Goal: Task Accomplishment & Management: Complete application form

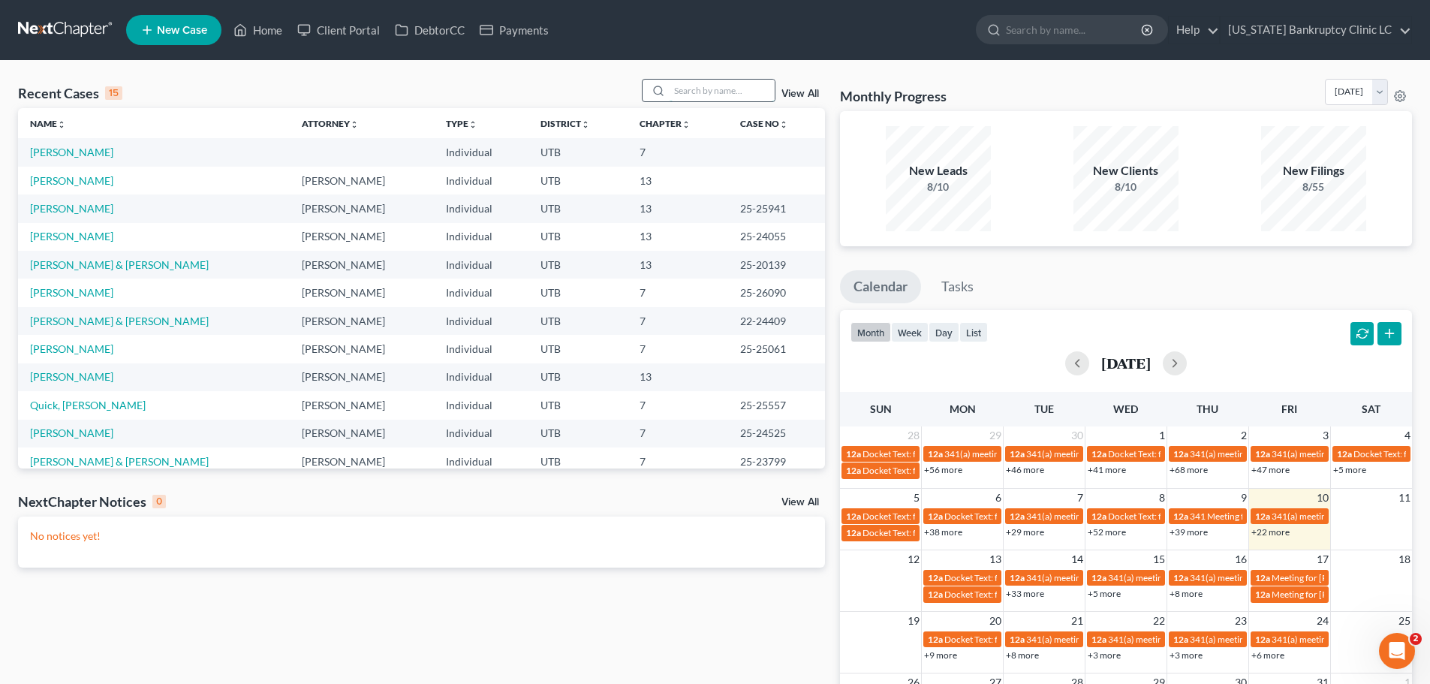
click at [702, 88] on input "search" at bounding box center [721, 91] width 105 height 22
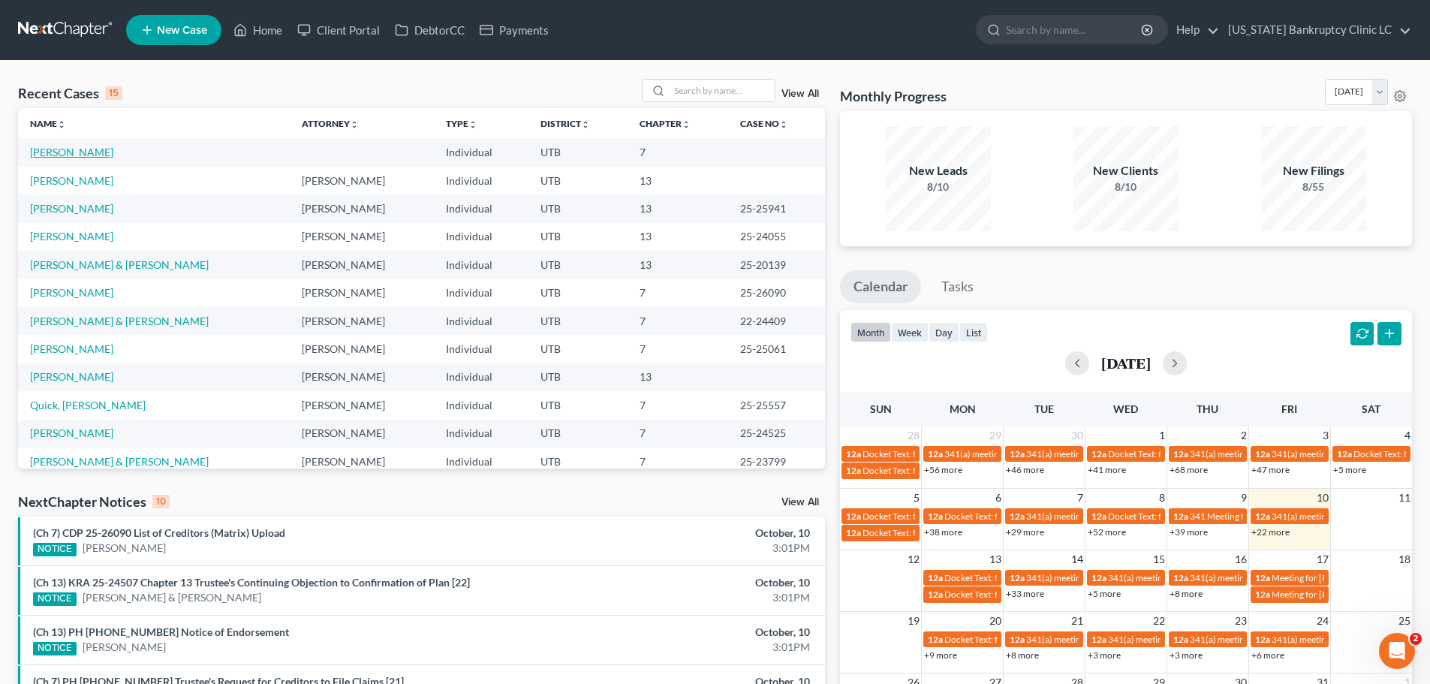
click at [49, 151] on link "[PERSON_NAME]" at bounding box center [71, 152] width 83 height 13
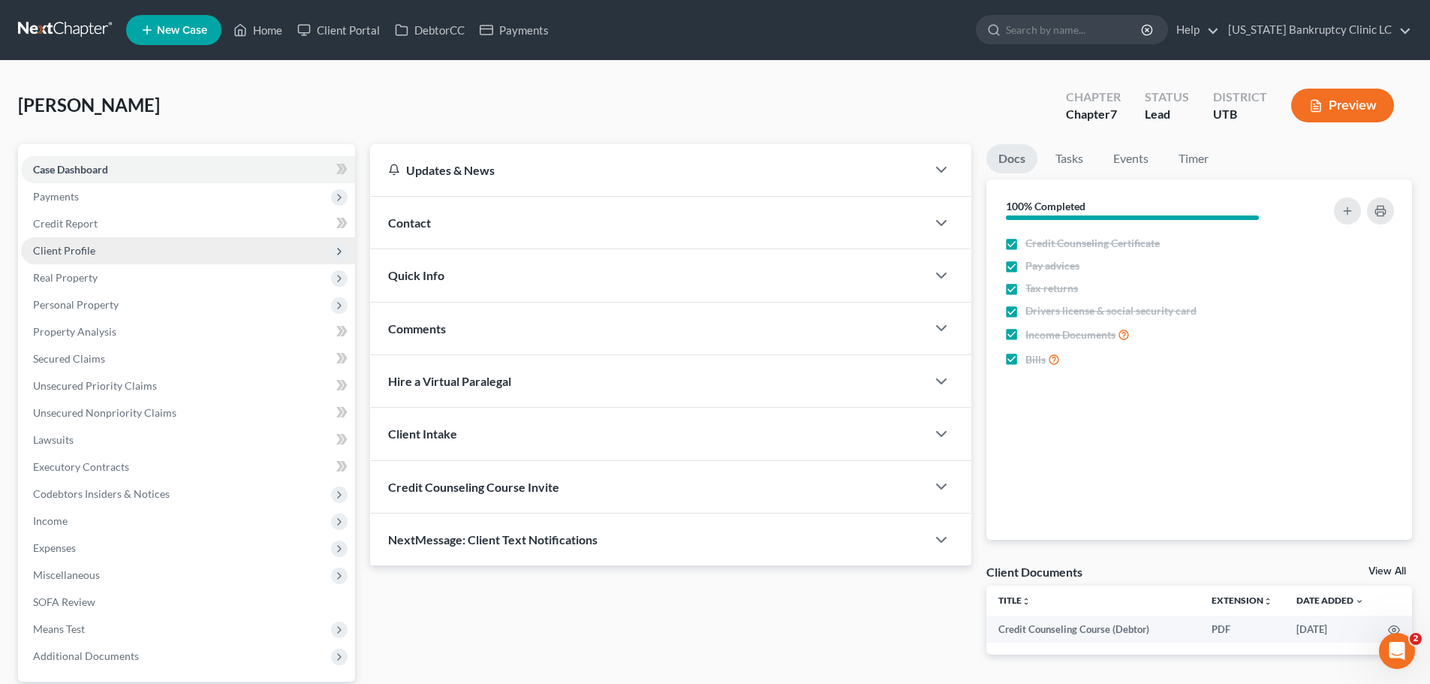
scroll to position [141, 0]
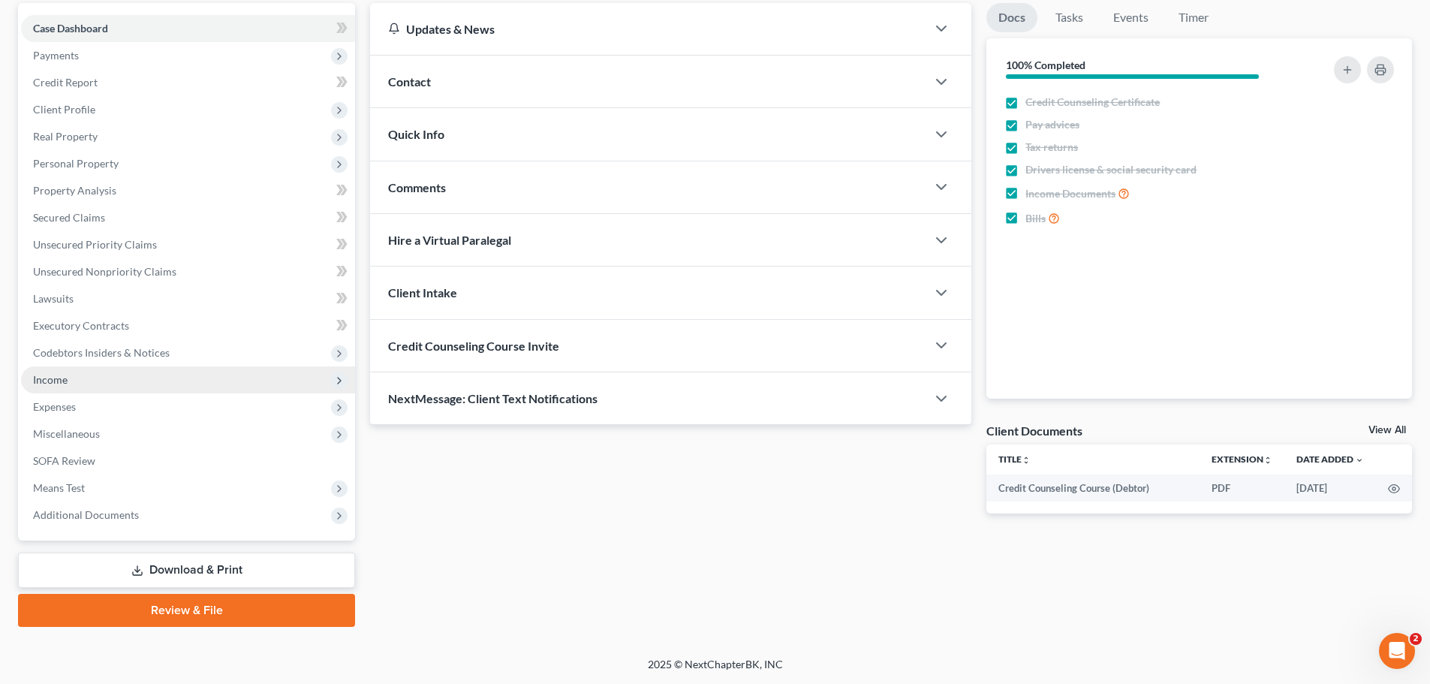
click at [158, 384] on span "Income" at bounding box center [188, 379] width 334 height 27
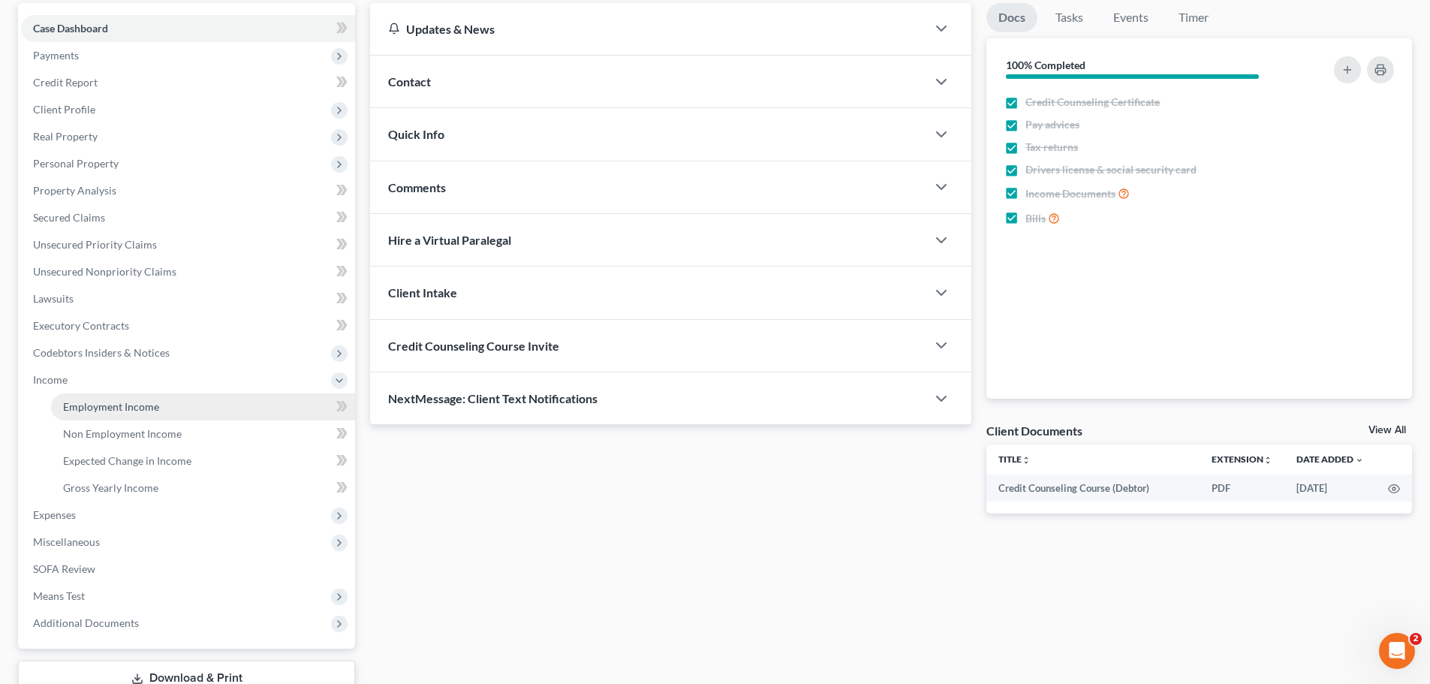
click at [147, 413] on link "Employment Income" at bounding box center [203, 406] width 304 height 27
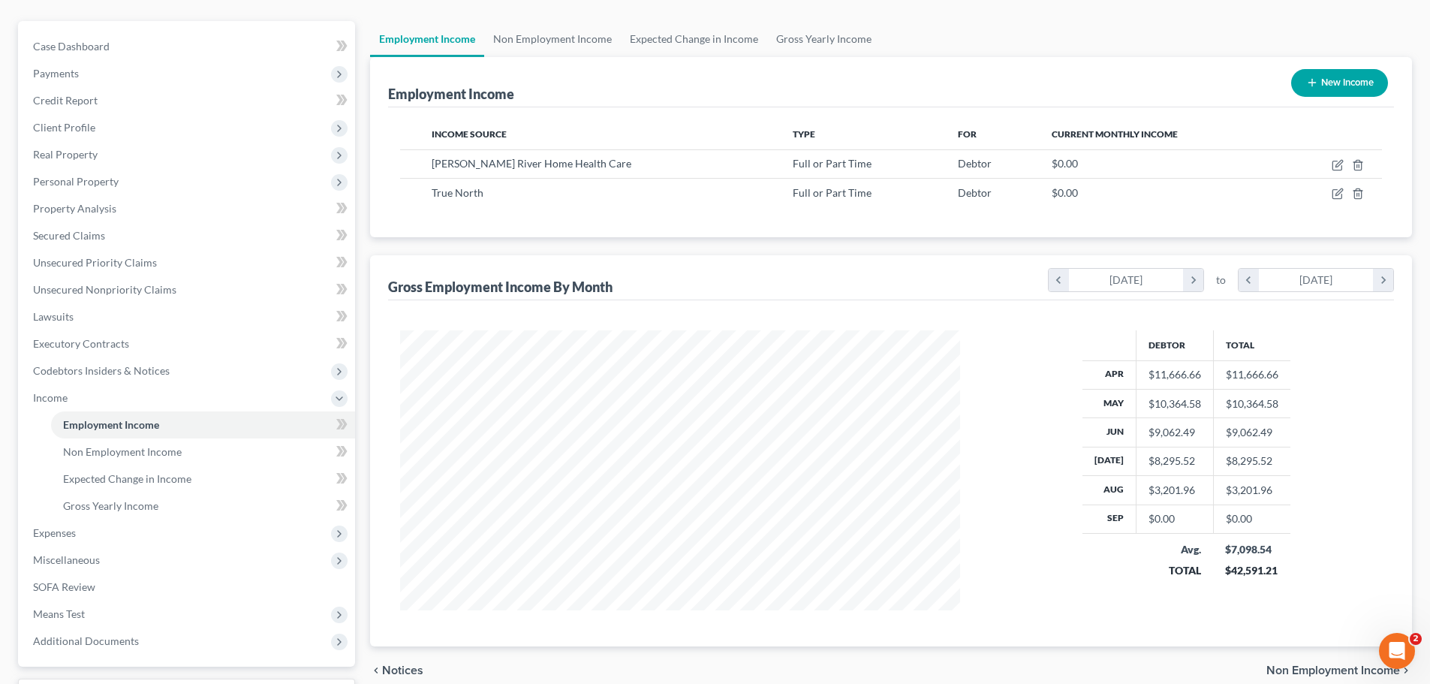
scroll to position [150, 0]
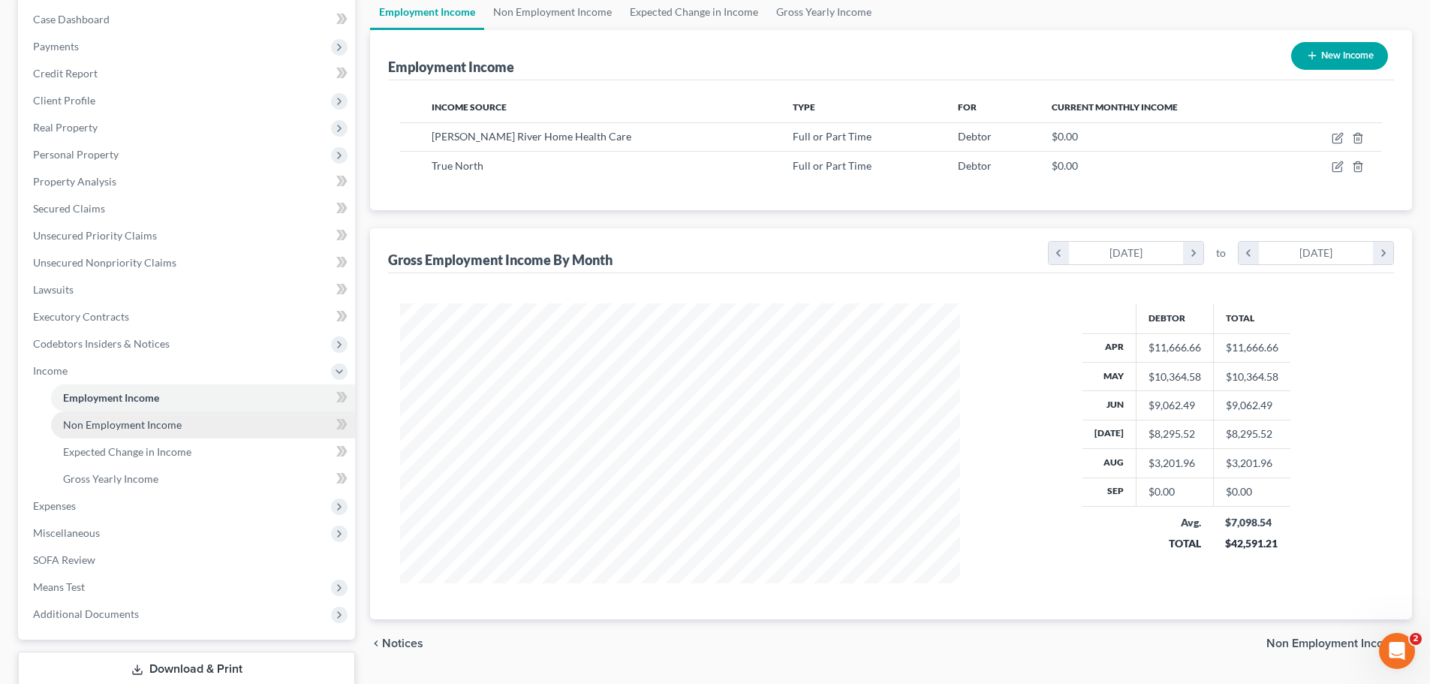
click at [161, 433] on link "Non Employment Income" at bounding box center [203, 424] width 304 height 27
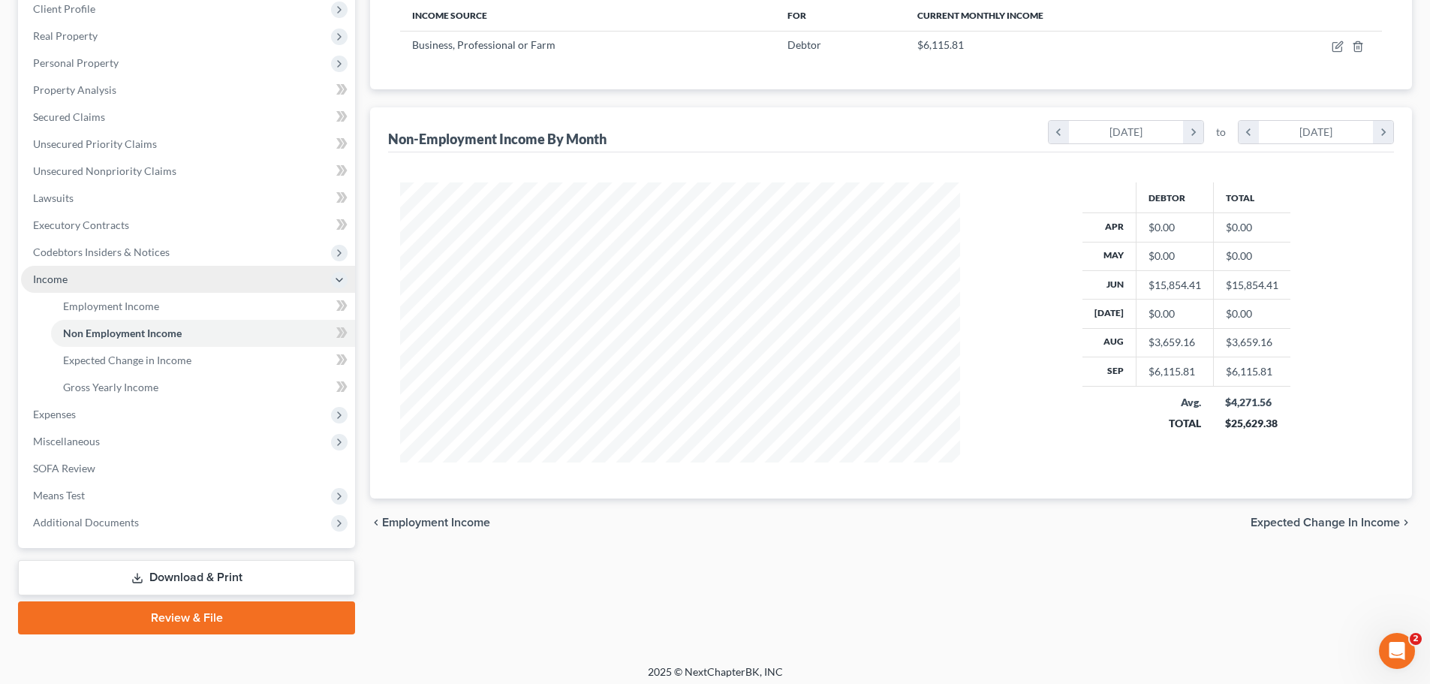
scroll to position [249, 0]
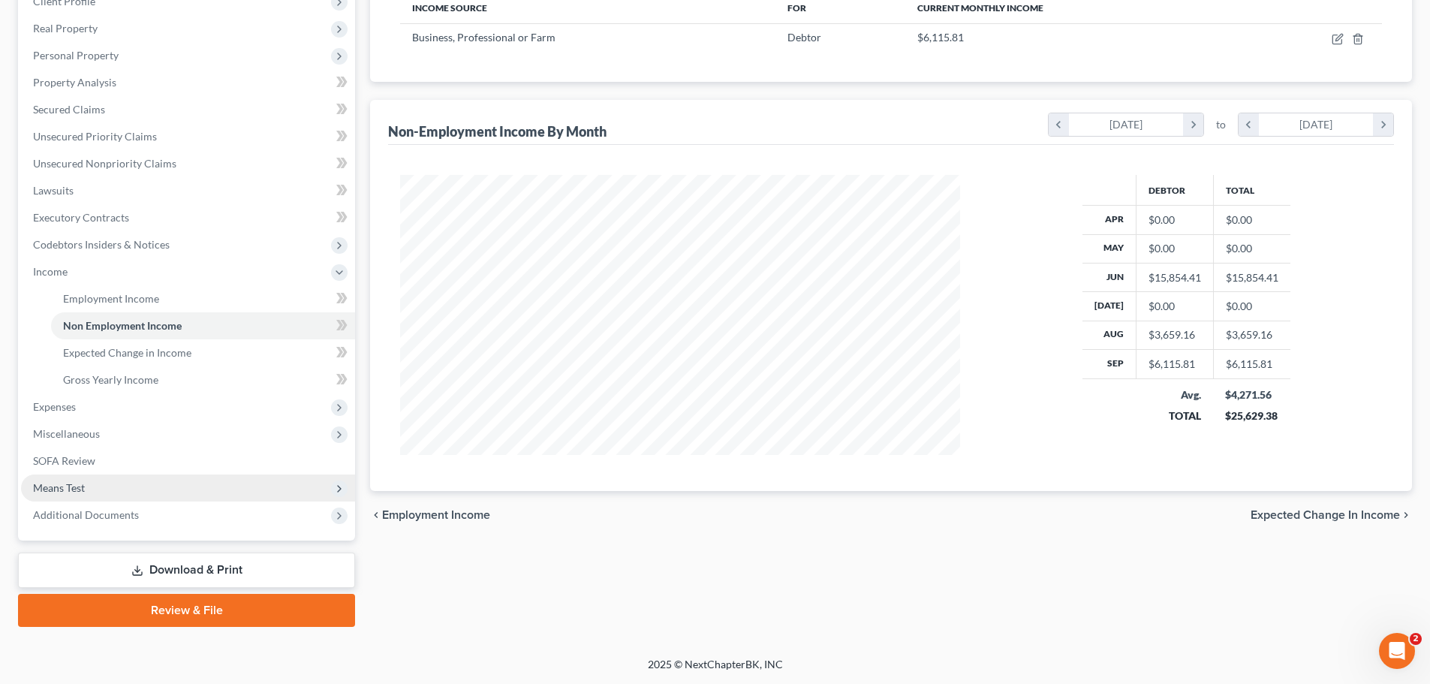
click at [135, 493] on span "Means Test" at bounding box center [188, 487] width 334 height 27
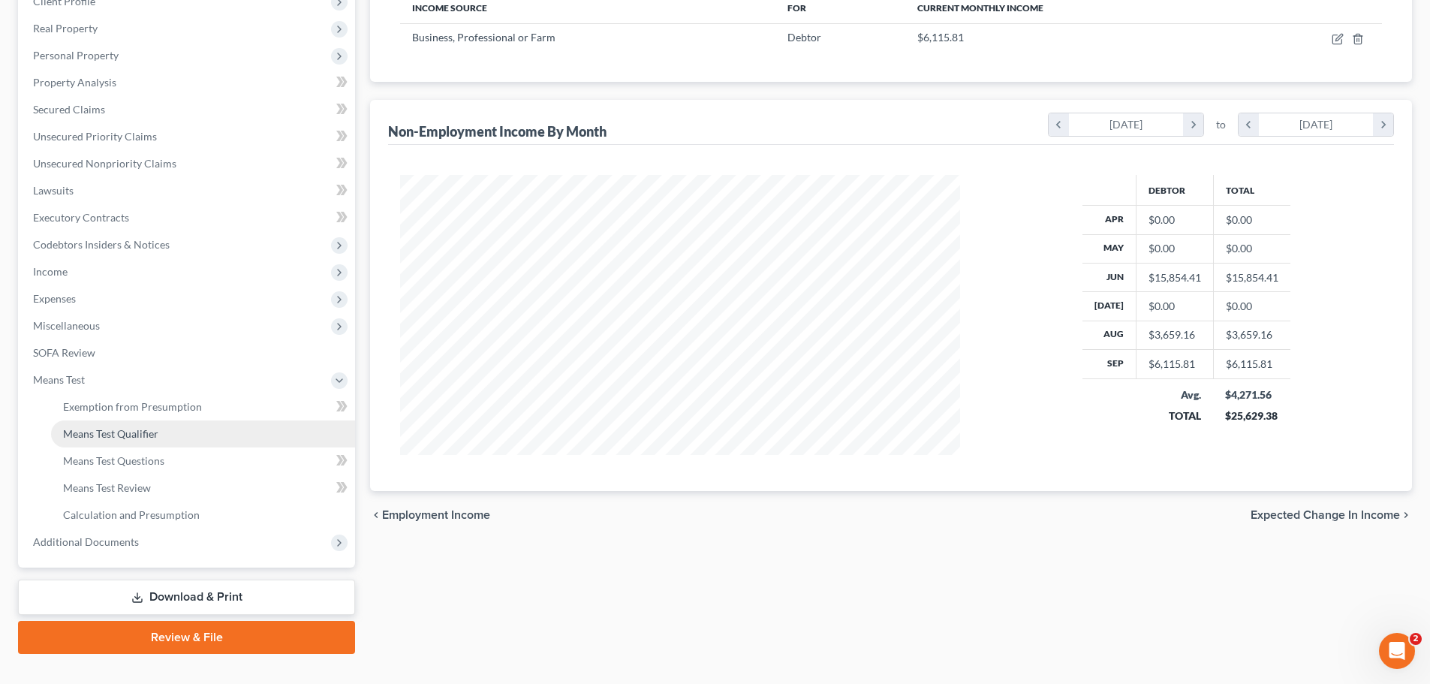
click at [140, 436] on span "Means Test Qualifier" at bounding box center [110, 433] width 95 height 13
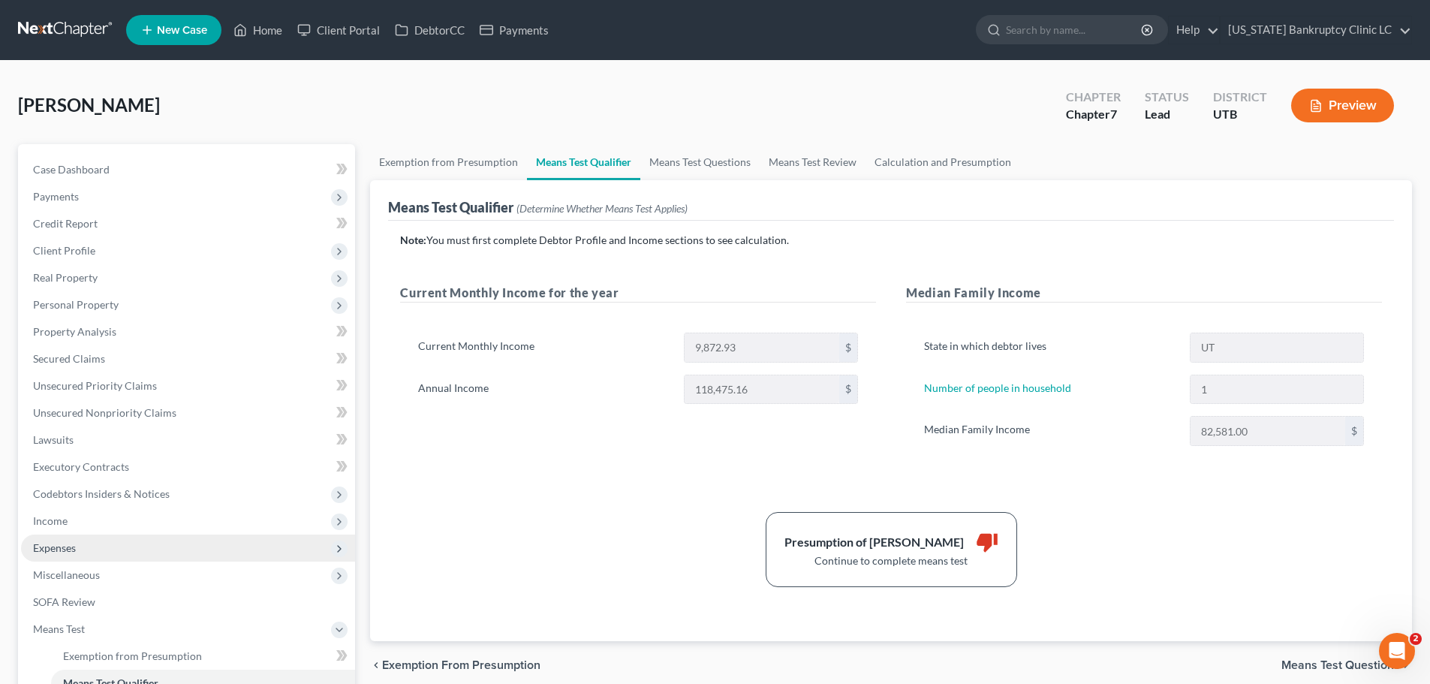
click at [92, 538] on span "Expenses" at bounding box center [188, 547] width 334 height 27
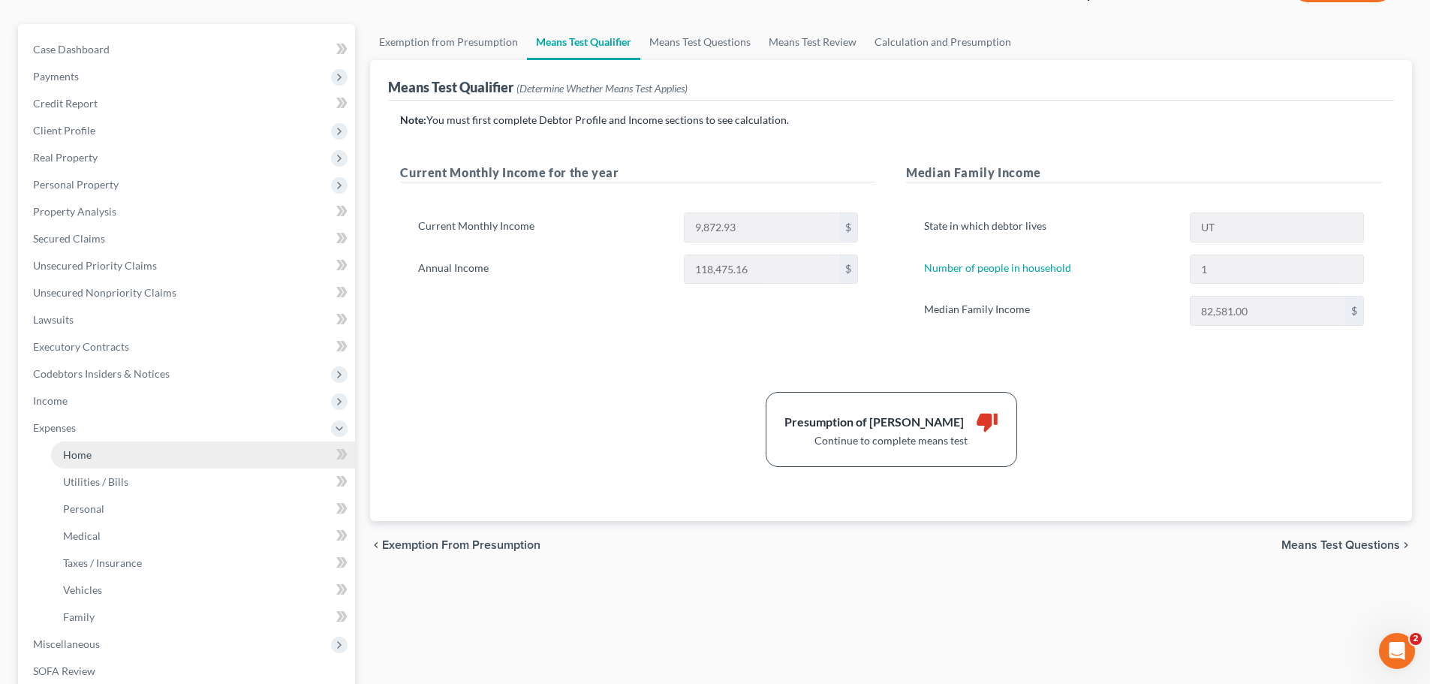
scroll to position [150, 0]
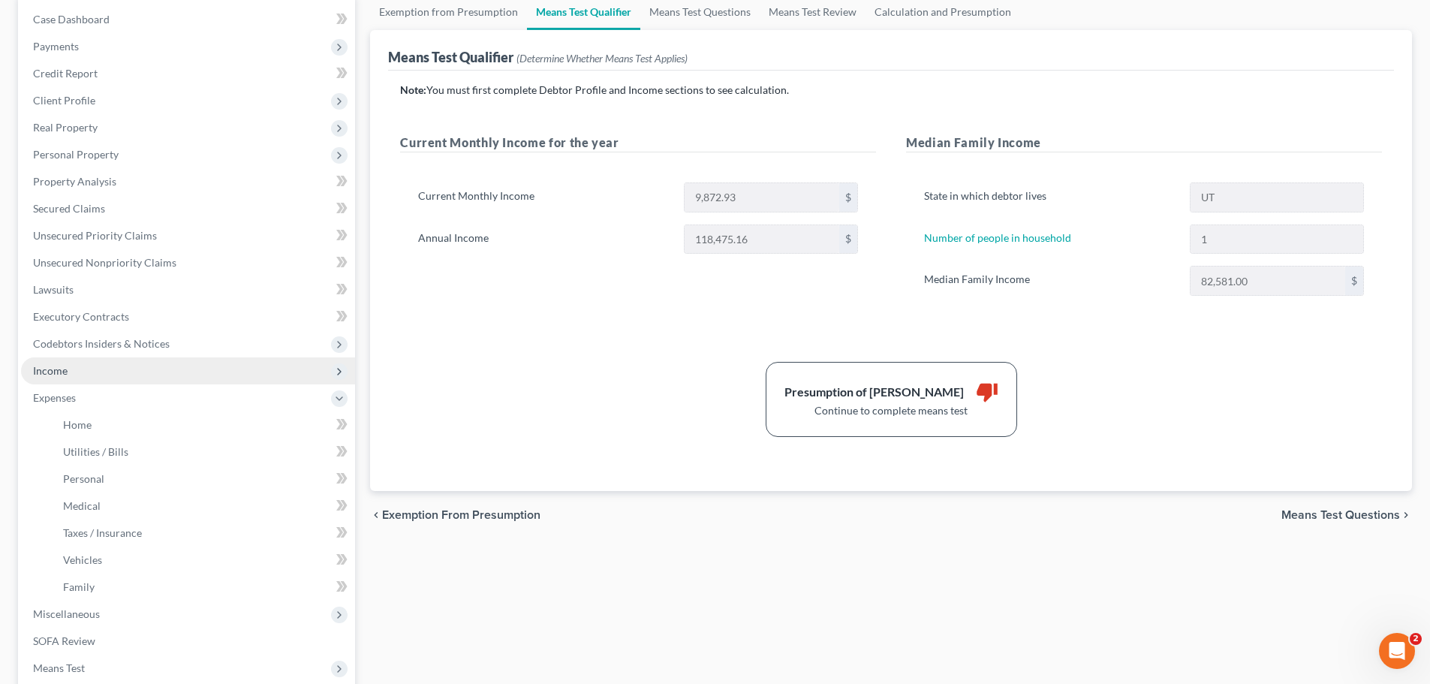
click at [123, 376] on span "Income" at bounding box center [188, 370] width 334 height 27
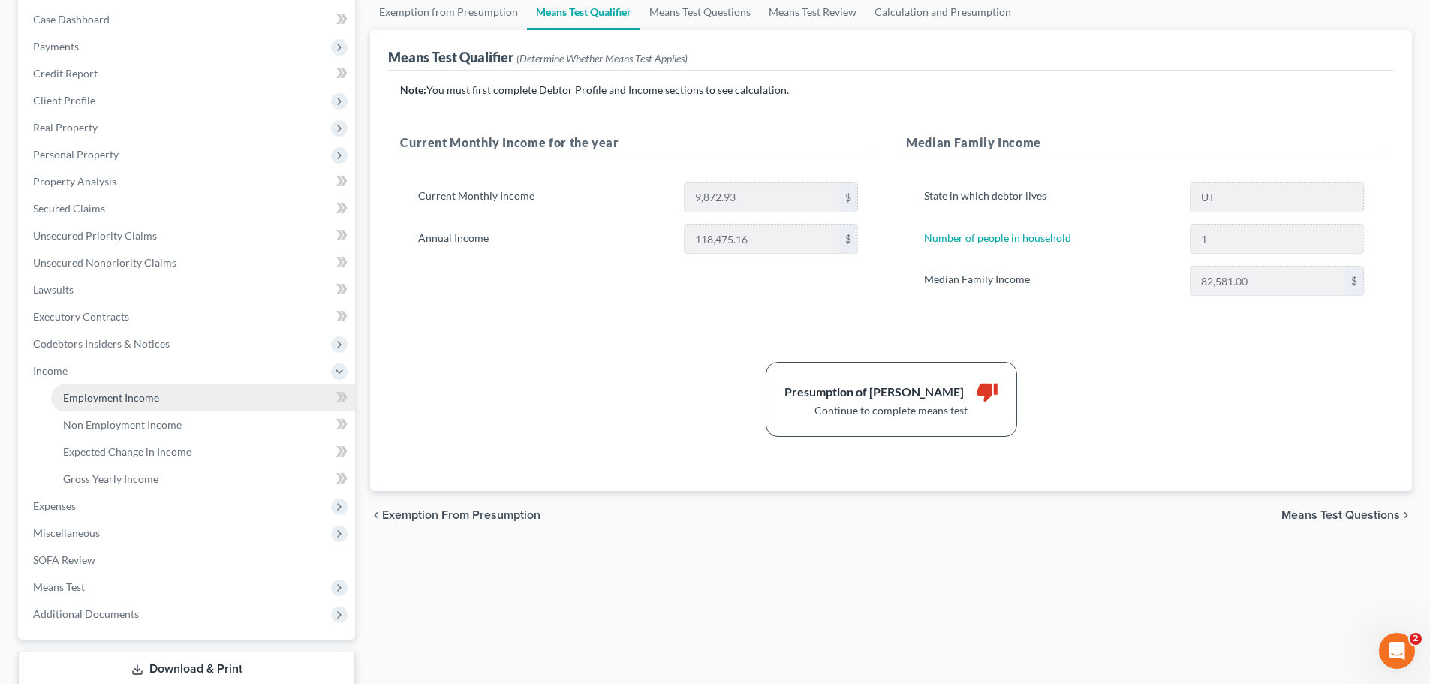
click at [163, 401] on link "Employment Income" at bounding box center [203, 397] width 304 height 27
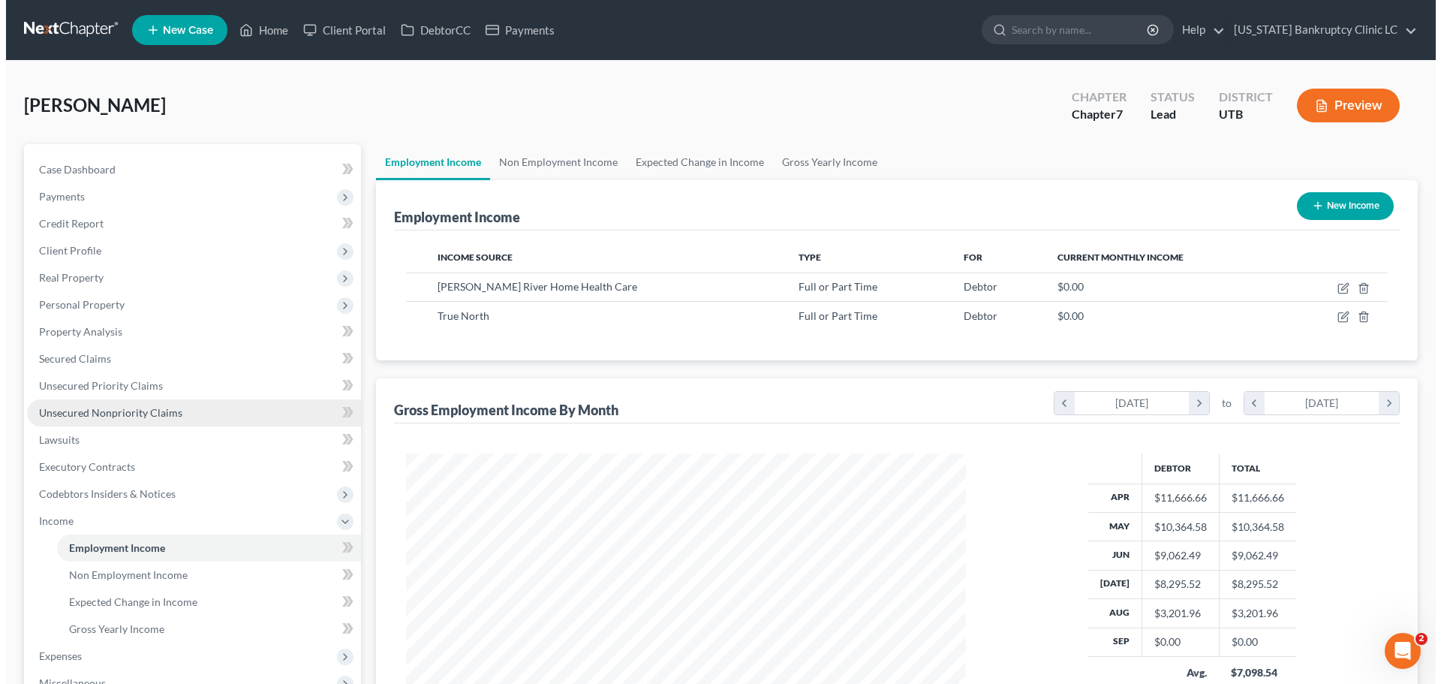
scroll to position [280, 590]
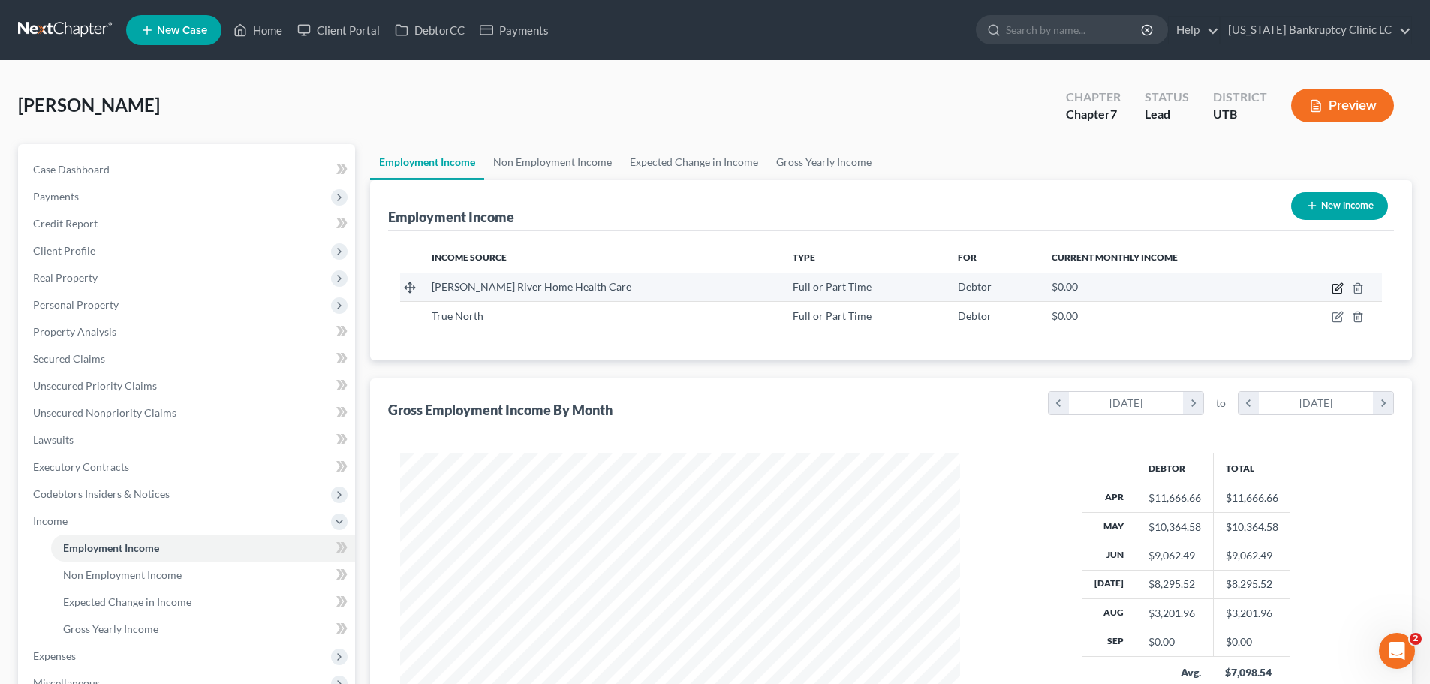
click at [1336, 285] on icon "button" at bounding box center [1337, 288] width 12 height 12
select select "0"
select select "48"
select select "0"
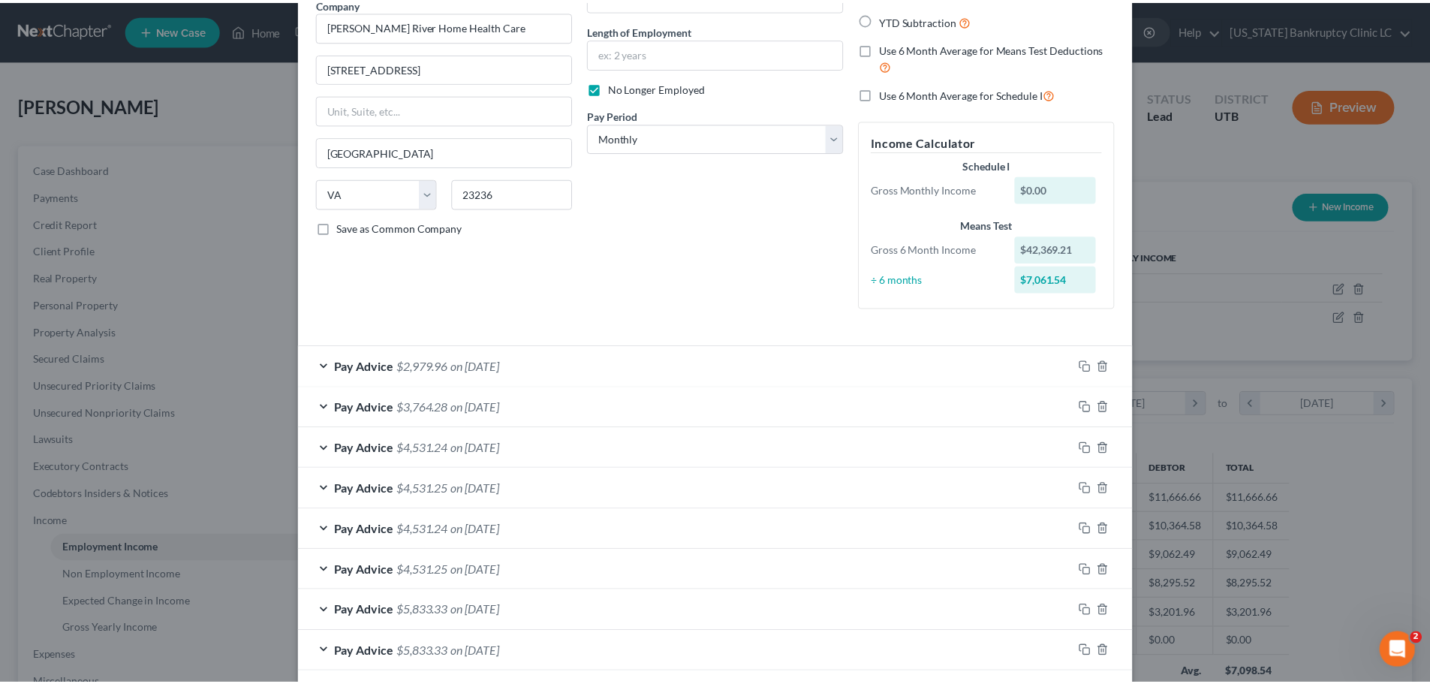
scroll to position [0, 0]
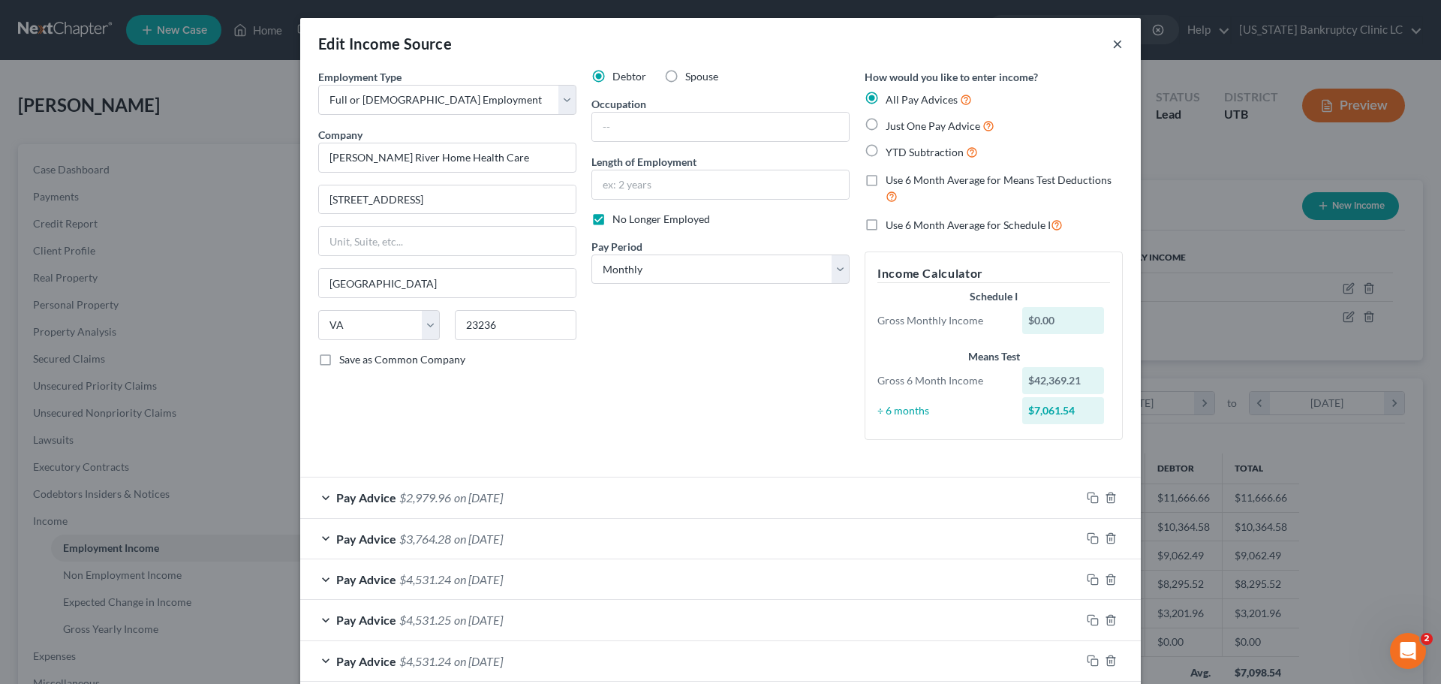
click at [1112, 45] on button "×" at bounding box center [1117, 44] width 11 height 18
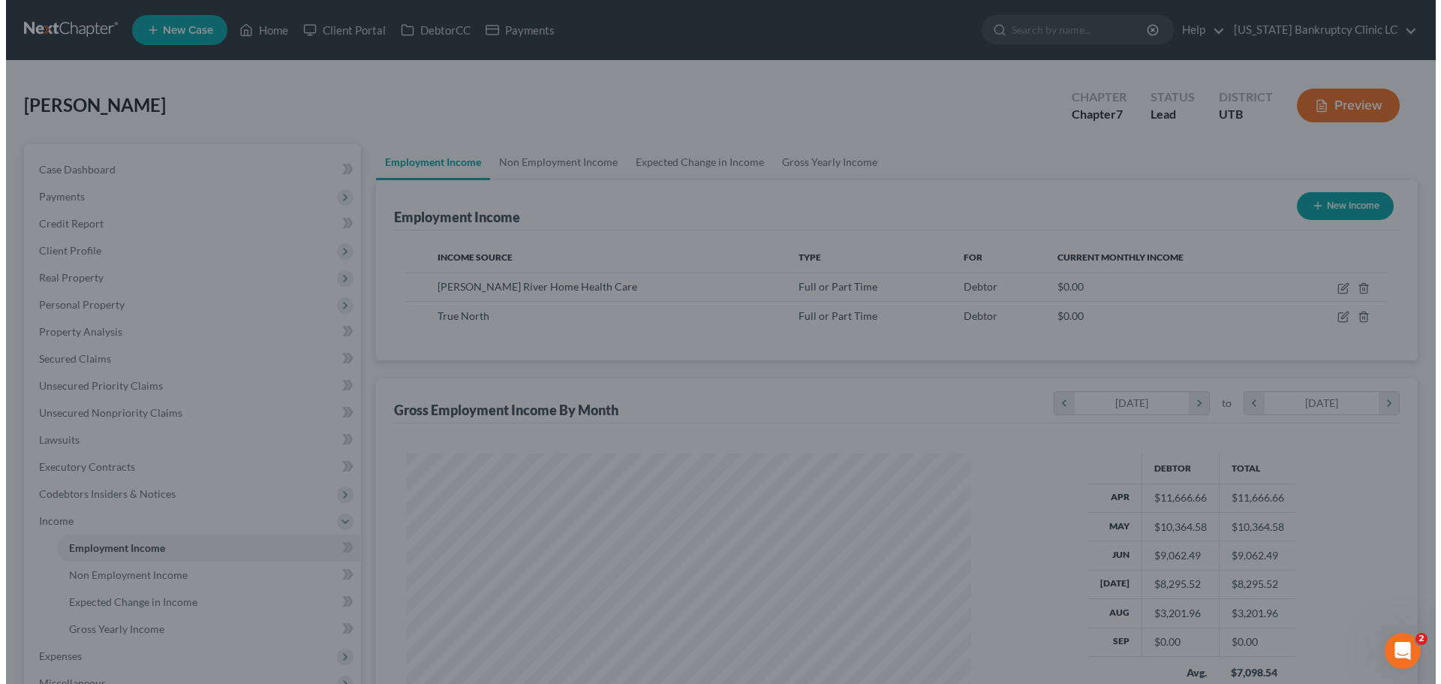
scroll to position [750120, 749810]
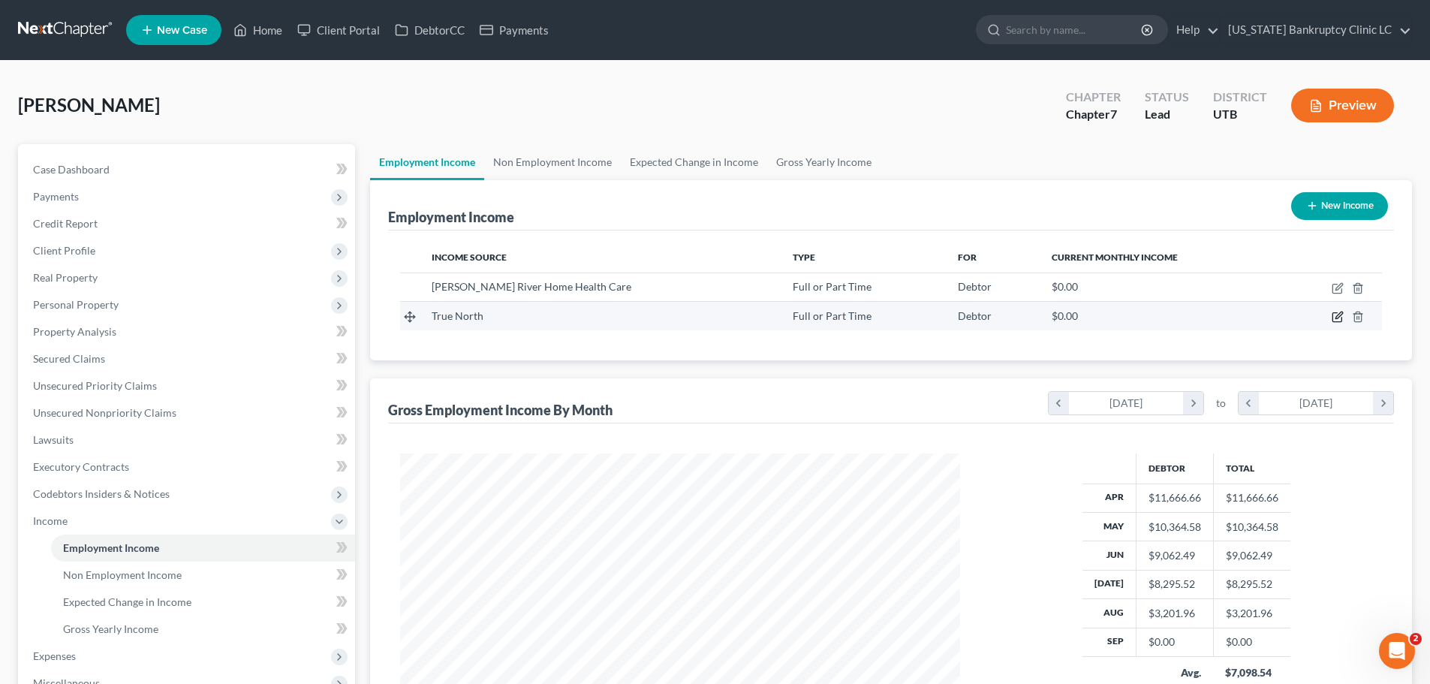
click at [1333, 314] on icon "button" at bounding box center [1337, 317] width 12 height 12
select select "0"
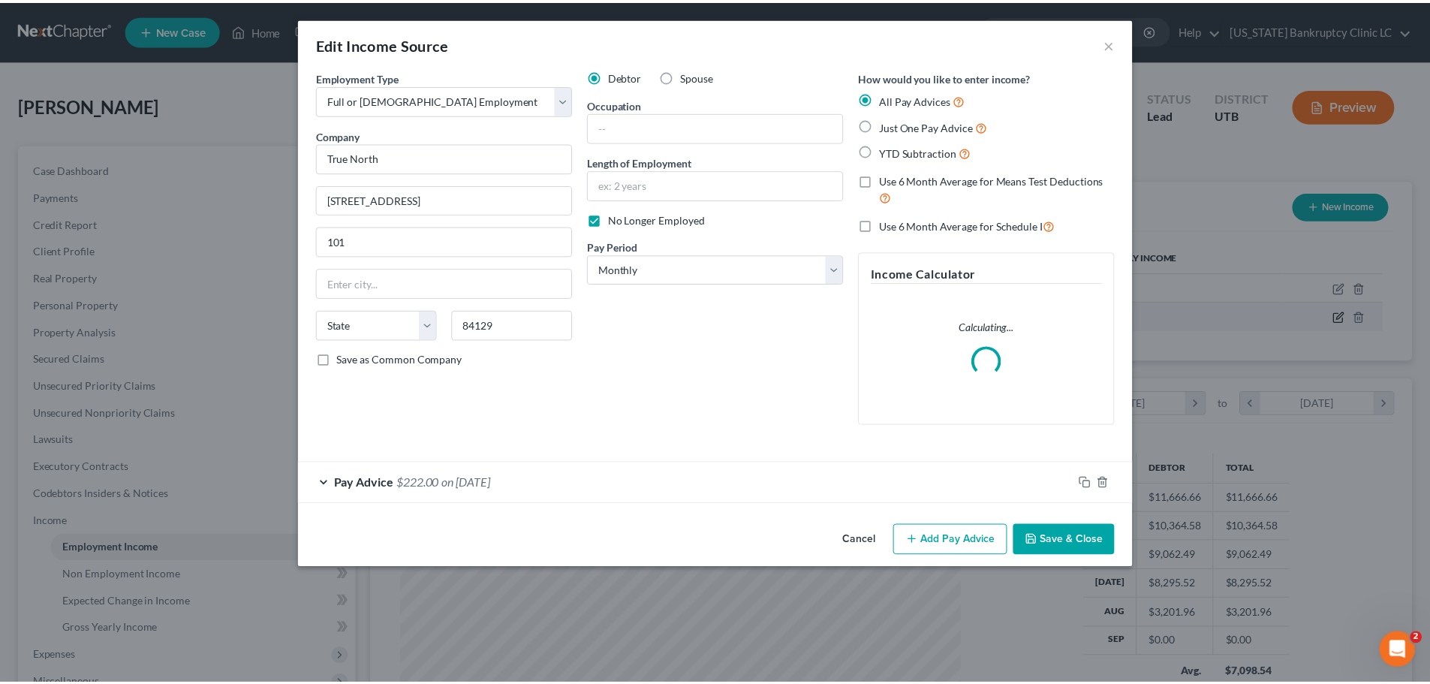
scroll to position [282, 595]
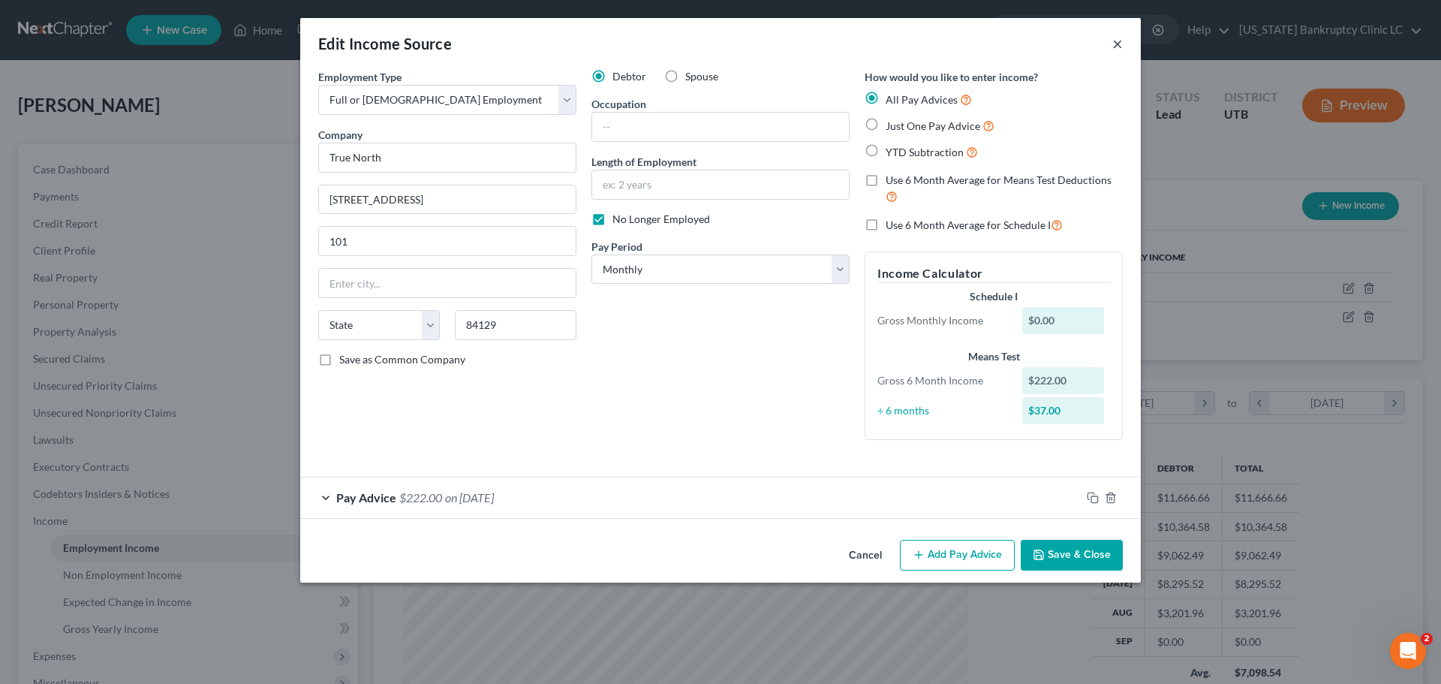
click at [1122, 42] on button "×" at bounding box center [1117, 44] width 11 height 18
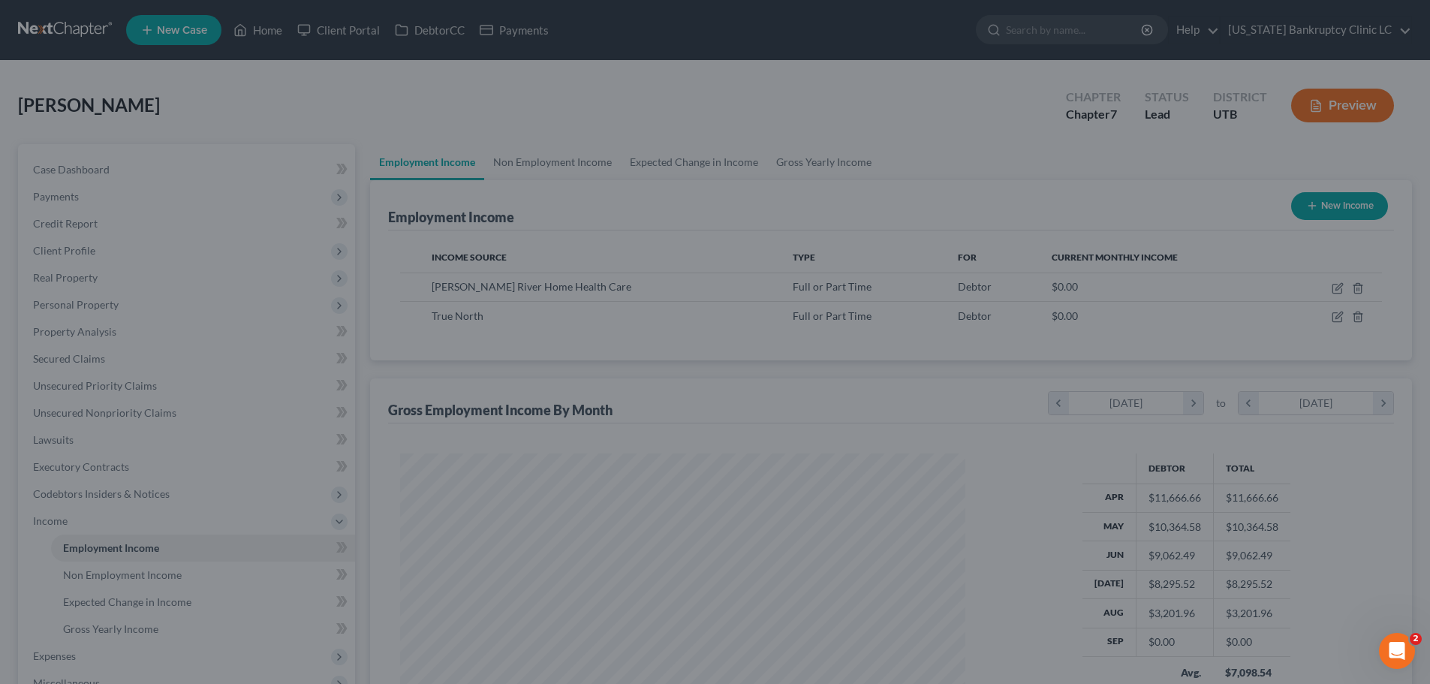
scroll to position [750120, 749810]
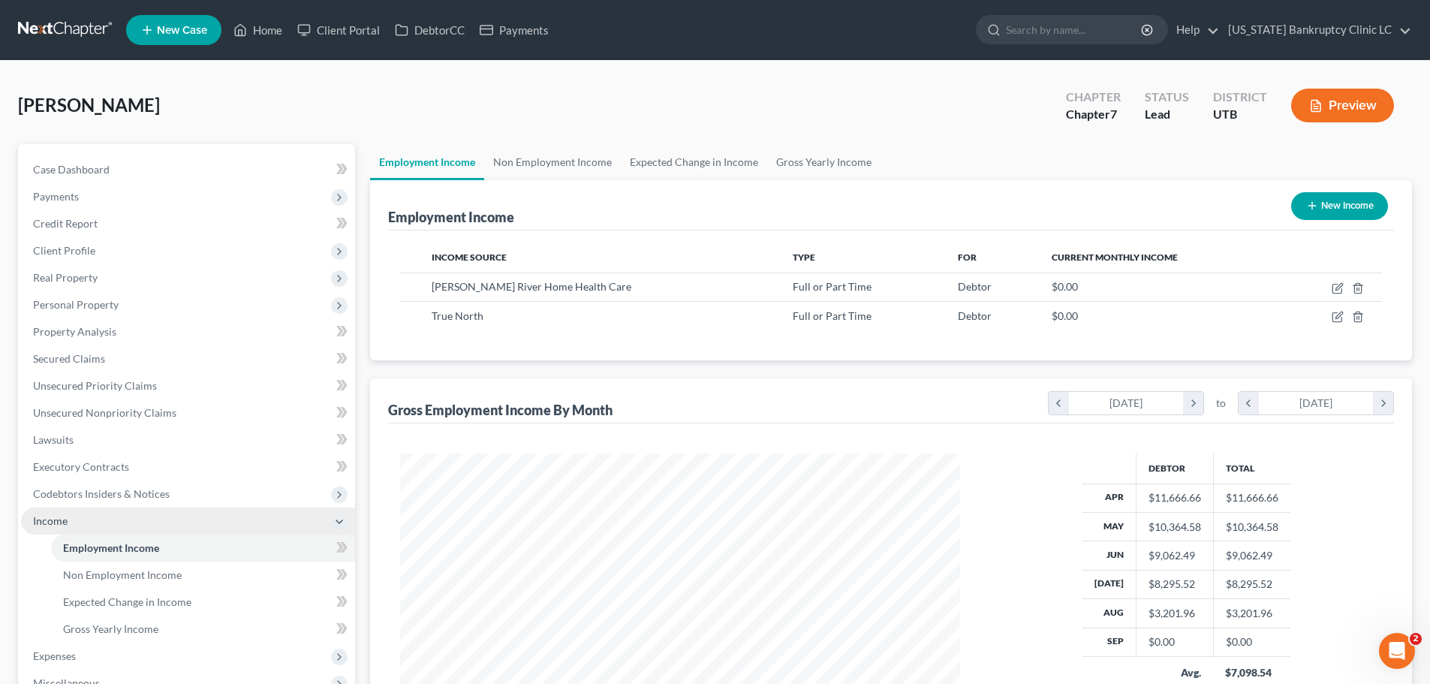
click at [101, 530] on span "Income" at bounding box center [188, 520] width 334 height 27
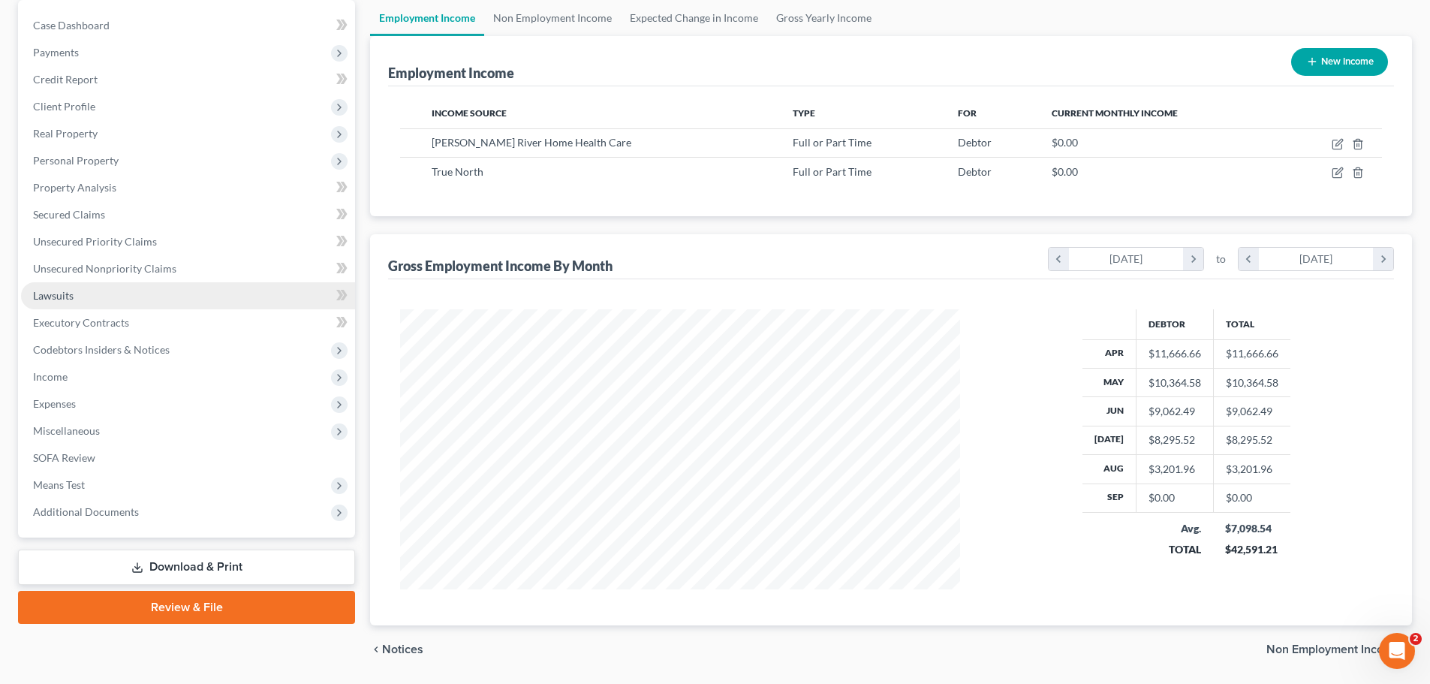
scroll to position [150, 0]
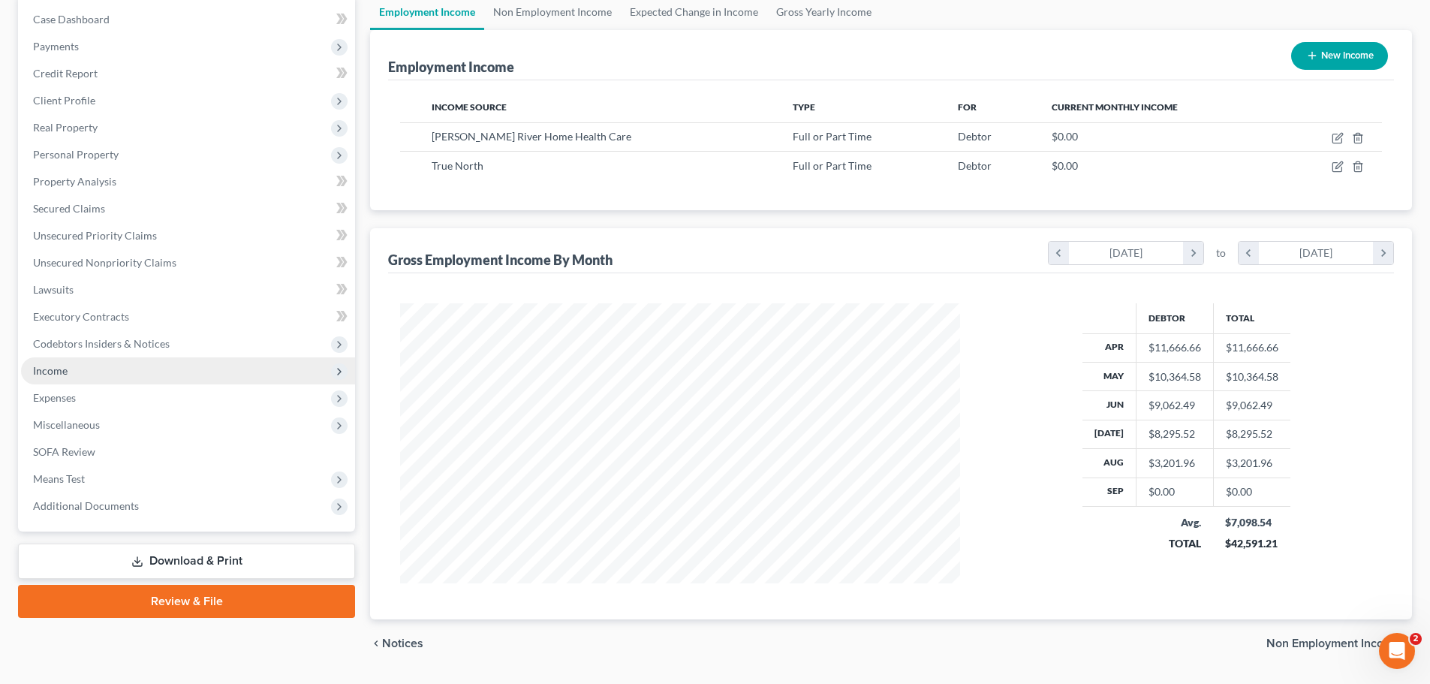
click at [154, 366] on span "Income" at bounding box center [188, 370] width 334 height 27
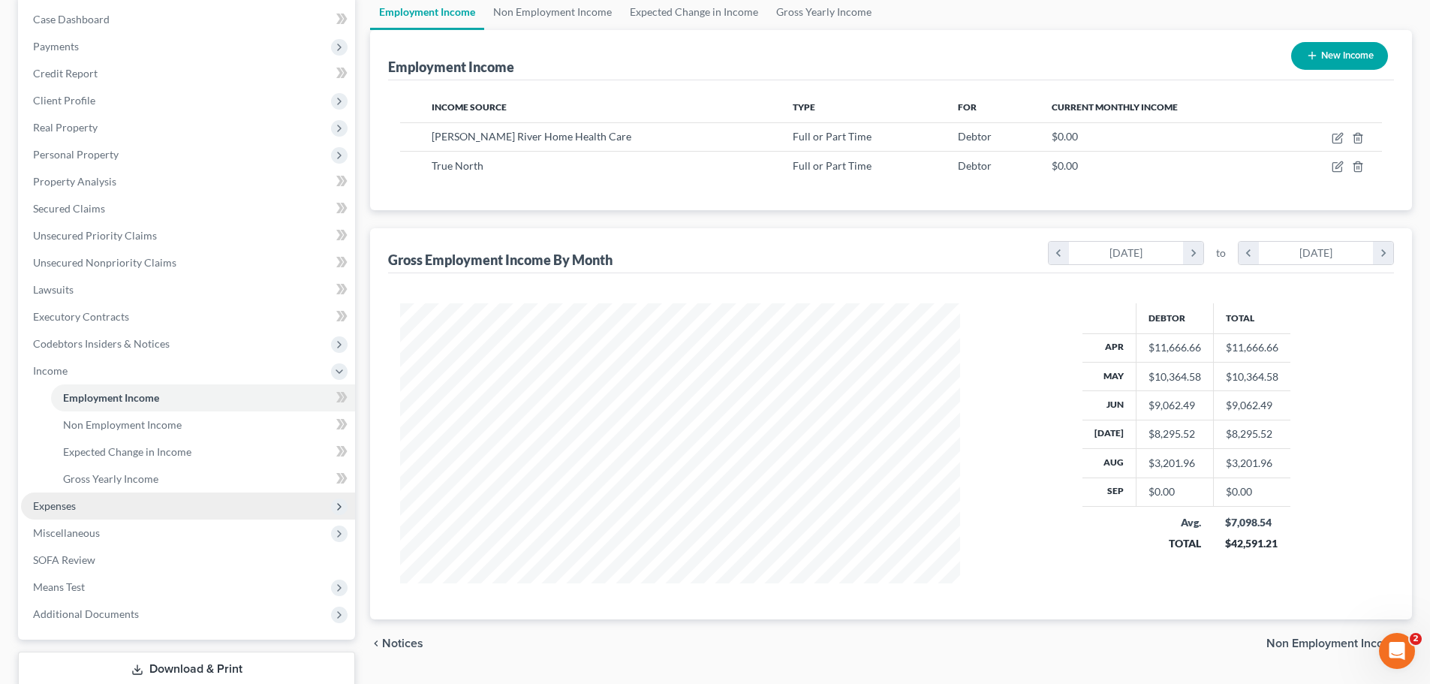
click at [132, 502] on span "Expenses" at bounding box center [188, 505] width 334 height 27
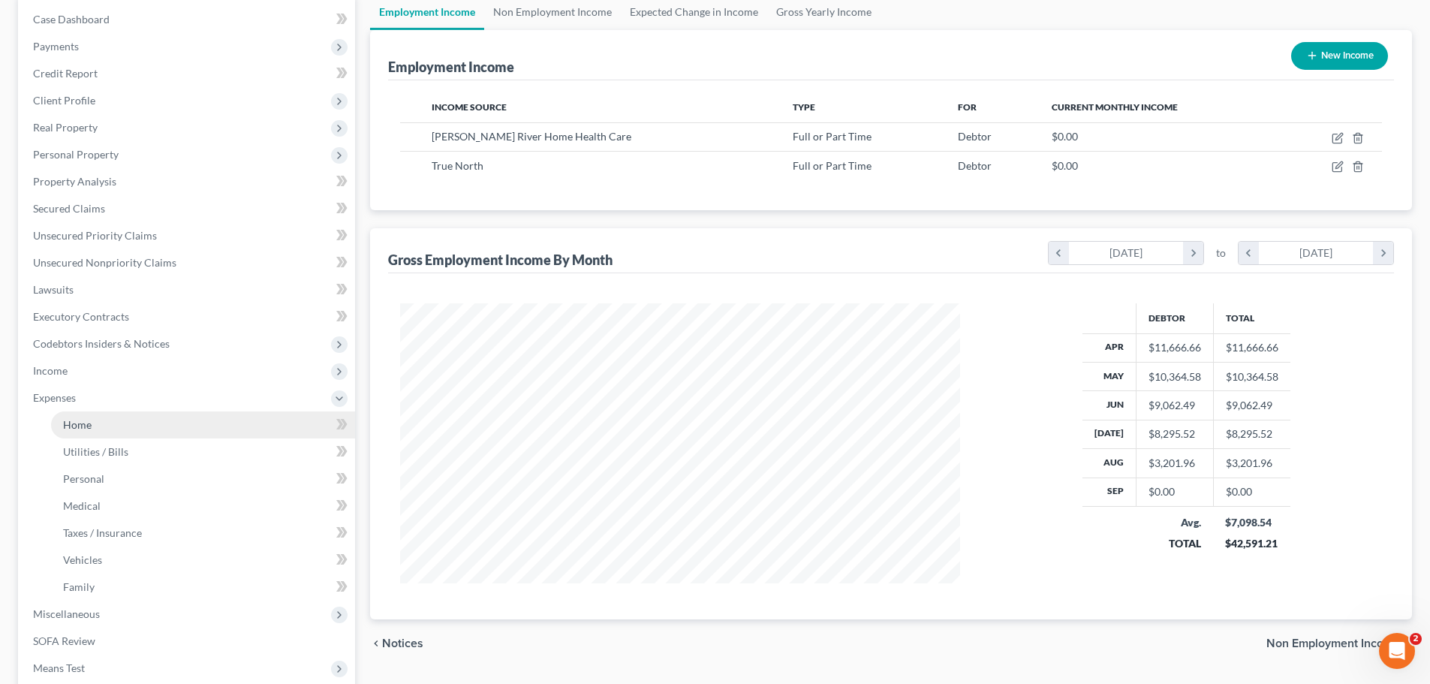
click at [130, 425] on link "Home" at bounding box center [203, 424] width 304 height 27
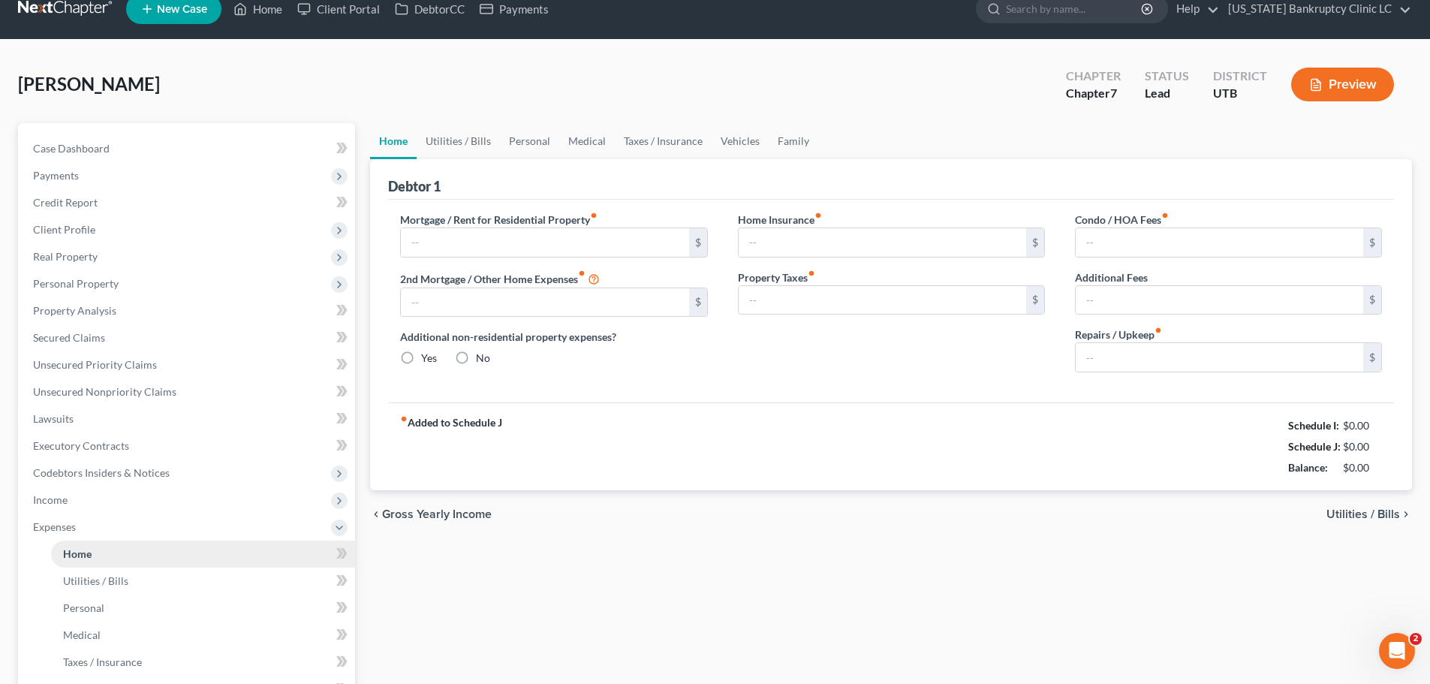
type input "2,150.00"
type input "0.00"
radio input "true"
type input "0.00"
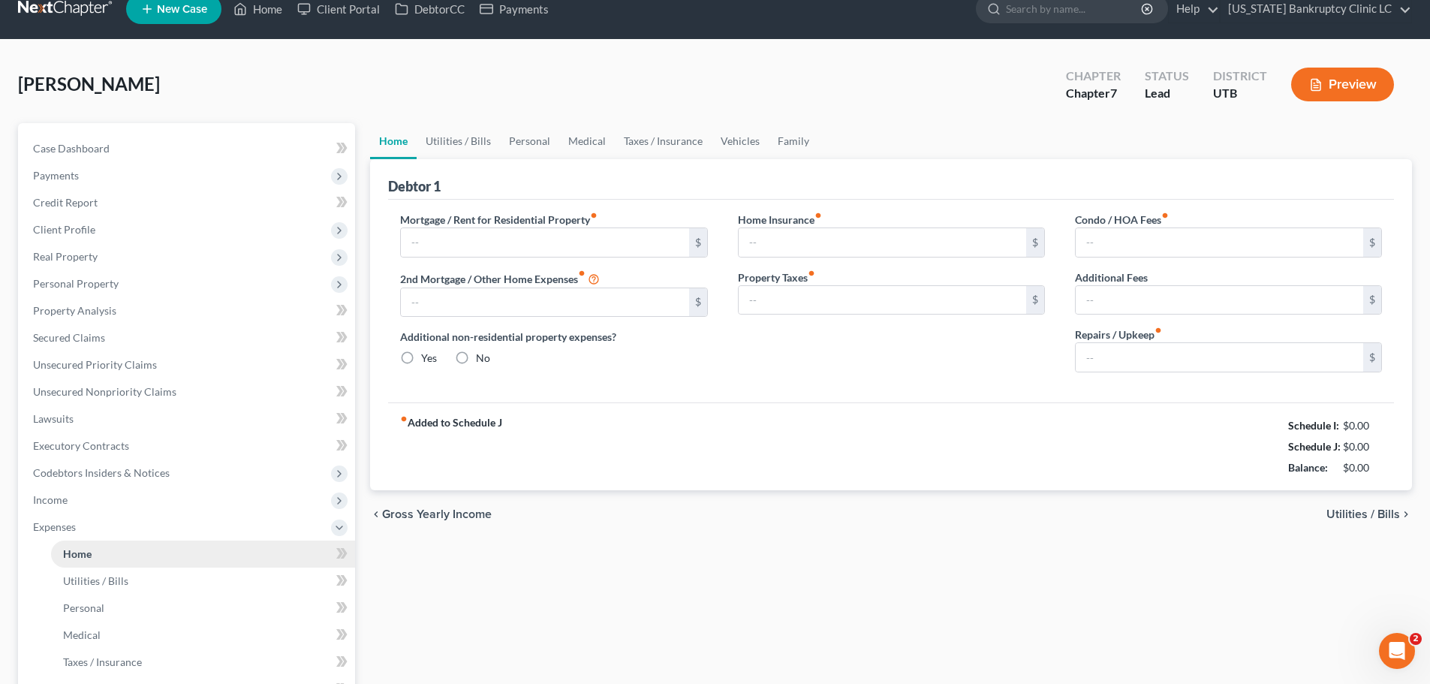
type input "0.00"
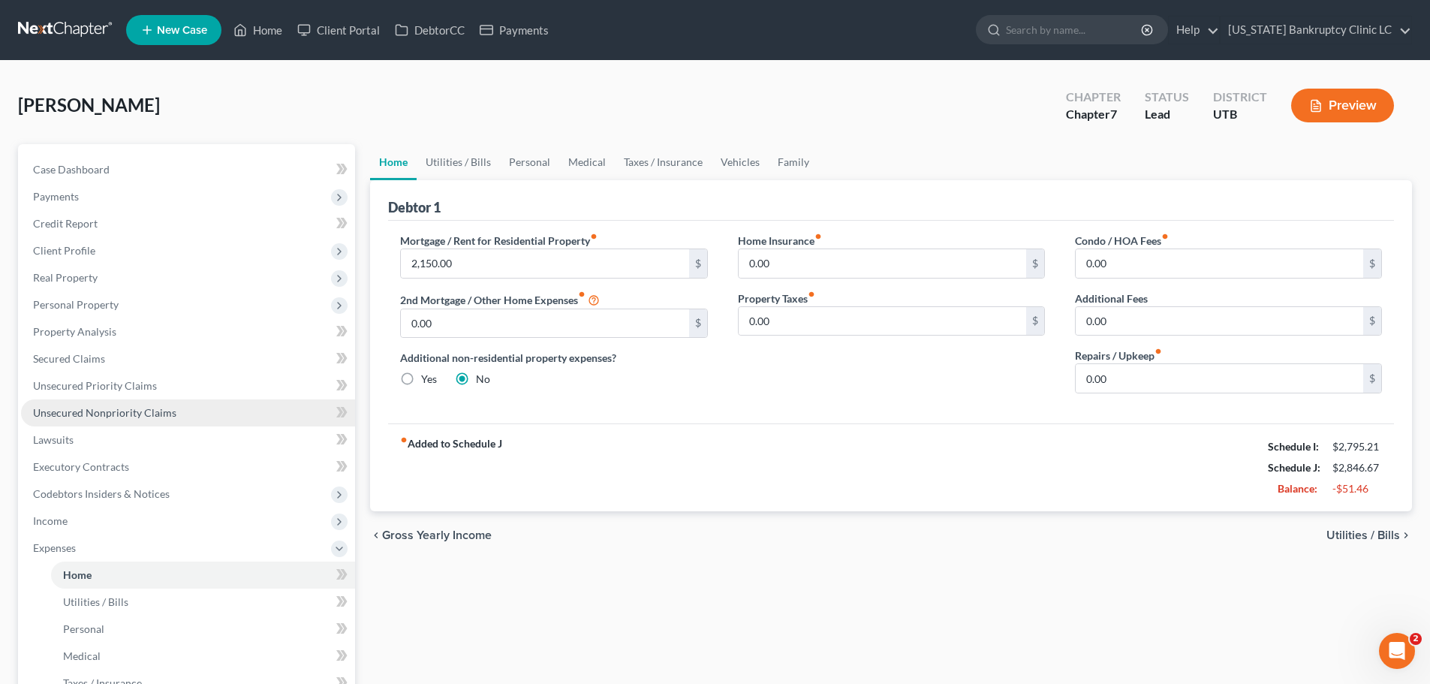
scroll to position [75, 0]
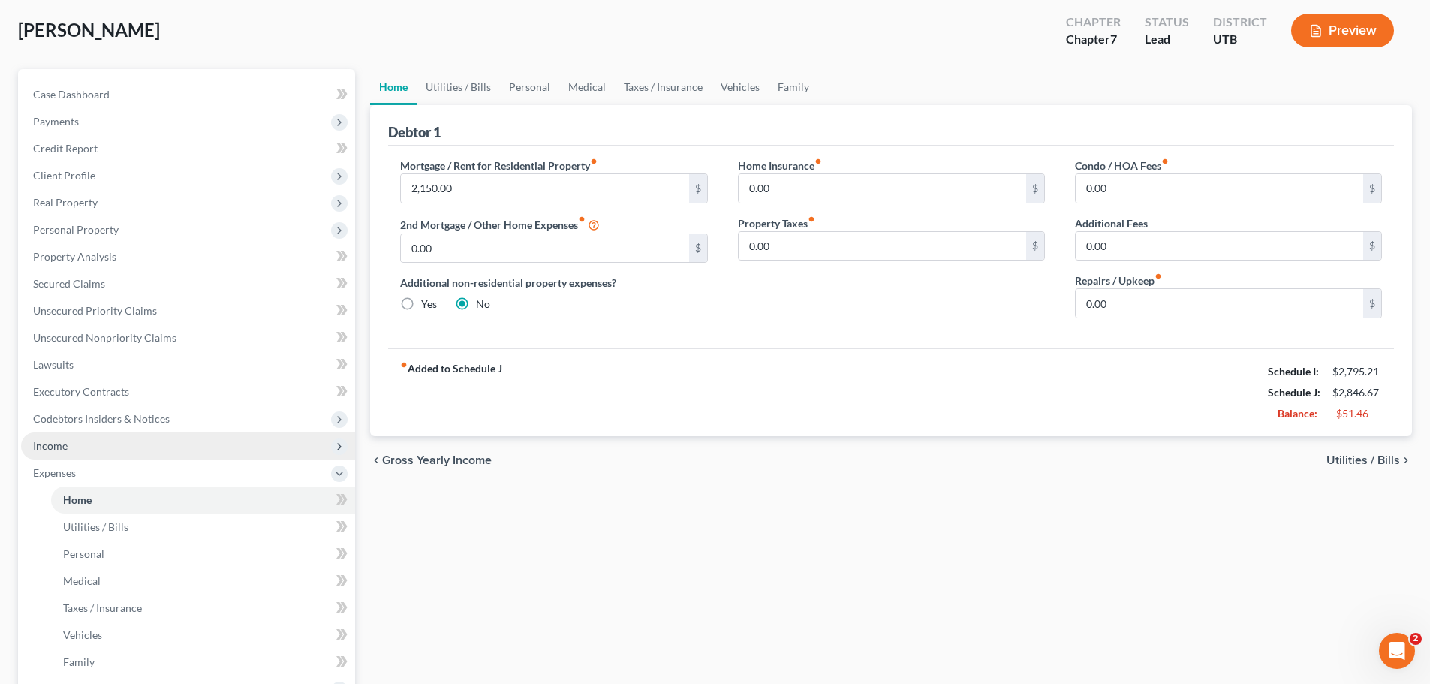
click at [135, 443] on span "Income" at bounding box center [188, 445] width 334 height 27
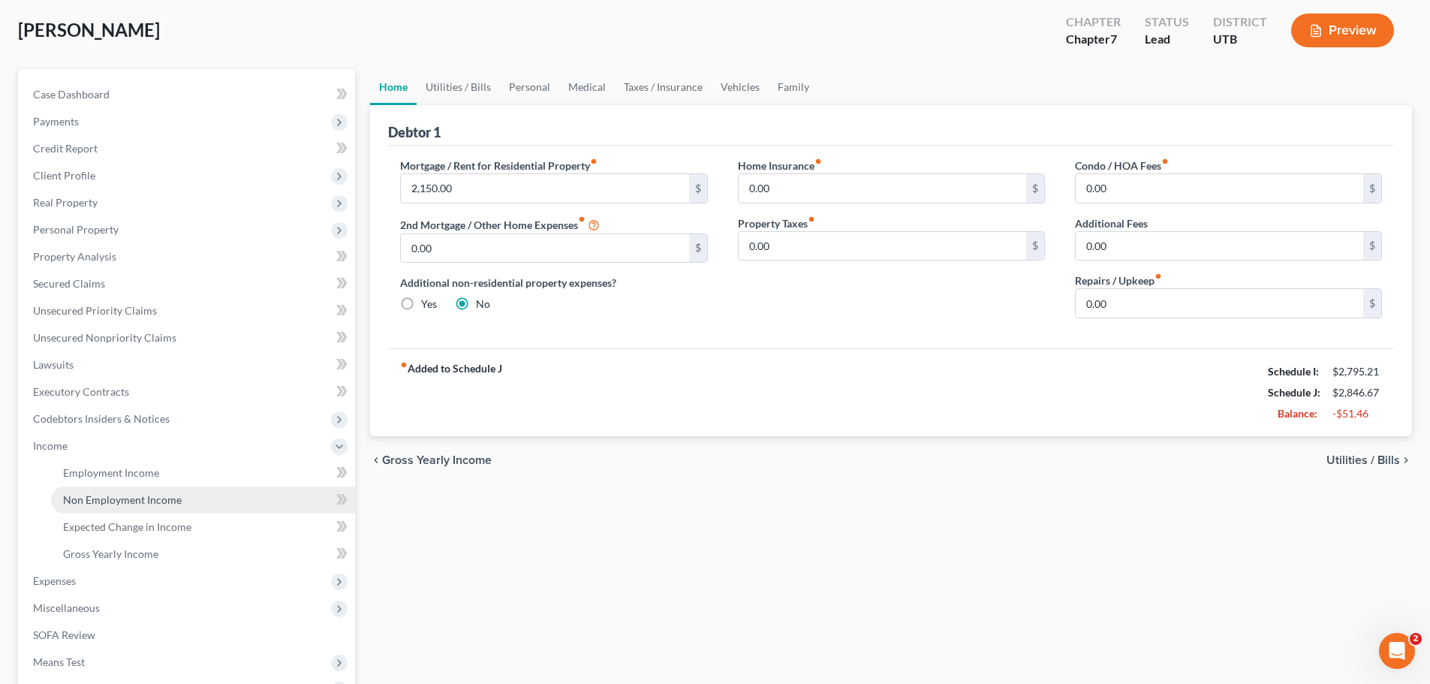
click at [114, 502] on span "Non Employment Income" at bounding box center [122, 499] width 119 height 13
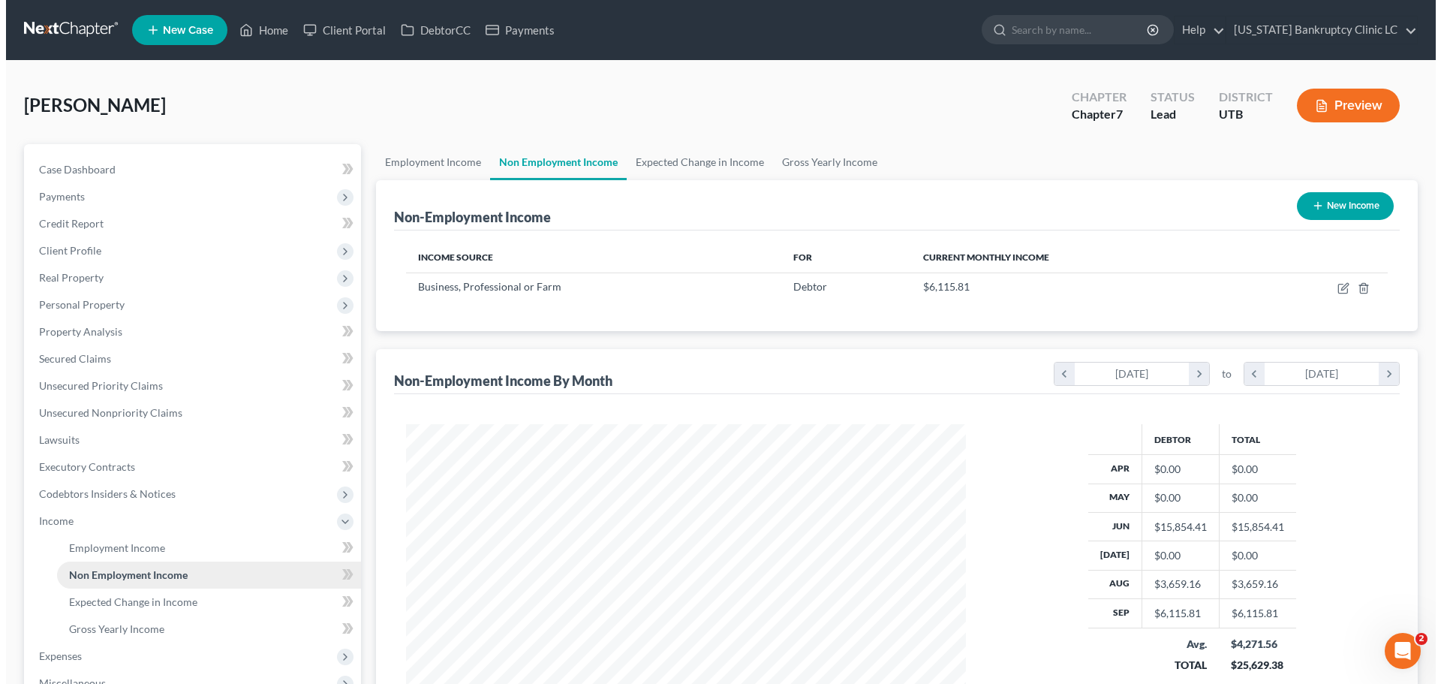
scroll to position [280, 590]
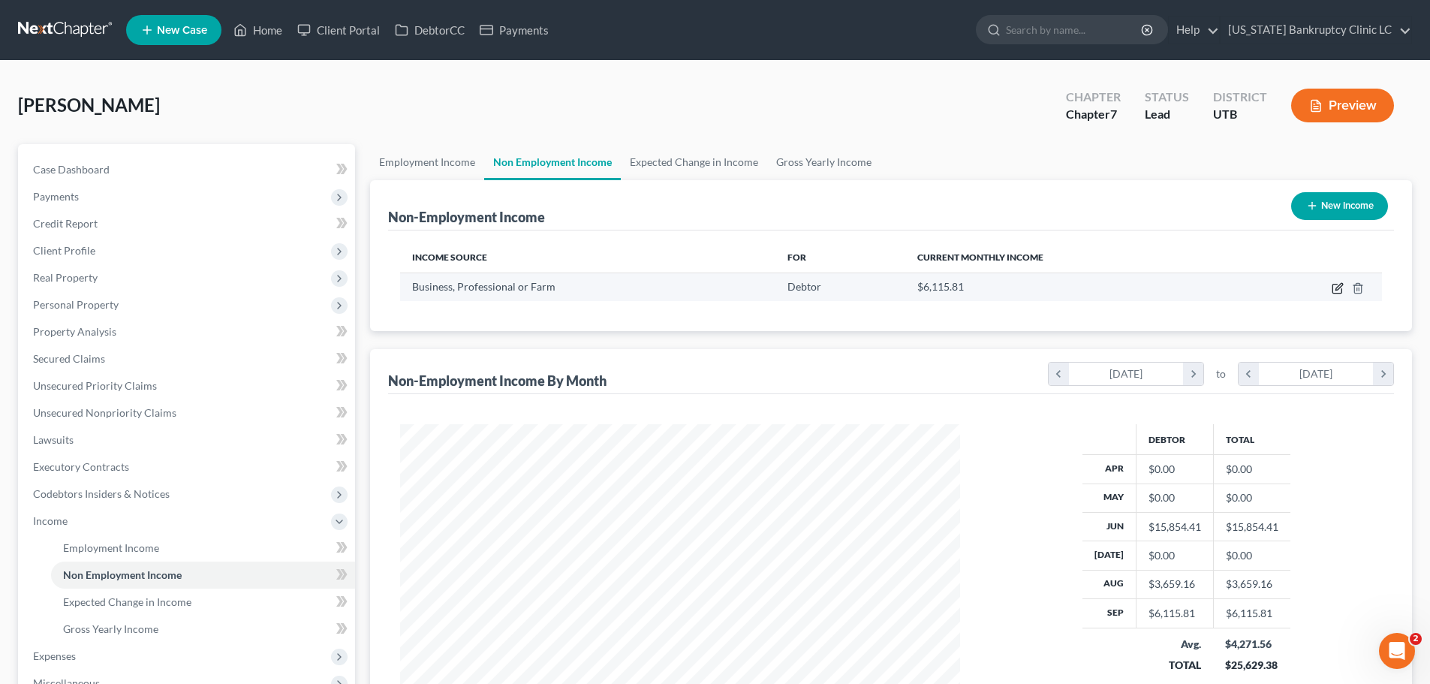
click at [1336, 288] on icon "button" at bounding box center [1338, 286] width 7 height 7
select select "10"
select select "0"
select select "46"
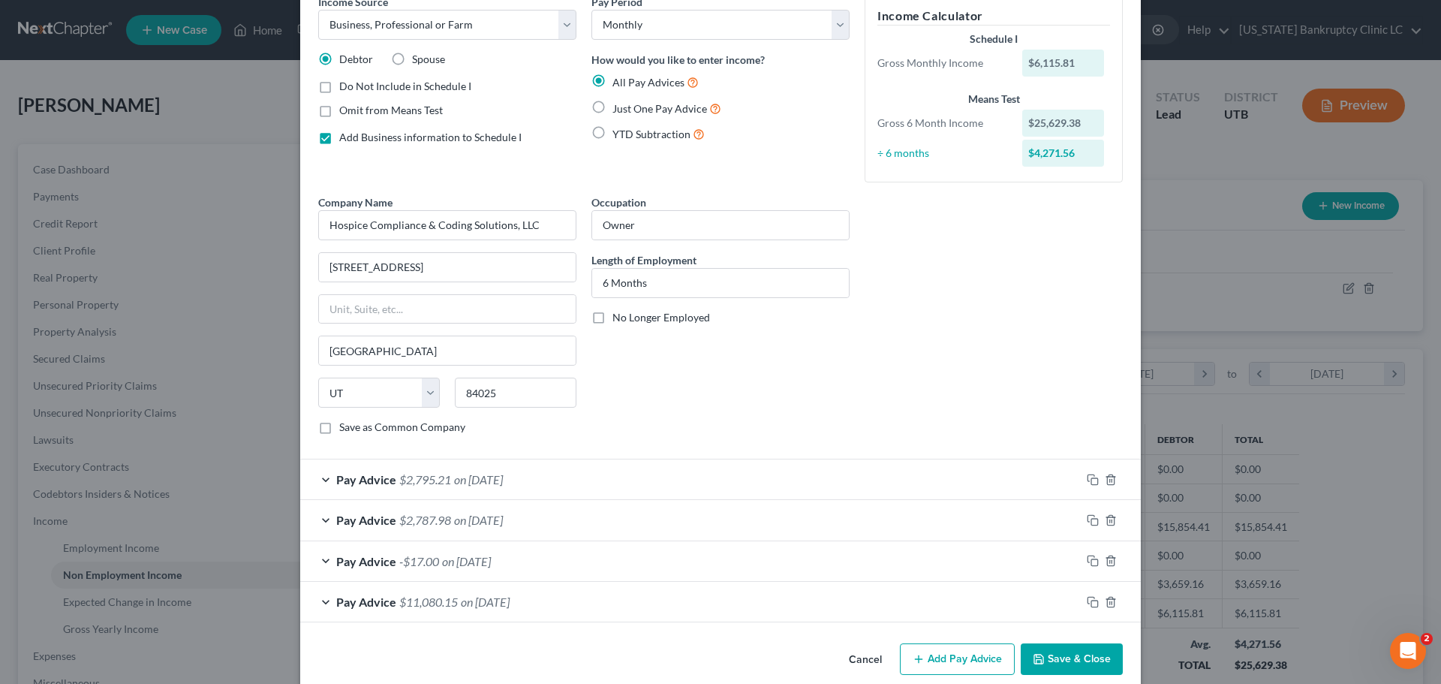
scroll to position [96, 0]
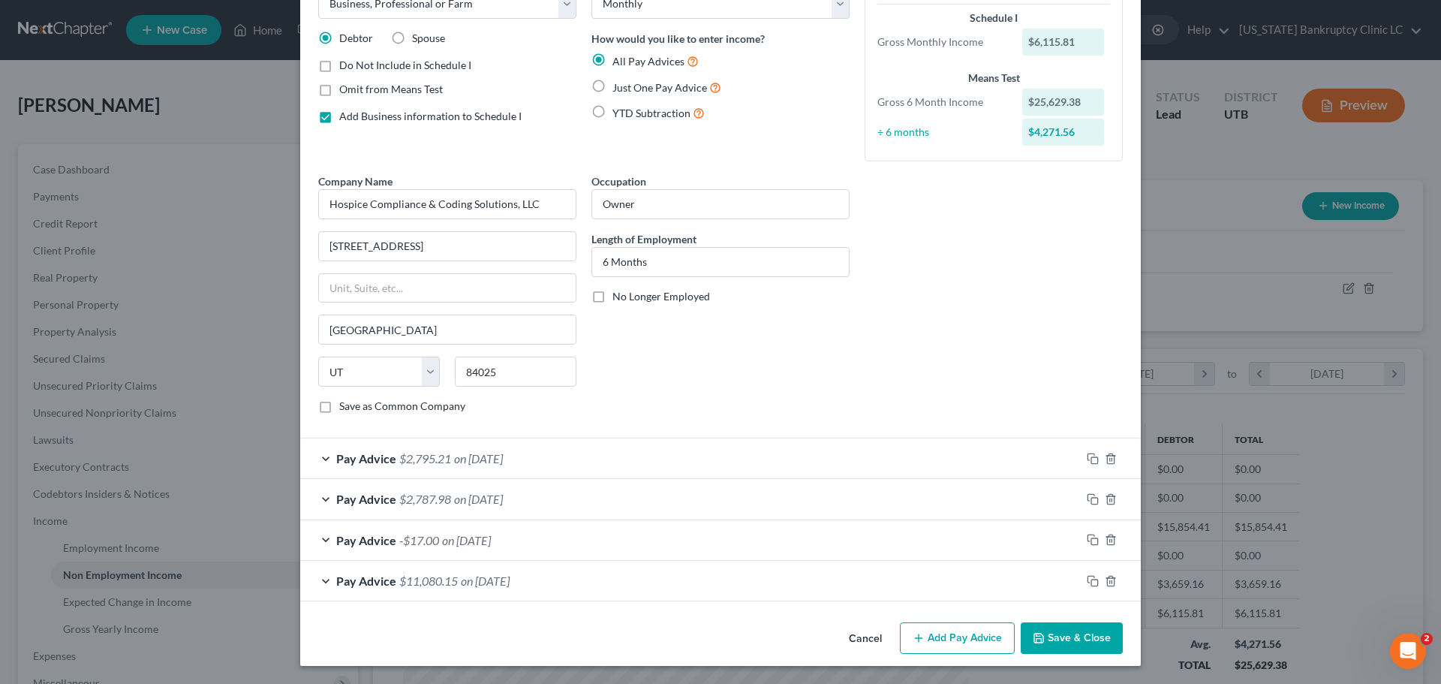
click at [320, 456] on div "Pay Advice $2,795.21 on [DATE]" at bounding box center [690, 458] width 780 height 40
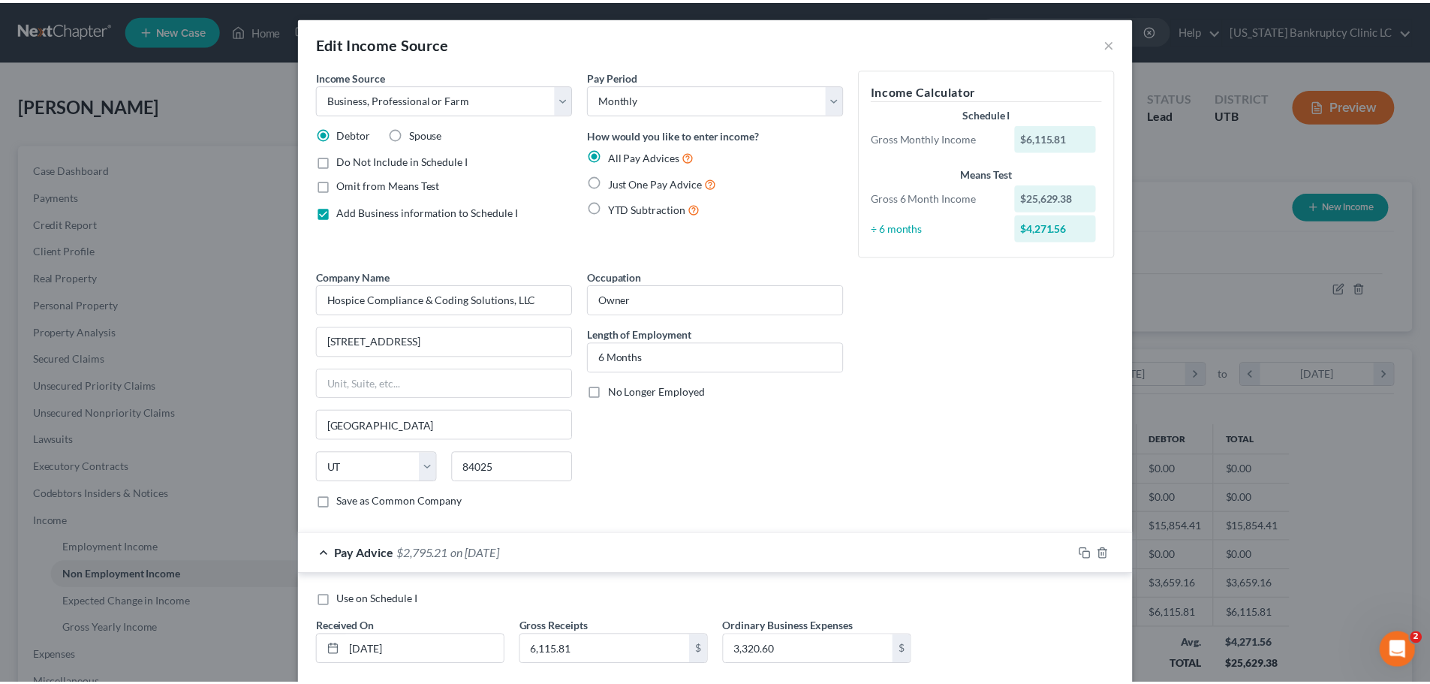
scroll to position [0, 0]
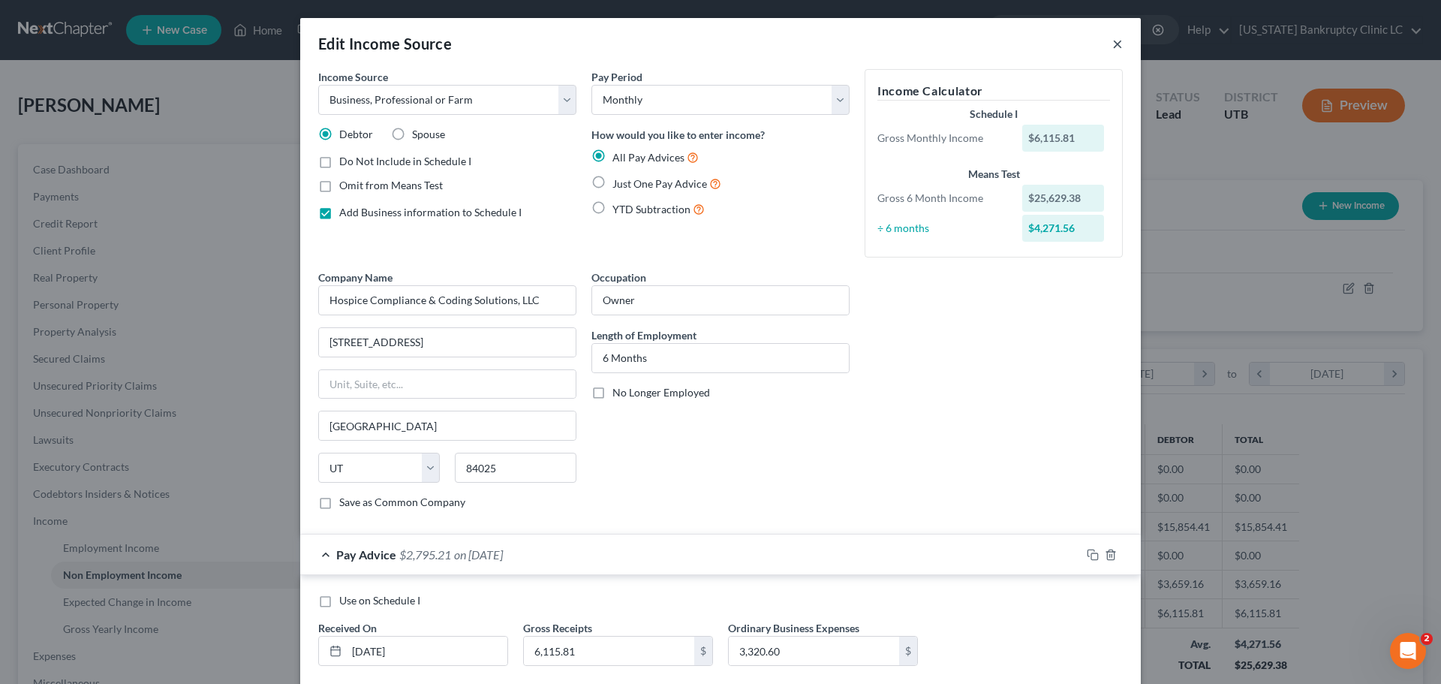
click at [1112, 42] on button "×" at bounding box center [1117, 44] width 11 height 18
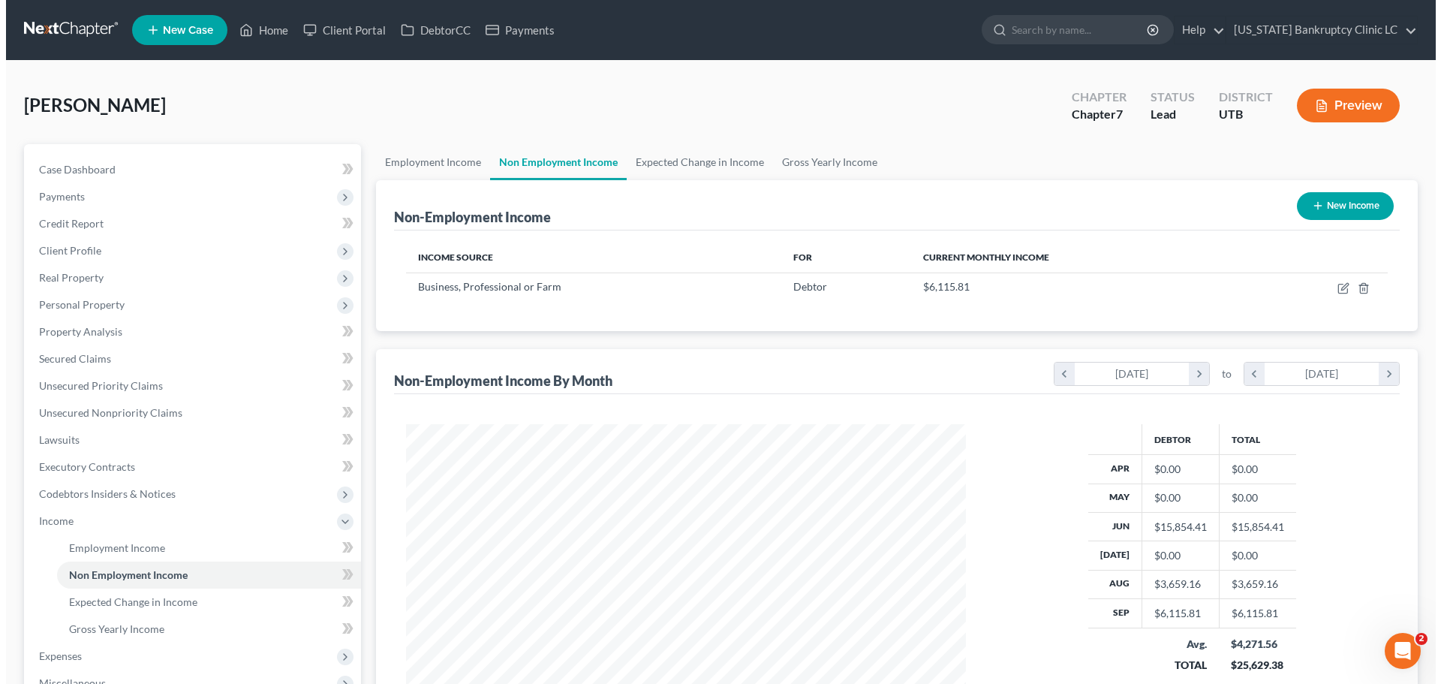
scroll to position [75, 0]
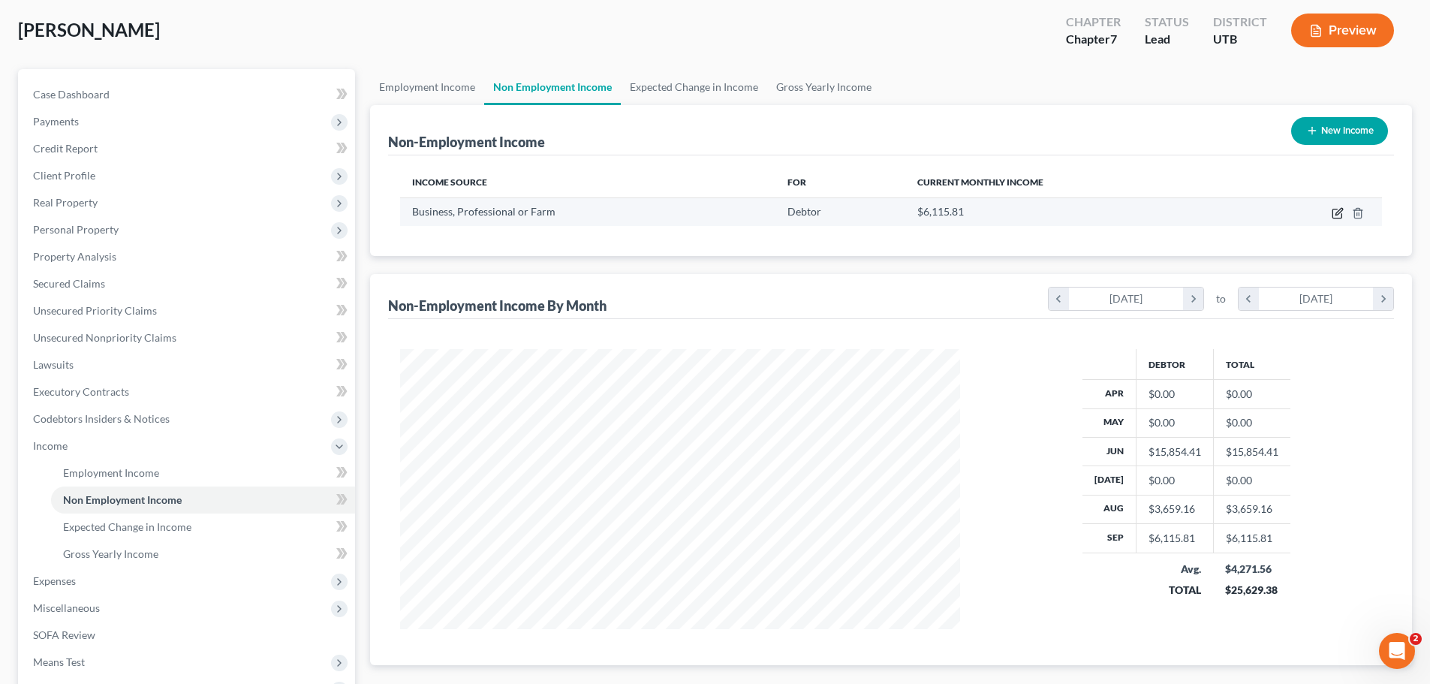
click at [1334, 218] on icon "button" at bounding box center [1336, 213] width 9 height 9
select select "10"
select select "0"
select select "46"
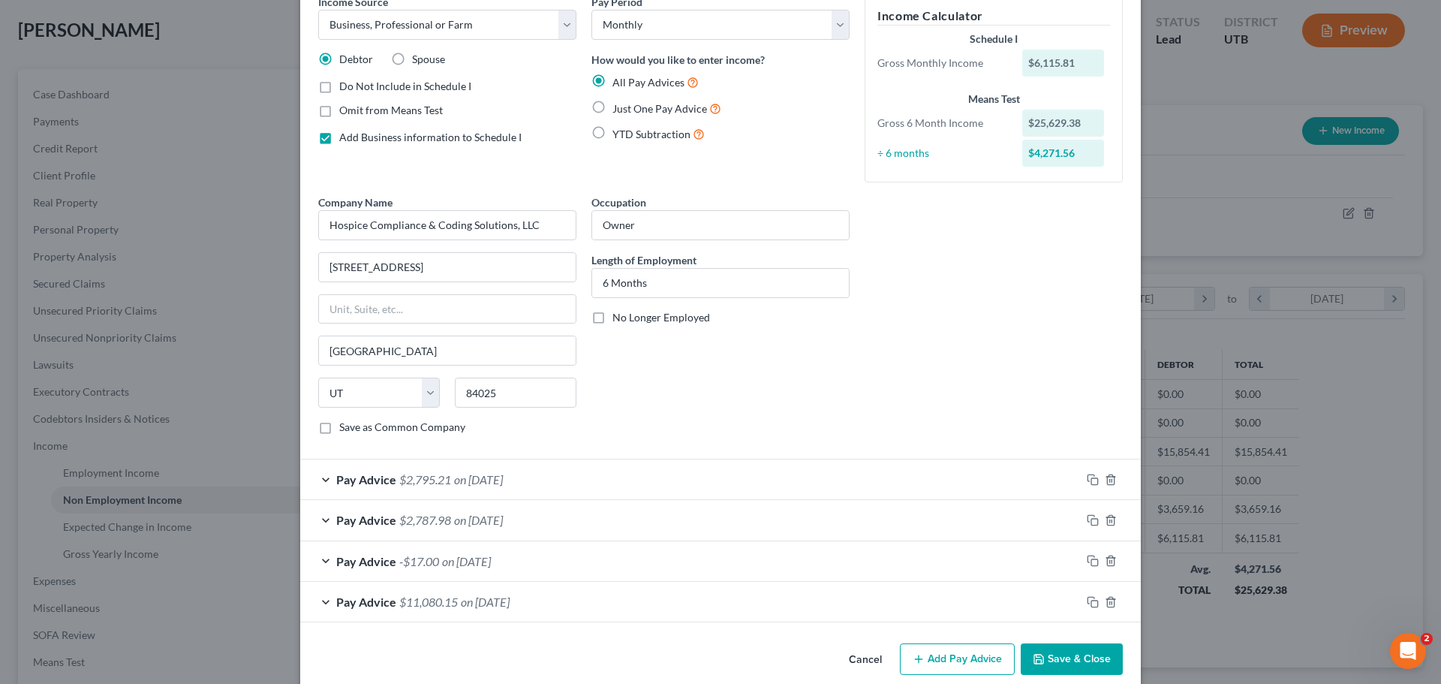
scroll to position [96, 0]
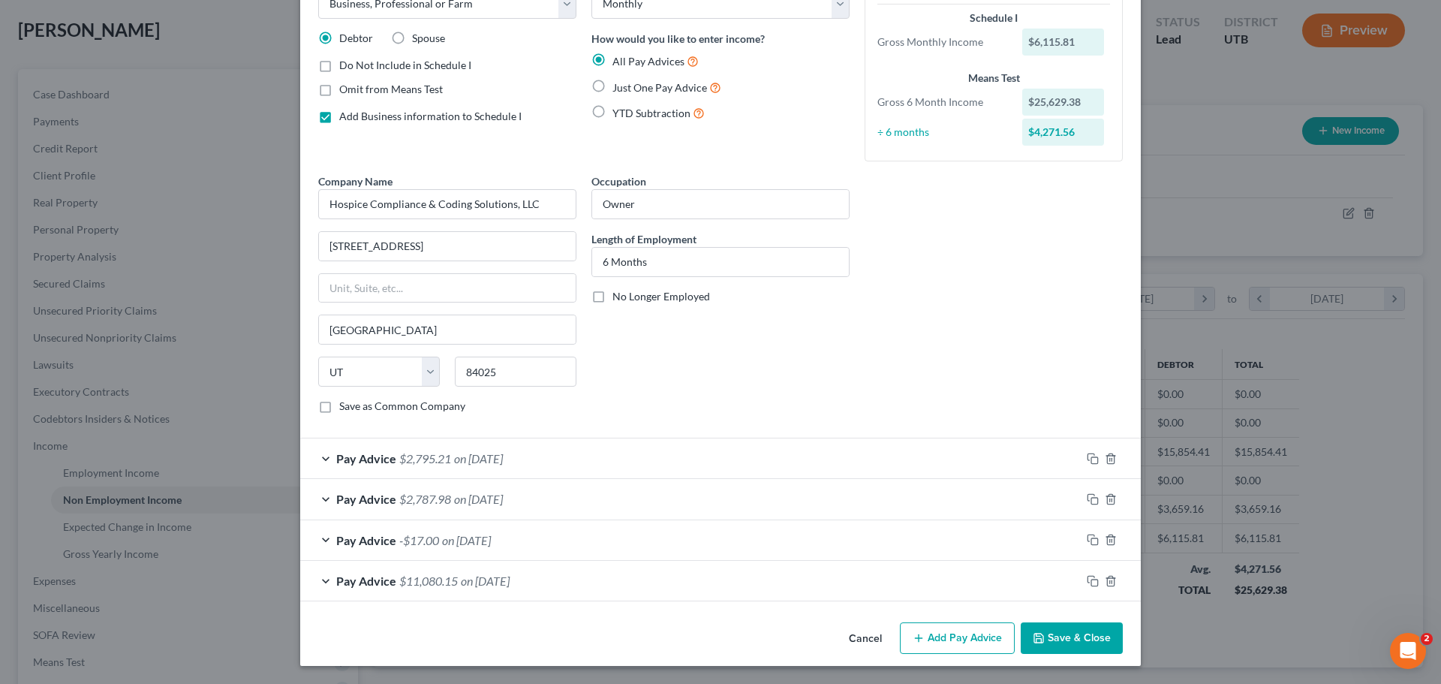
click at [337, 582] on span "Pay Advice" at bounding box center [366, 580] width 60 height 14
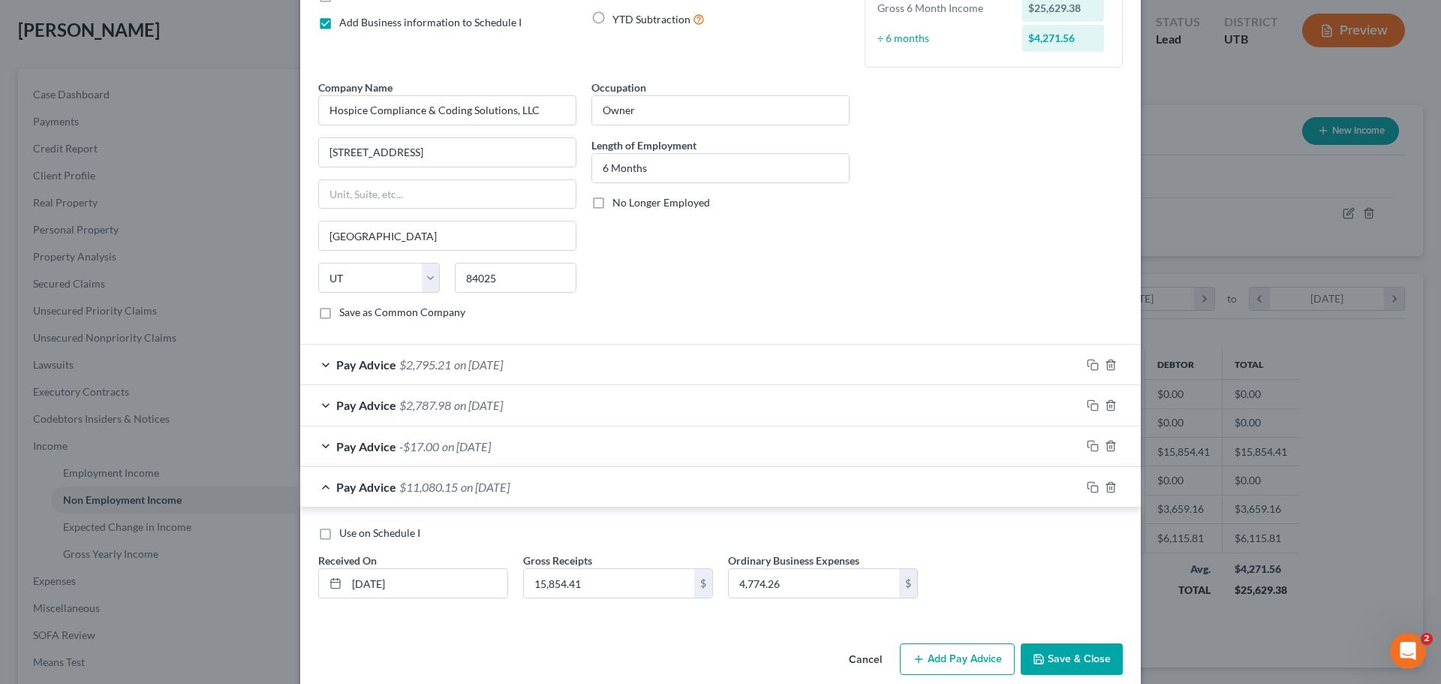
scroll to position [211, 0]
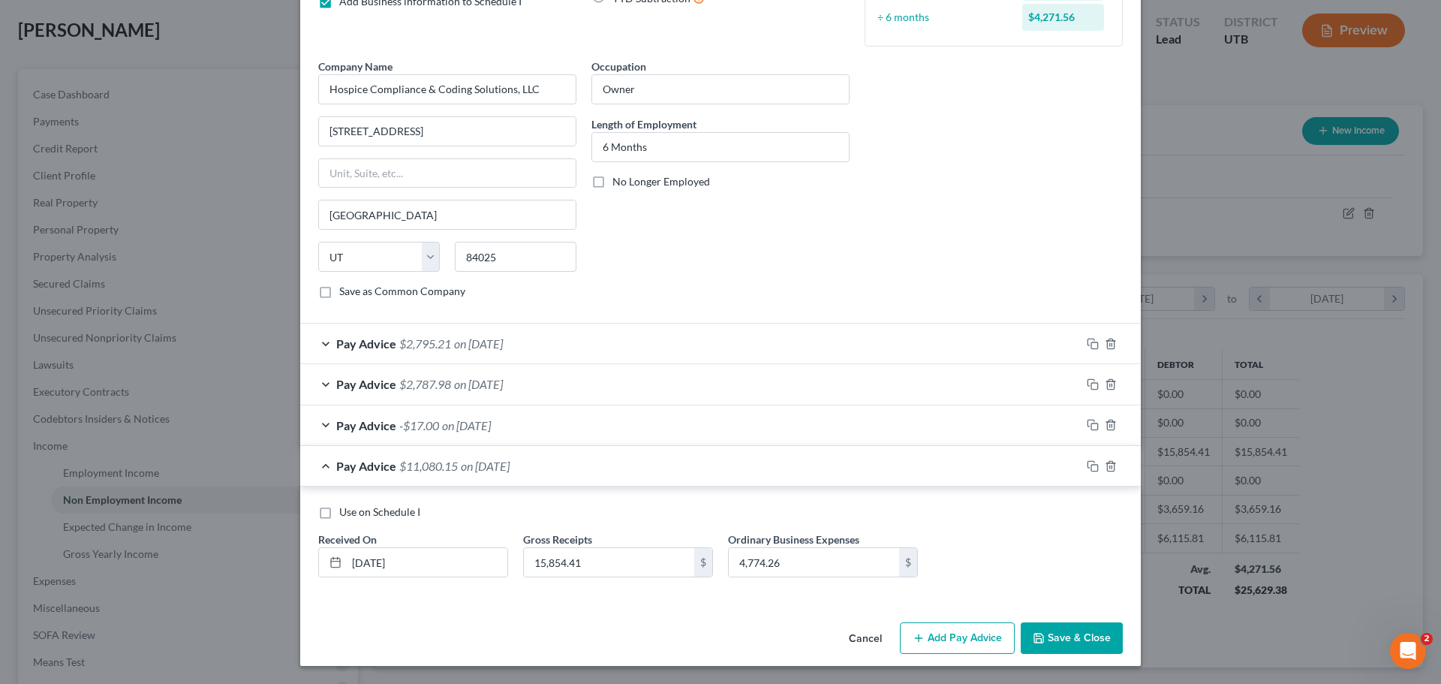
click at [320, 465] on div "Pay Advice $11,080.15 on [DATE]" at bounding box center [690, 466] width 780 height 40
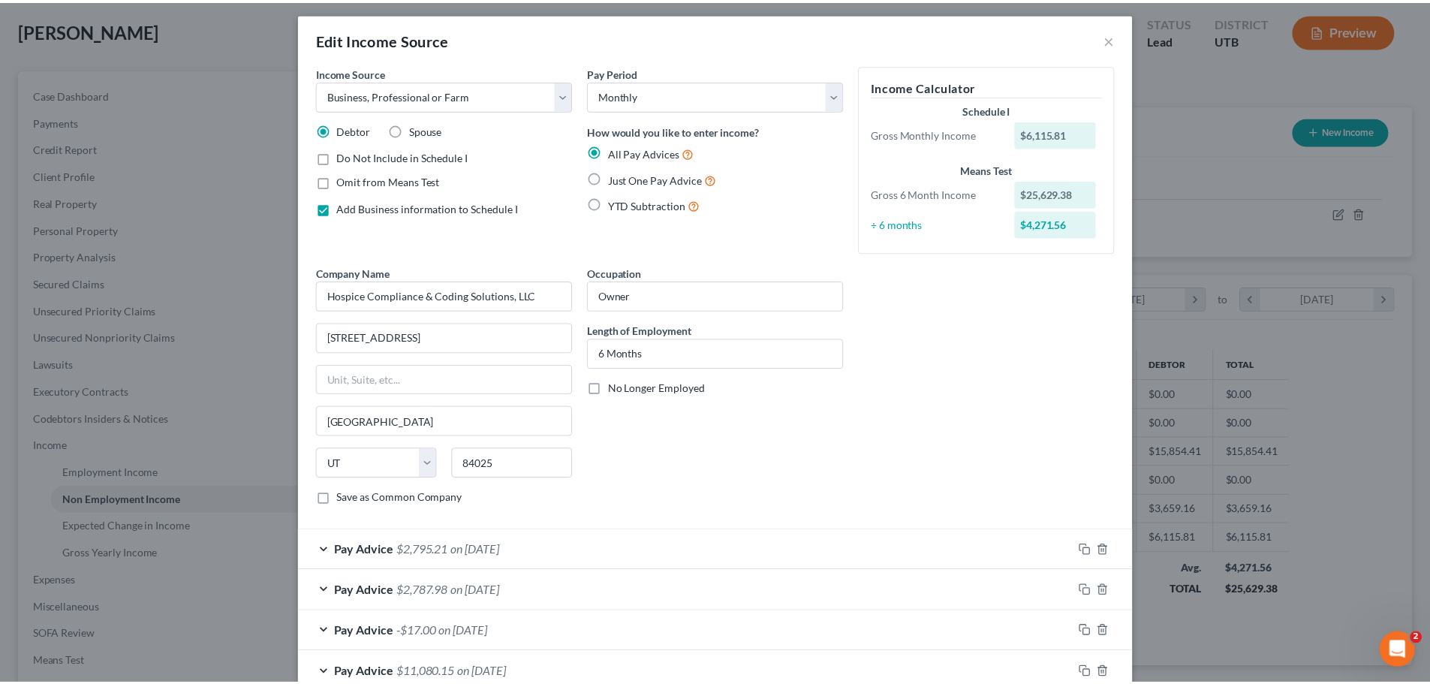
scroll to position [0, 0]
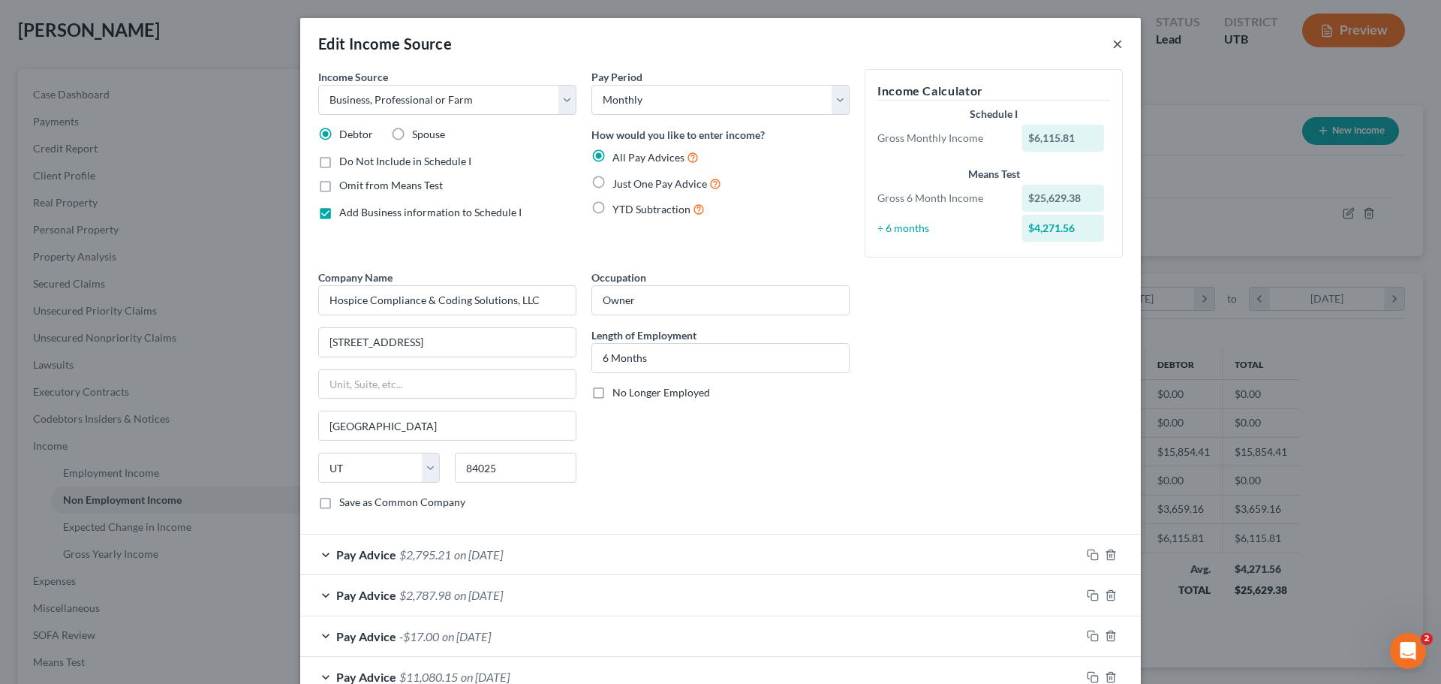
click at [1112, 41] on button "×" at bounding box center [1117, 44] width 11 height 18
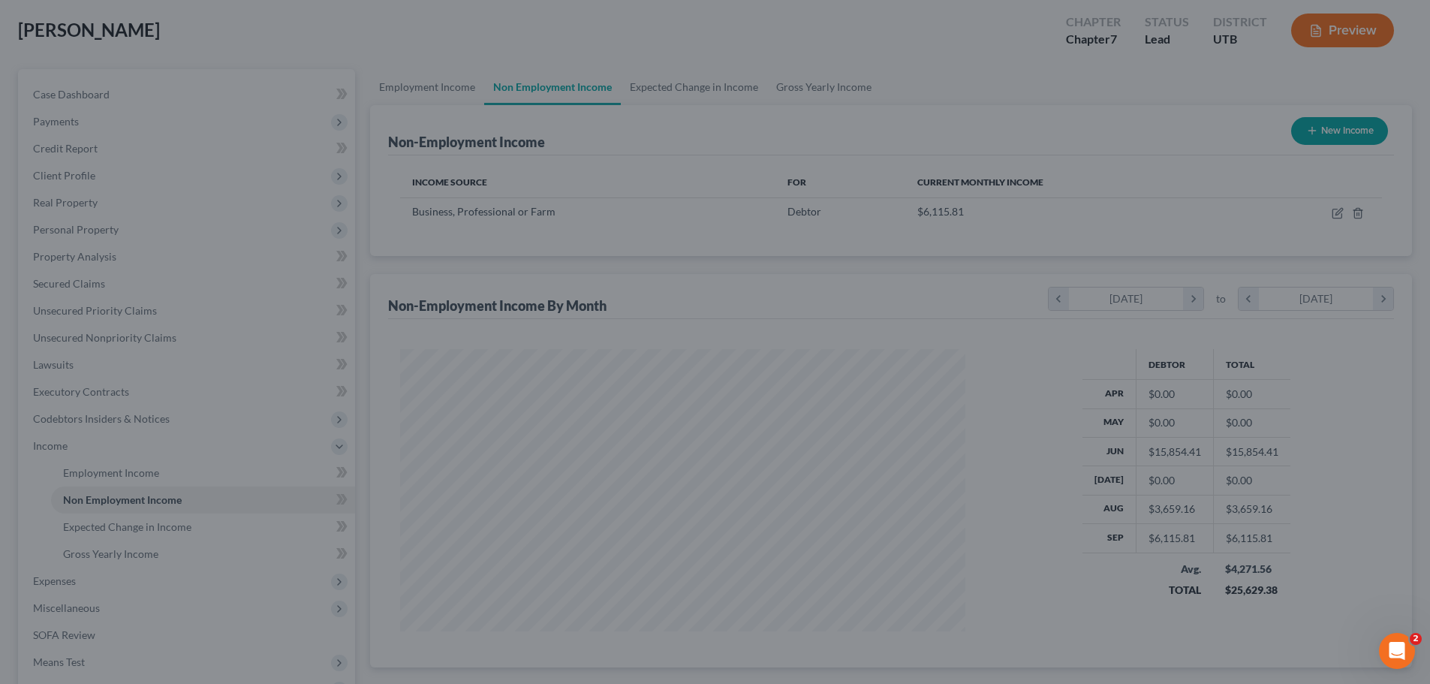
scroll to position [750120, 749810]
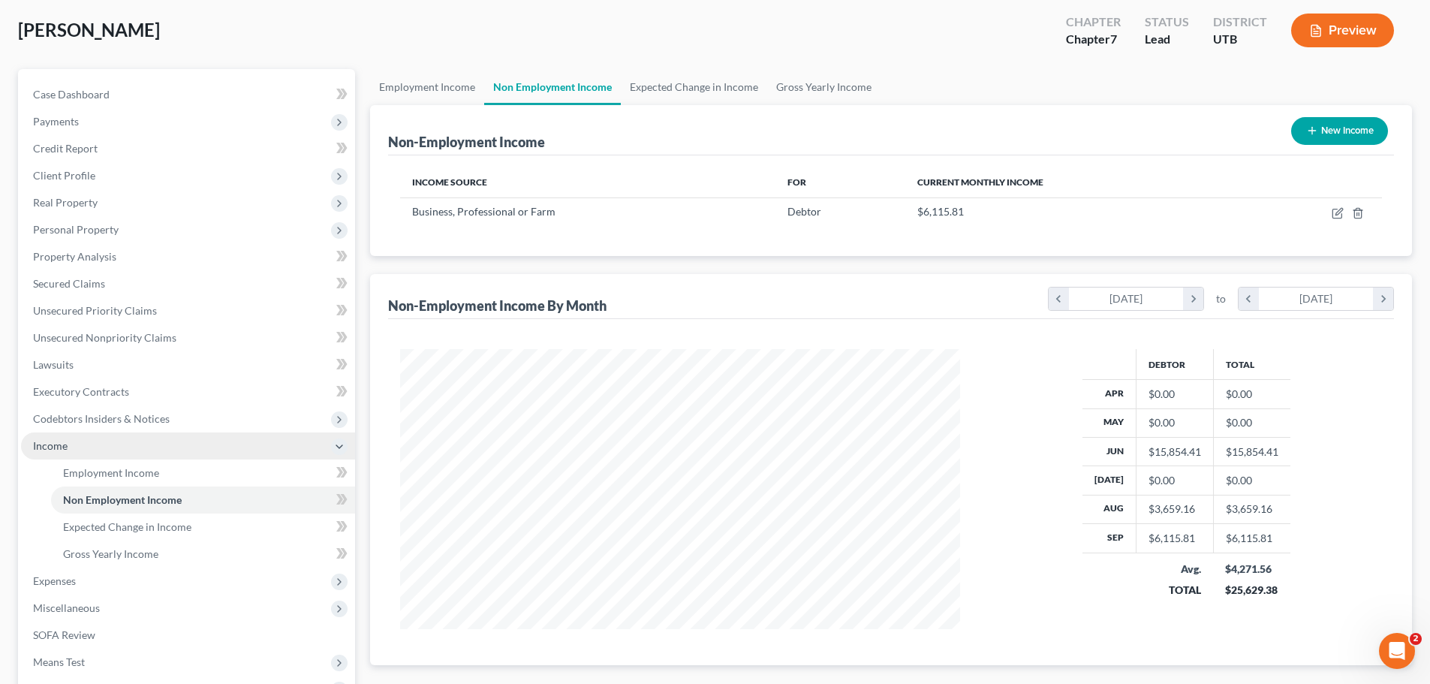
click at [117, 444] on span "Income" at bounding box center [188, 445] width 334 height 27
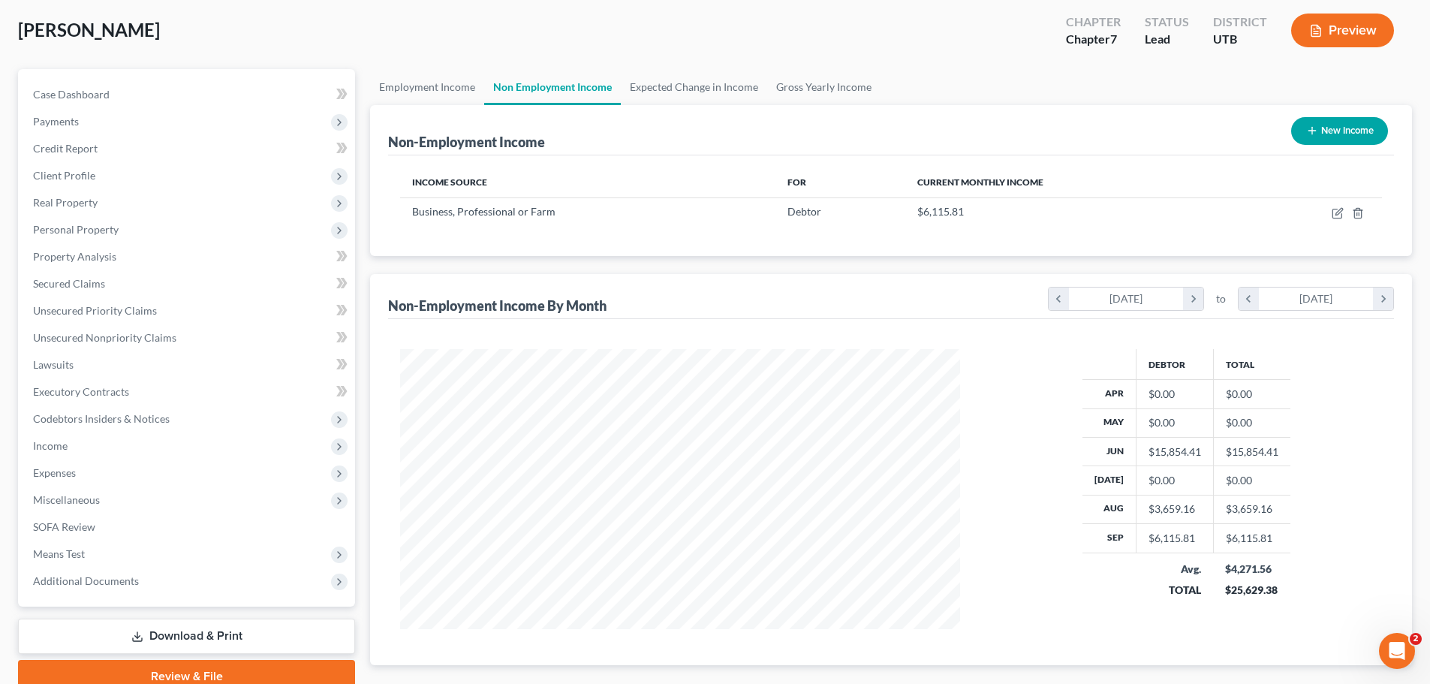
click at [173, 638] on link "Download & Print" at bounding box center [186, 635] width 337 height 35
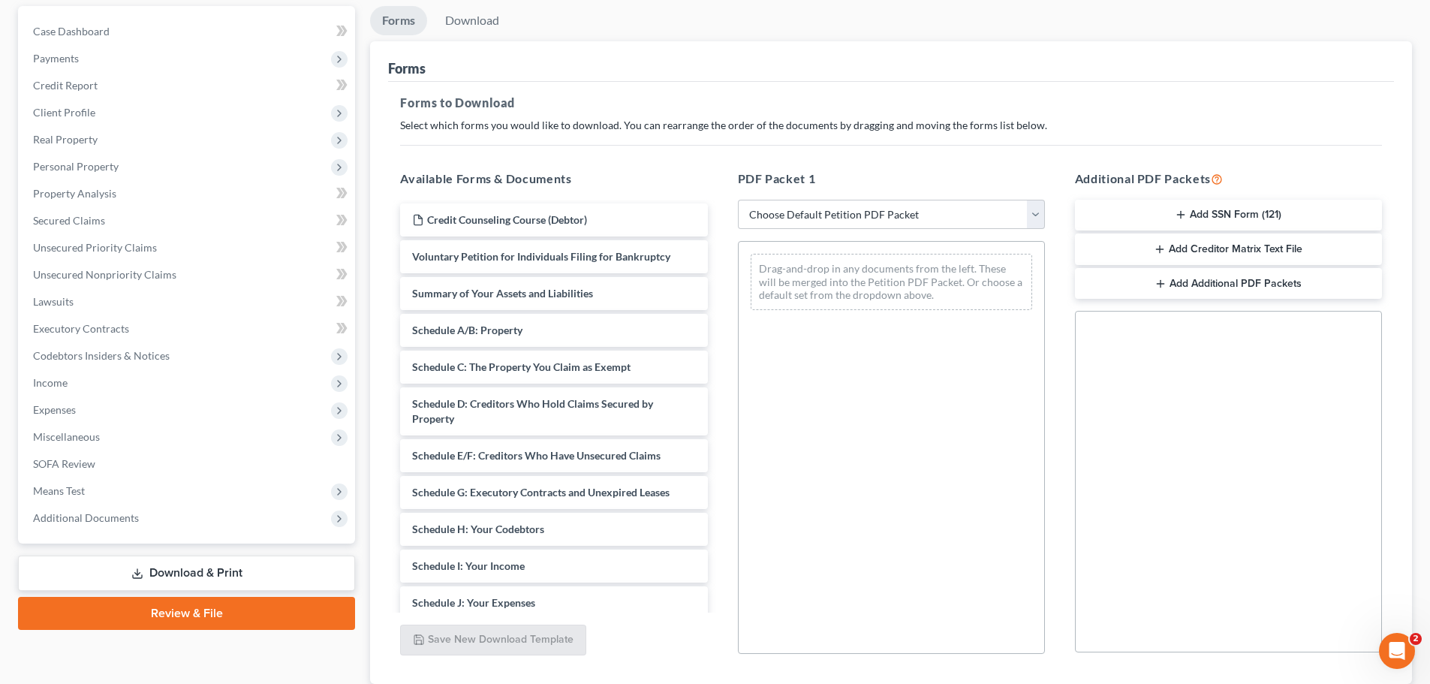
scroll to position [225, 0]
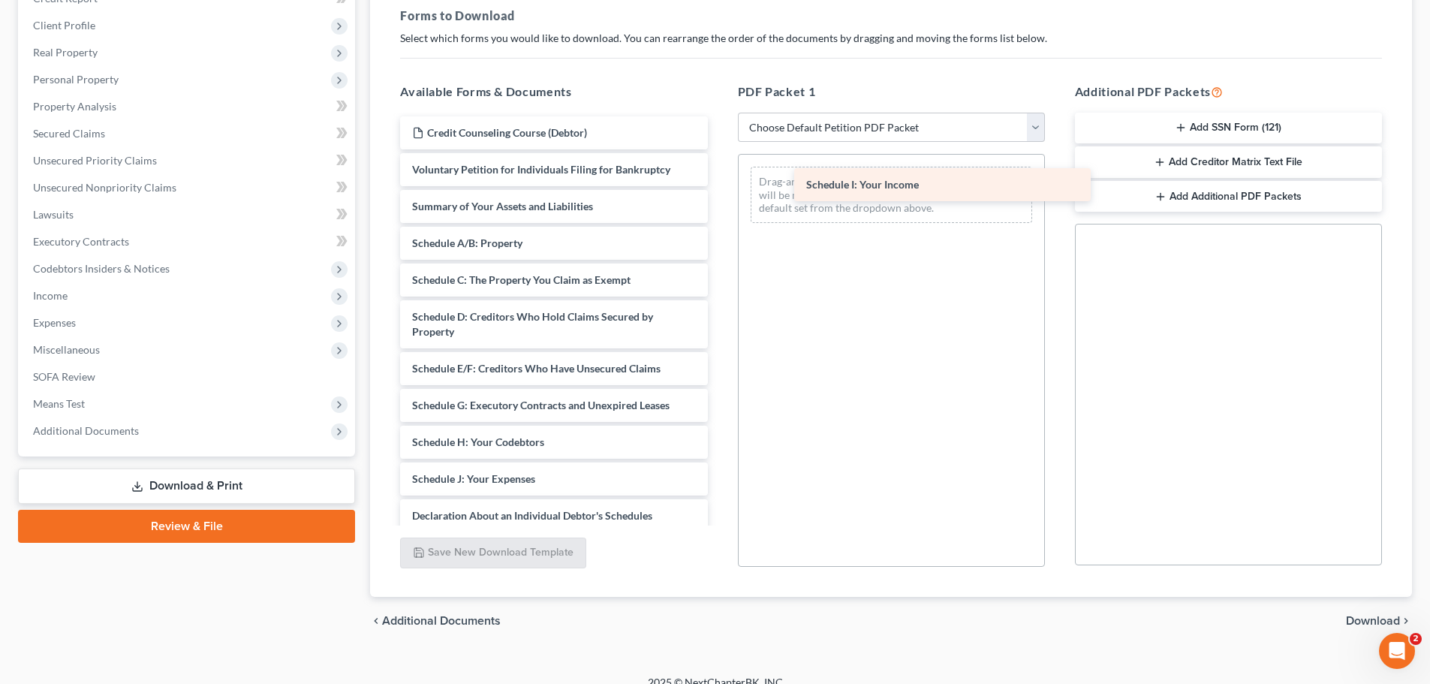
drag, startPoint x: 467, startPoint y: 480, endPoint x: 831, endPoint y: 178, distance: 473.2
click at [719, 179] on div "Schedule I: Your Income Credit Counseling Course (Debtor) Voluntary Petition fo…" at bounding box center [553, 493] width 331 height 755
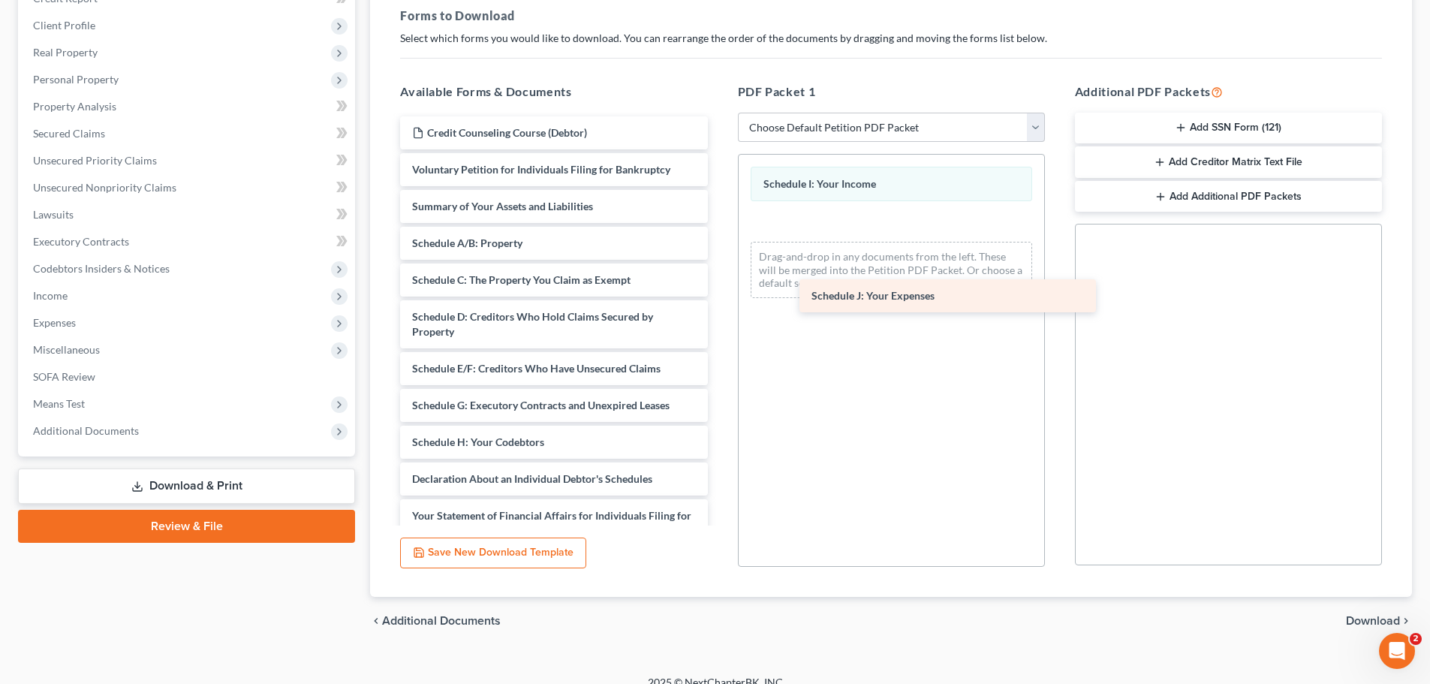
drag, startPoint x: 443, startPoint y: 474, endPoint x: 802, endPoint y: 214, distance: 443.2
click at [719, 214] on div "Schedule J: Your Expenses Credit Counseling Course (Debtor) Voluntary Petition …" at bounding box center [553, 475] width 331 height 718
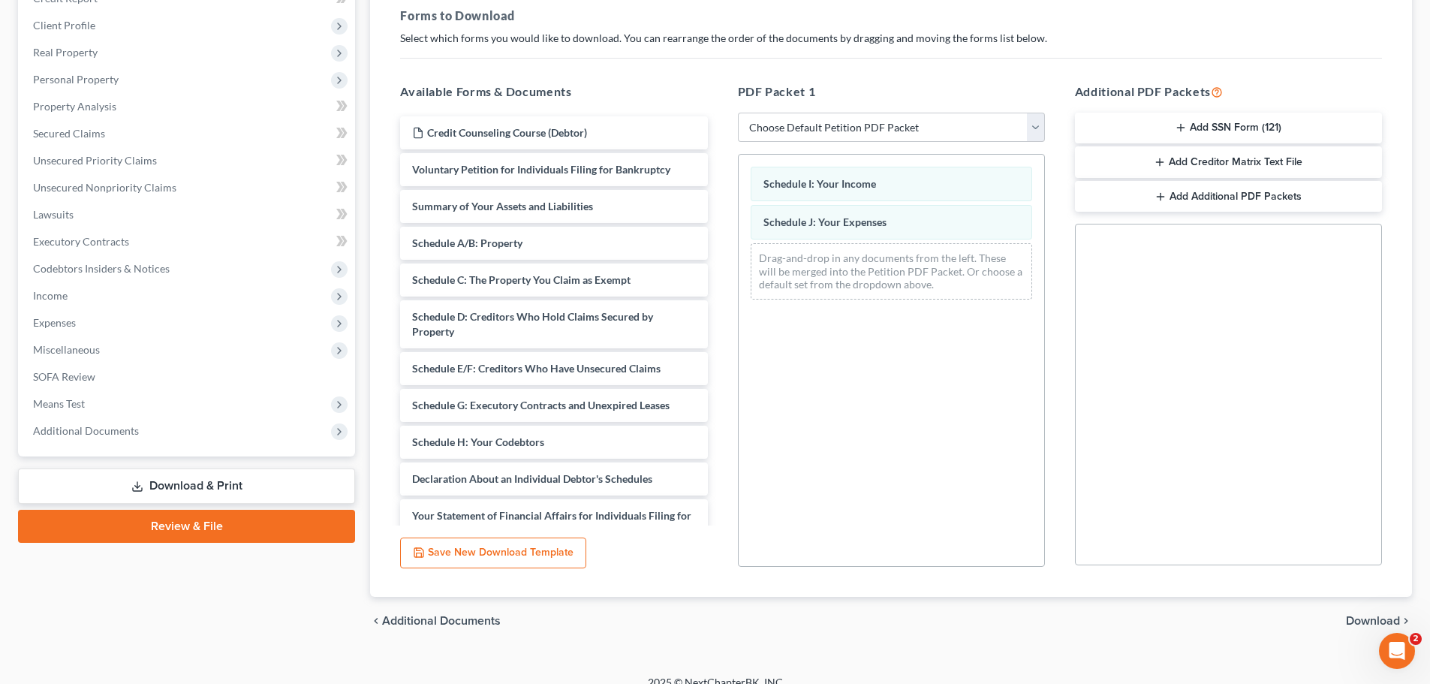
click at [1351, 618] on span "Download" at bounding box center [1372, 621] width 54 height 12
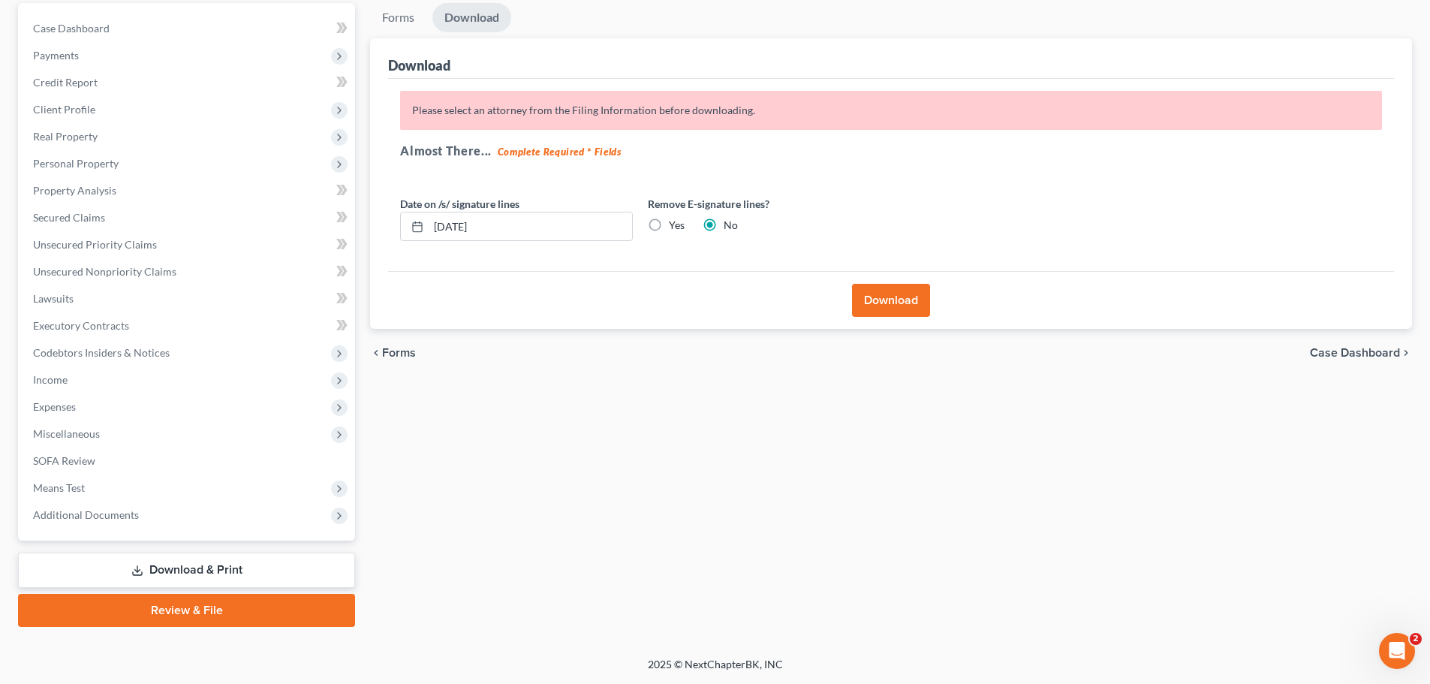
scroll to position [141, 0]
click at [546, 154] on strong "Complete Required * Fields" at bounding box center [560, 152] width 124 height 12
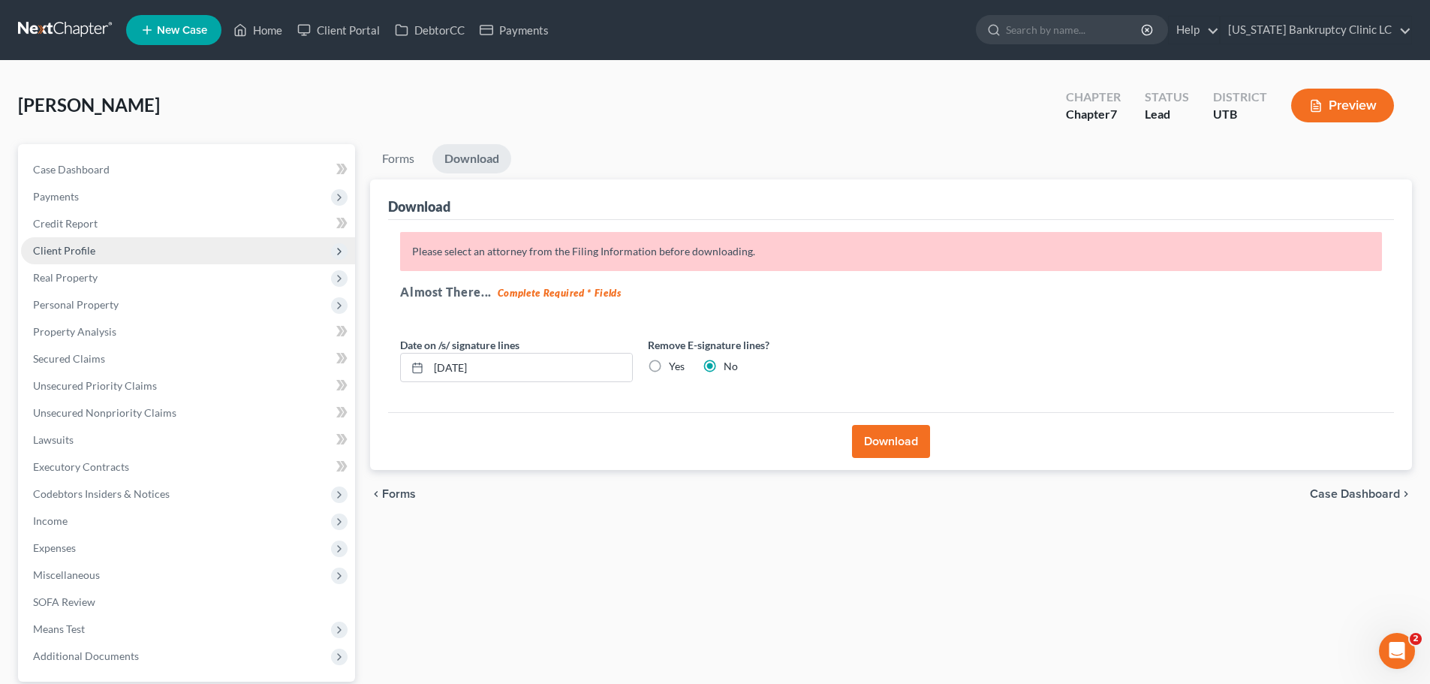
click at [190, 260] on span "Client Profile" at bounding box center [188, 250] width 334 height 27
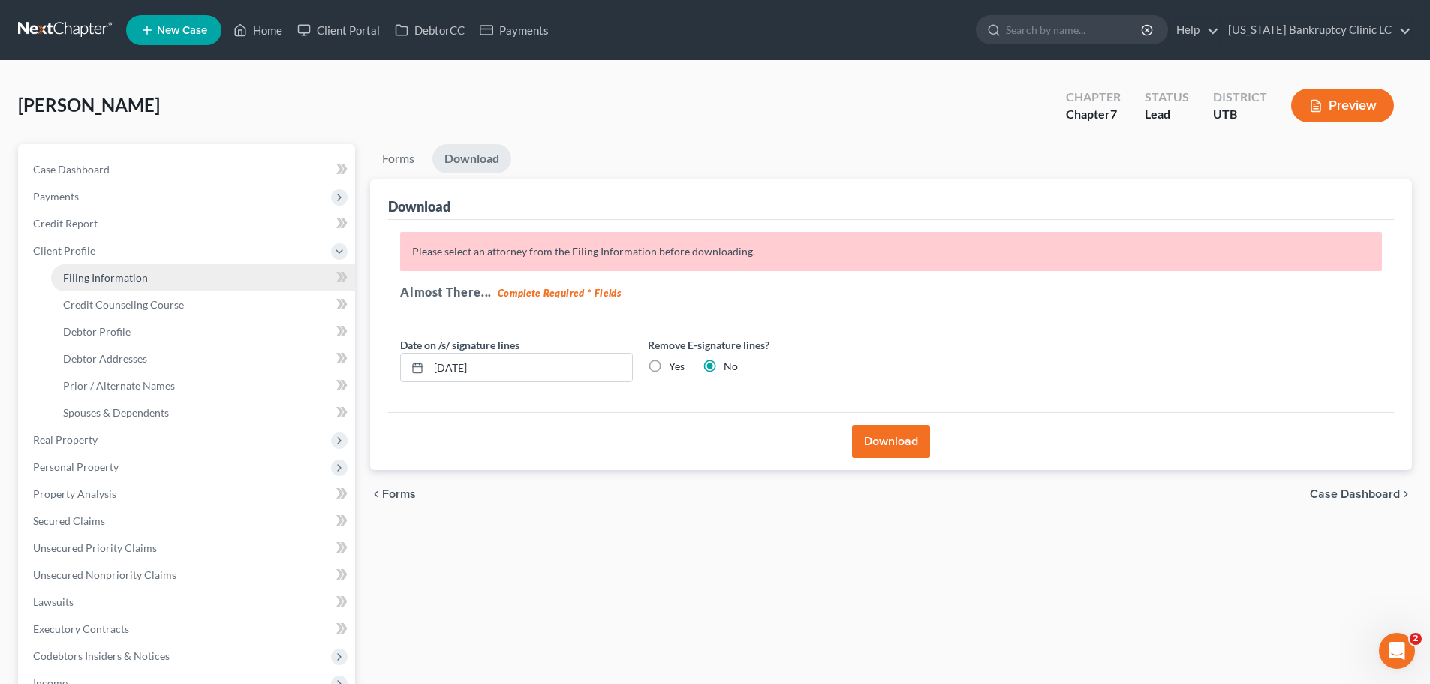
click at [180, 278] on link "Filing Information" at bounding box center [203, 277] width 304 height 27
select select "1"
select select "0"
select select "46"
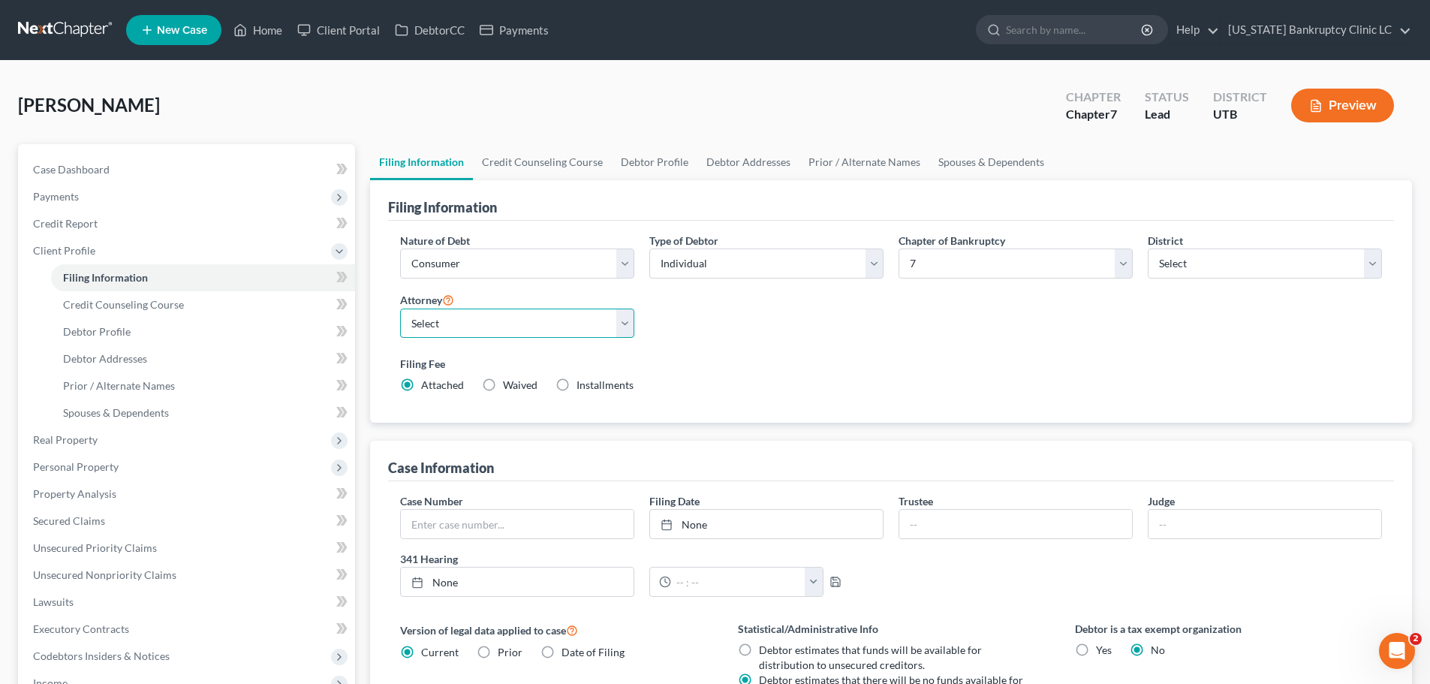
click at [540, 324] on select "Select [PERSON_NAME] - UTB [PERSON_NAME] - UT" at bounding box center [517, 323] width 234 height 30
select select "0"
click at [400, 308] on select "Select [PERSON_NAME] - UTB [PERSON_NAME] - UT" at bounding box center [517, 323] width 234 height 30
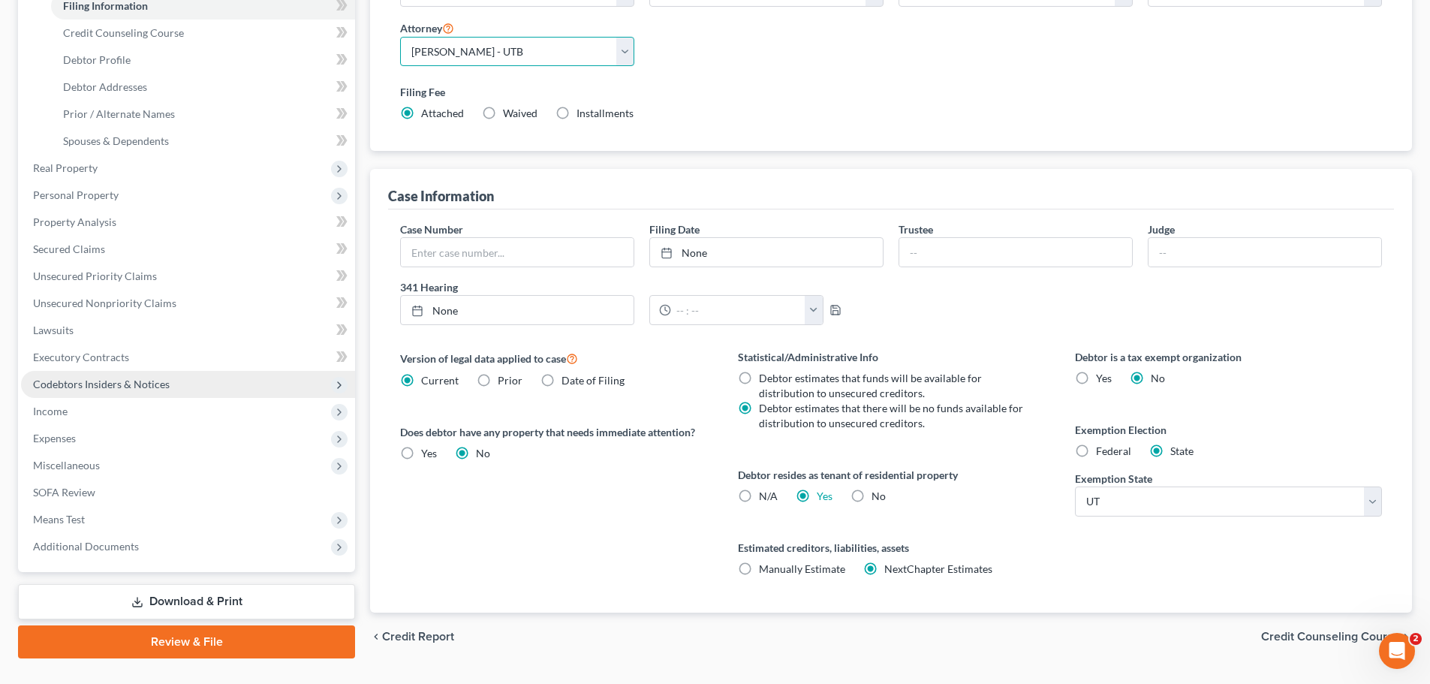
scroll to position [300, 0]
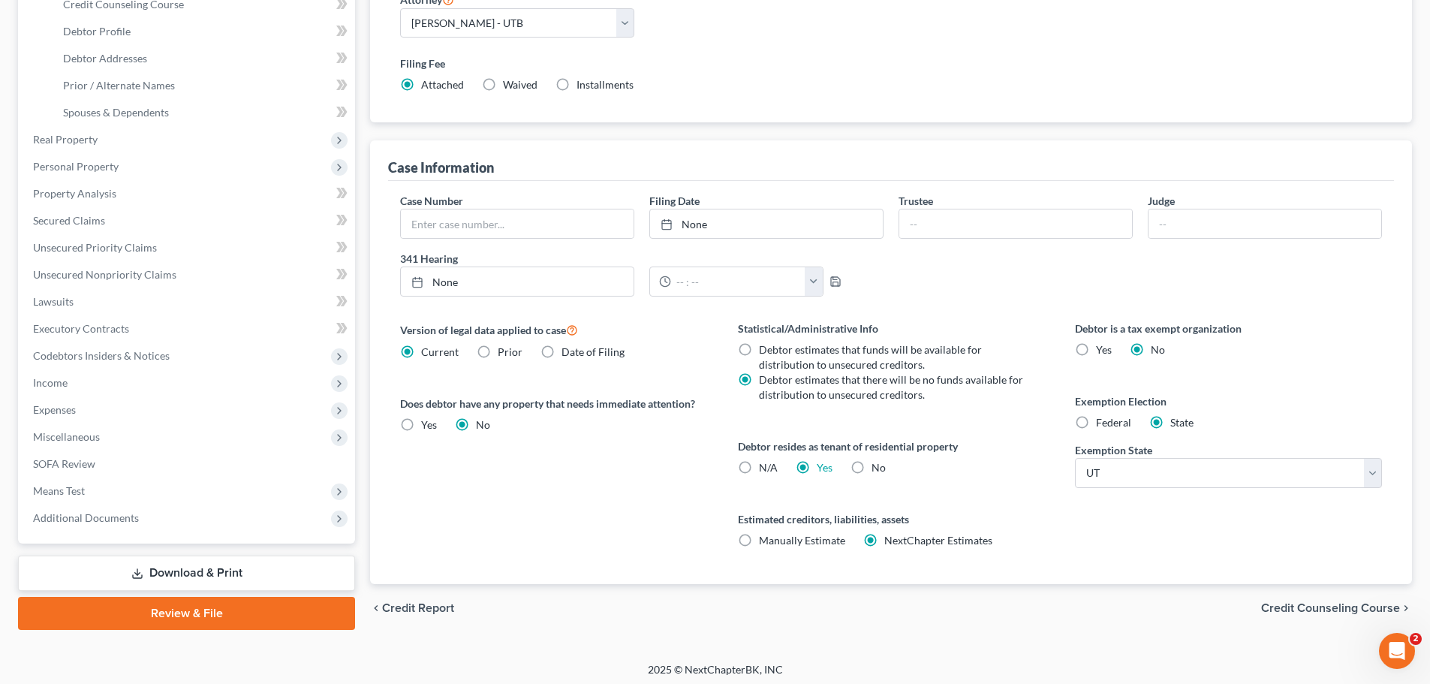
click at [240, 577] on link "Download & Print" at bounding box center [186, 572] width 337 height 35
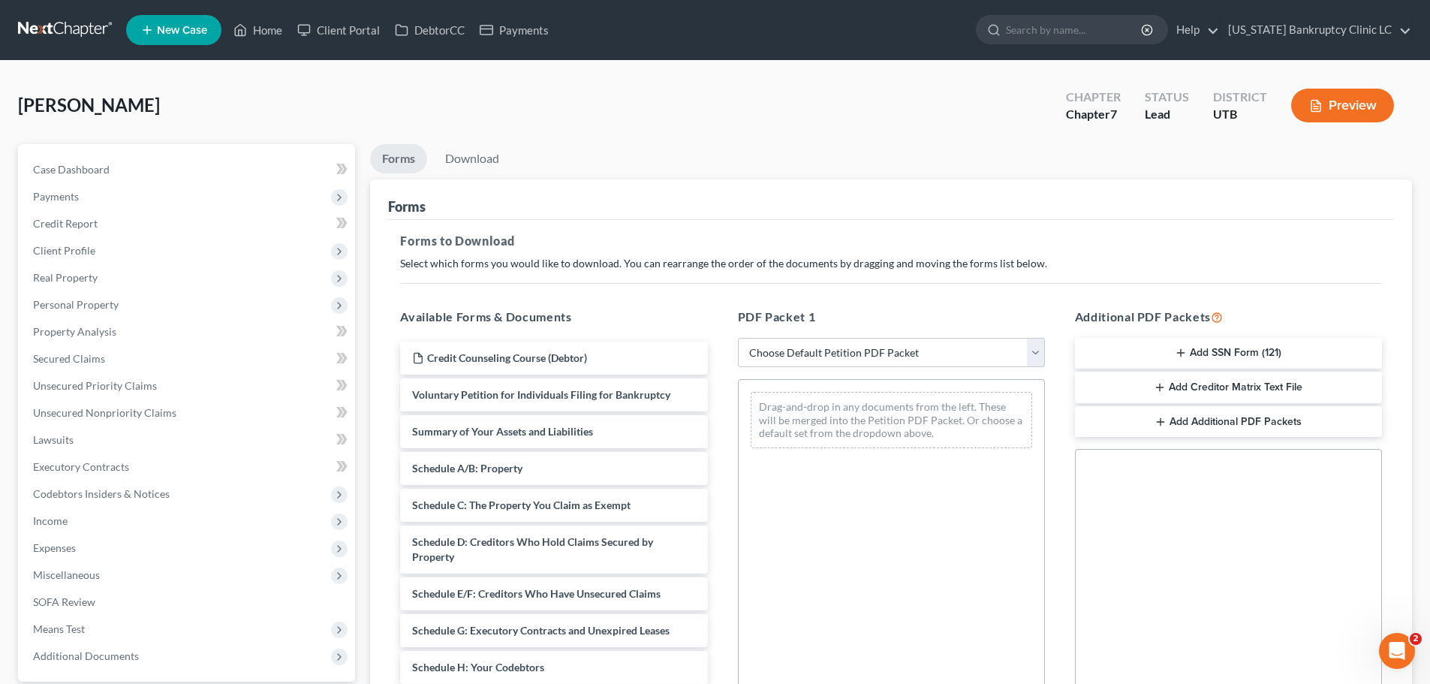
scroll to position [225, 0]
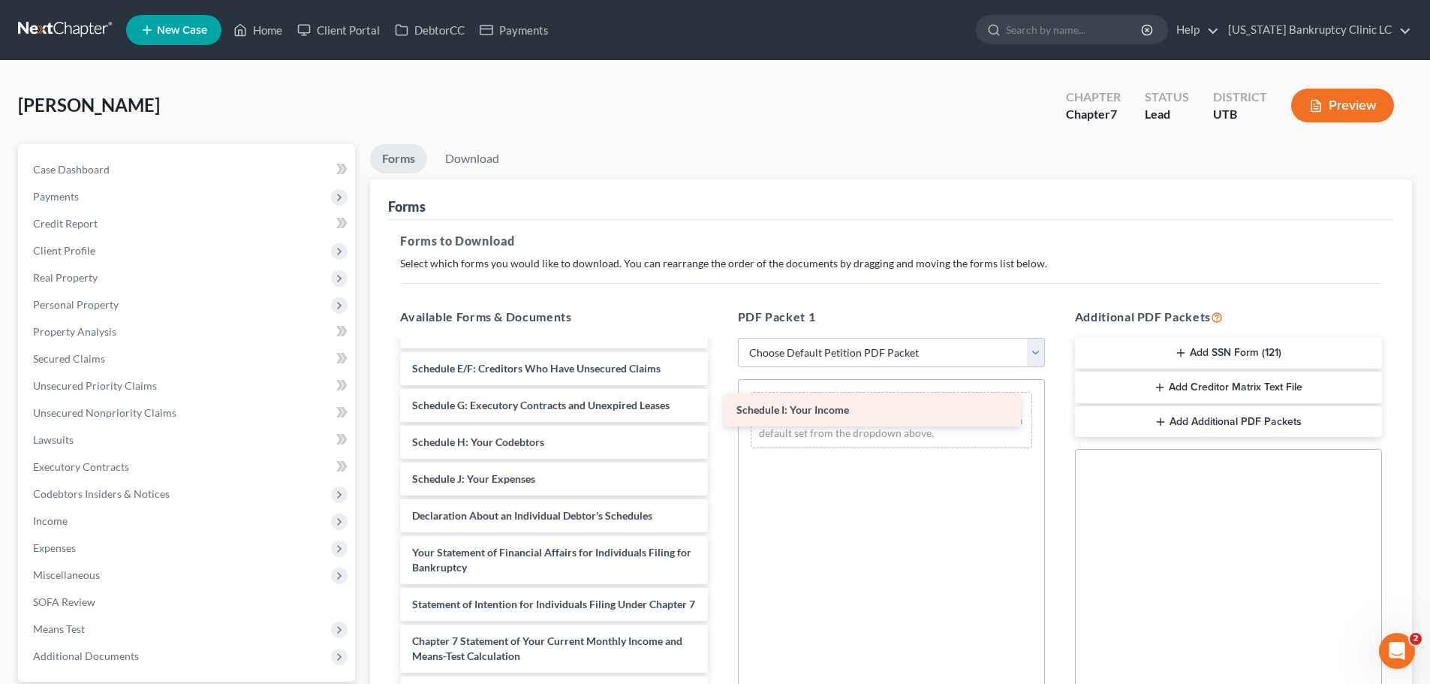
drag, startPoint x: 519, startPoint y: 492, endPoint x: 843, endPoint y: 423, distance: 331.4
click at [719, 423] on div "Schedule I: Your Income Credit Counseling Course (Debtor) Voluntary Petition fo…" at bounding box center [553, 493] width 331 height 755
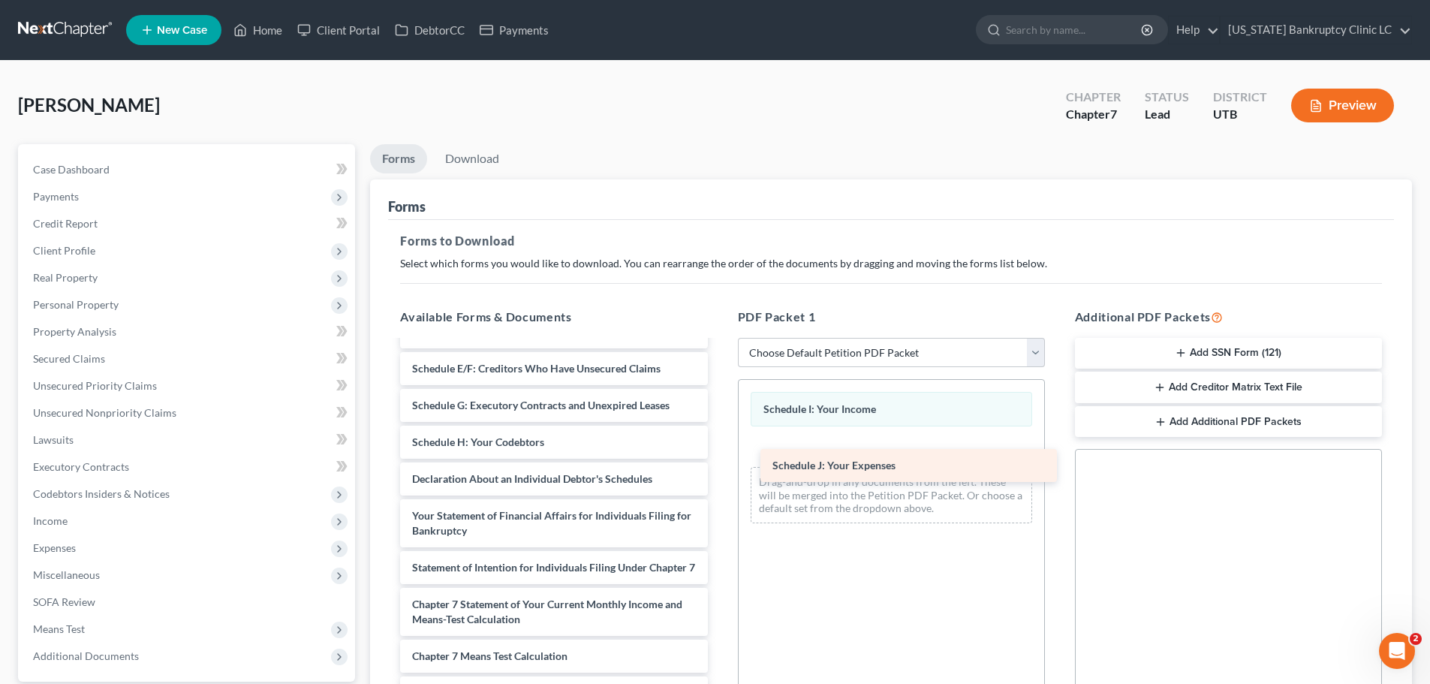
drag, startPoint x: 504, startPoint y: 470, endPoint x: 864, endPoint y: 456, distance: 360.4
click at [719, 456] on div "Schedule J: Your Expenses Credit Counseling Course (Debtor) Voluntary Petition …" at bounding box center [553, 475] width 331 height 718
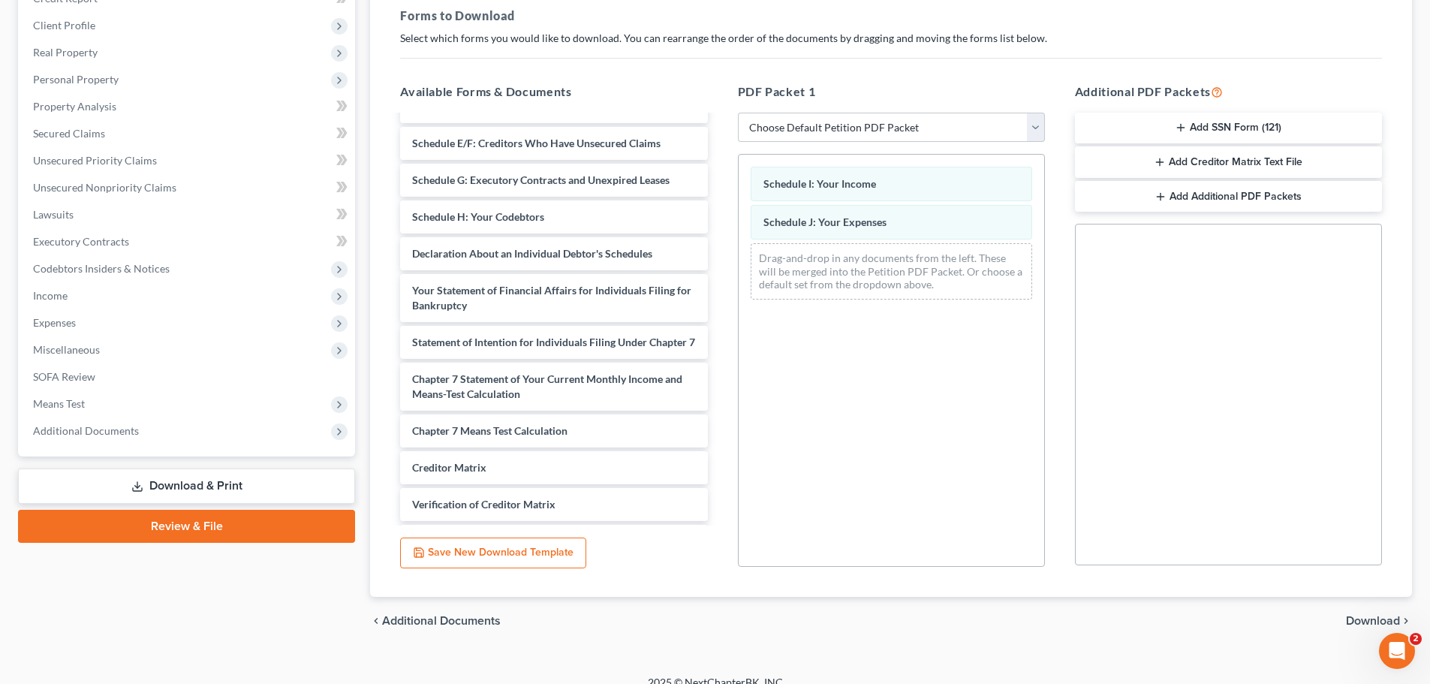
scroll to position [243, 0]
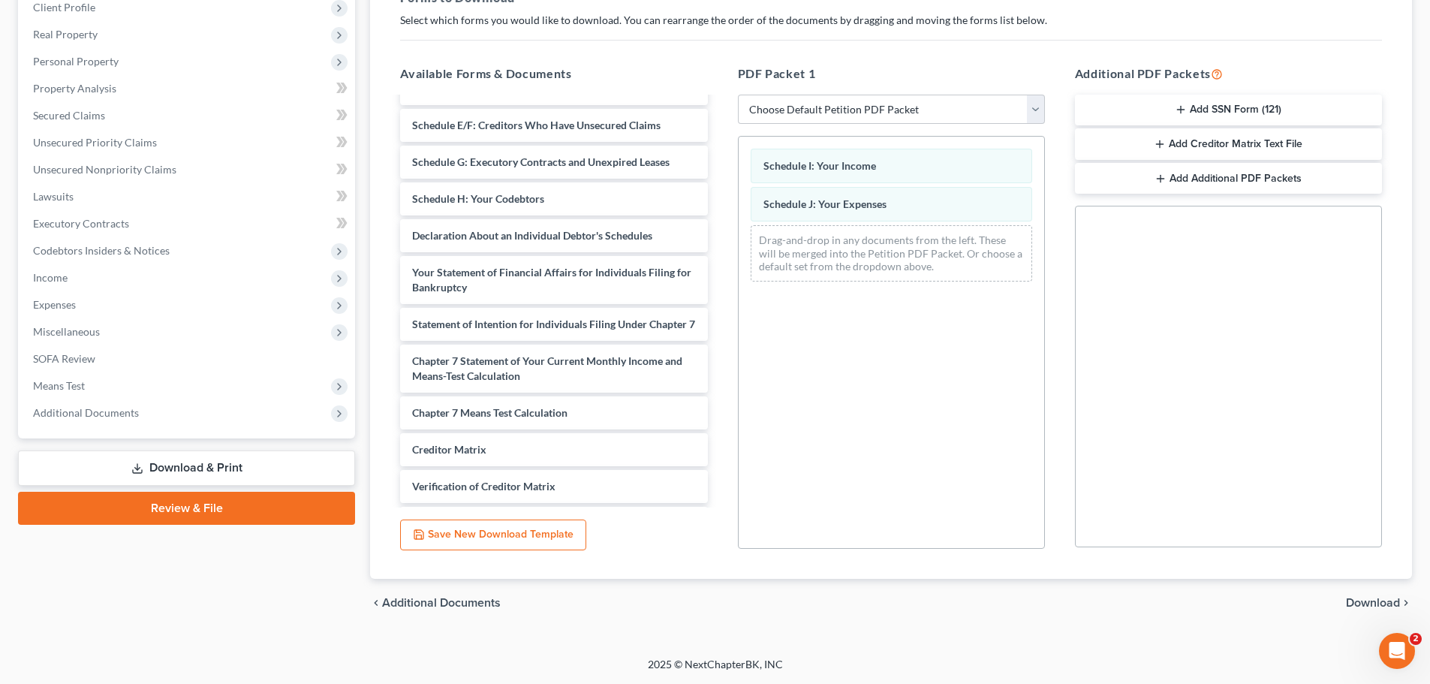
click at [1360, 597] on span "Download" at bounding box center [1372, 603] width 54 height 12
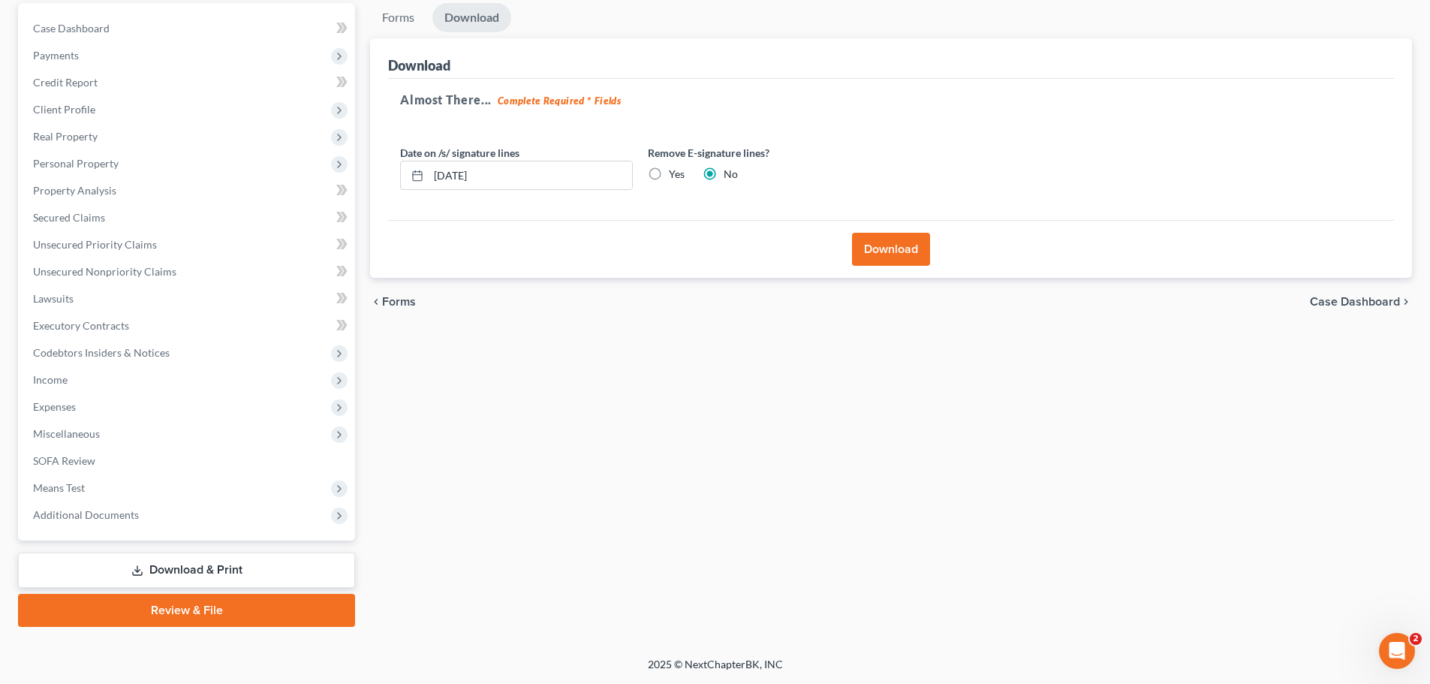
scroll to position [141, 0]
click at [879, 253] on button "Download" at bounding box center [891, 249] width 78 height 33
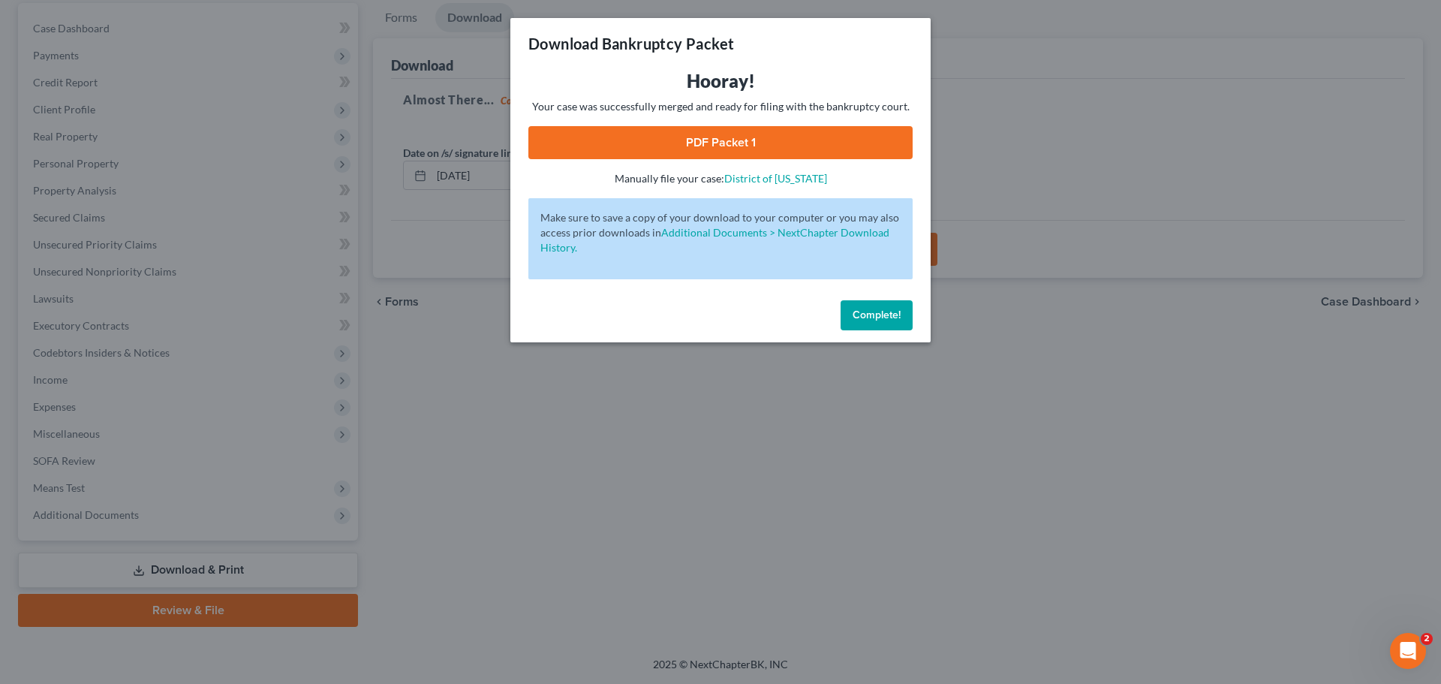
click at [740, 150] on link "PDF Packet 1" at bounding box center [720, 142] width 384 height 33
click at [885, 316] on span "Complete!" at bounding box center [876, 314] width 48 height 13
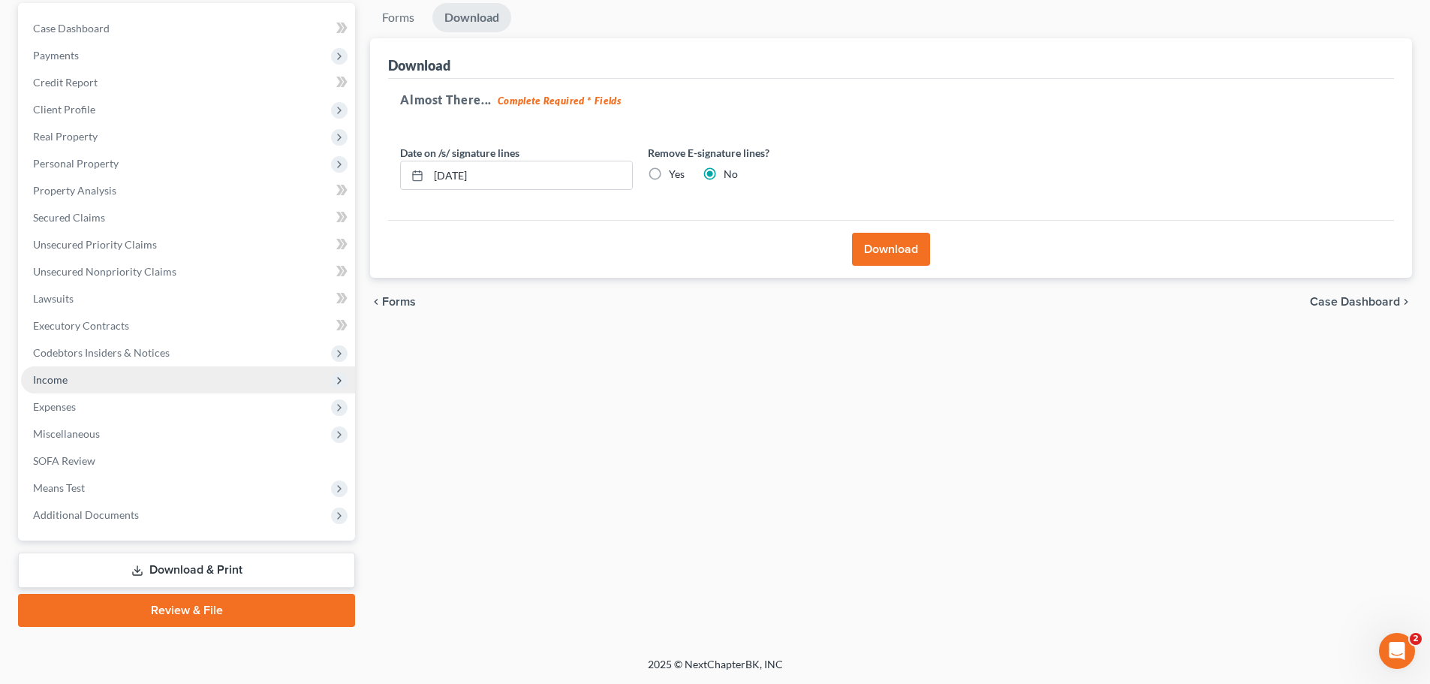
click at [74, 388] on span "Income" at bounding box center [188, 379] width 334 height 27
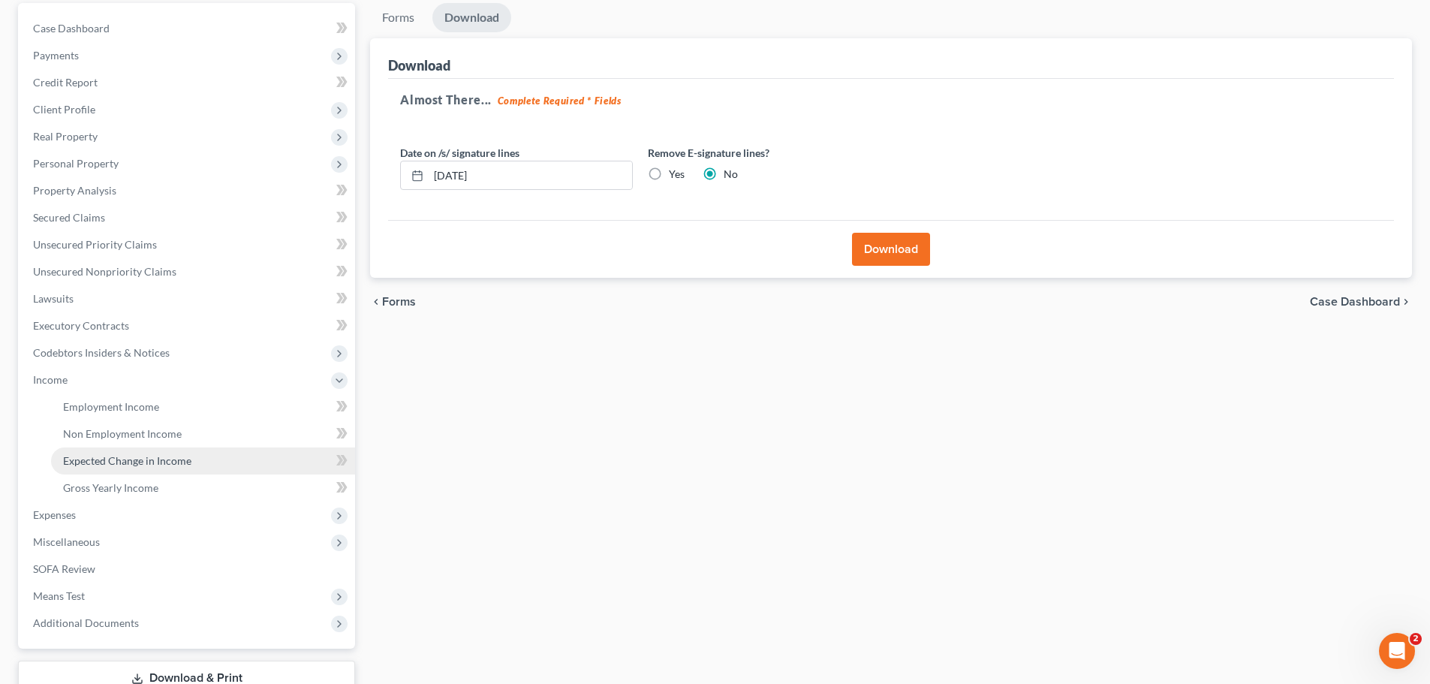
click at [95, 452] on link "Expected Change in Income" at bounding box center [203, 460] width 304 height 27
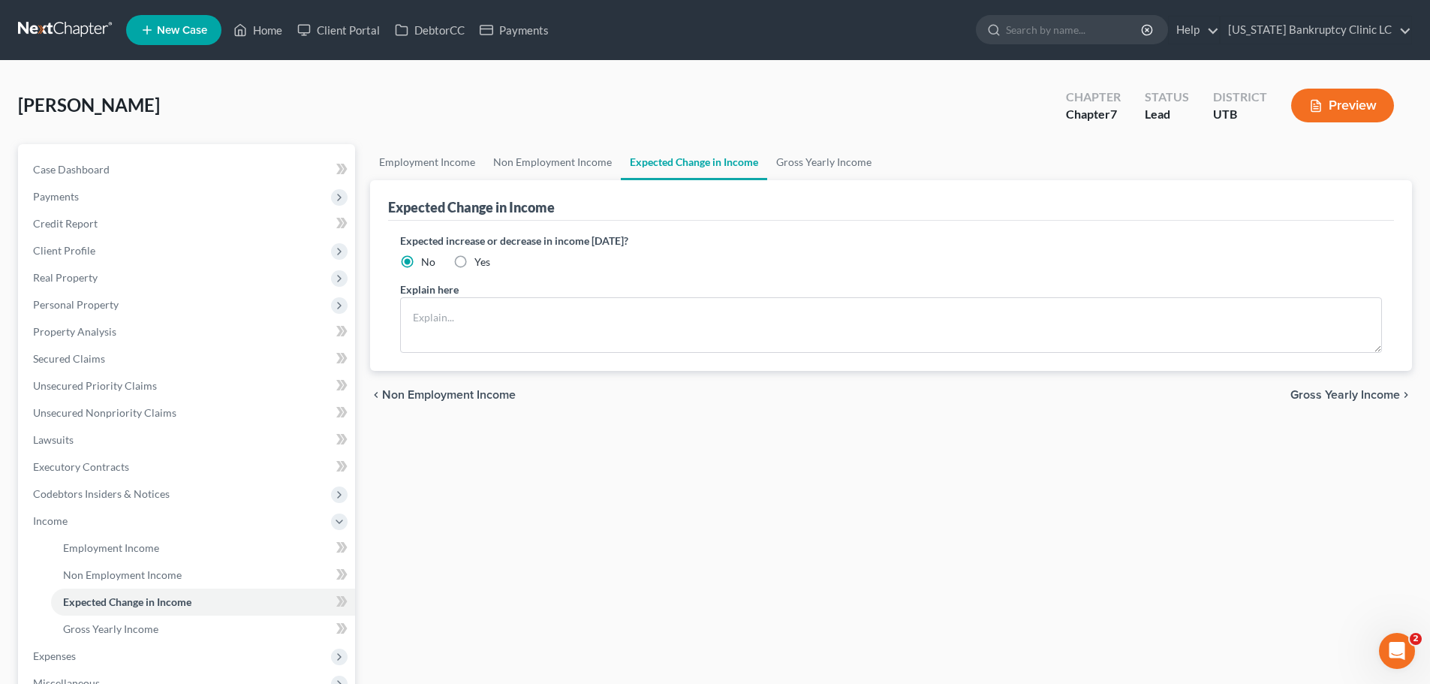
click at [474, 262] on label "Yes" at bounding box center [482, 261] width 16 height 15
click at [480, 262] on input "Yes" at bounding box center [485, 259] width 10 height 10
radio input "true"
click at [469, 318] on textarea at bounding box center [891, 325] width 982 height 56
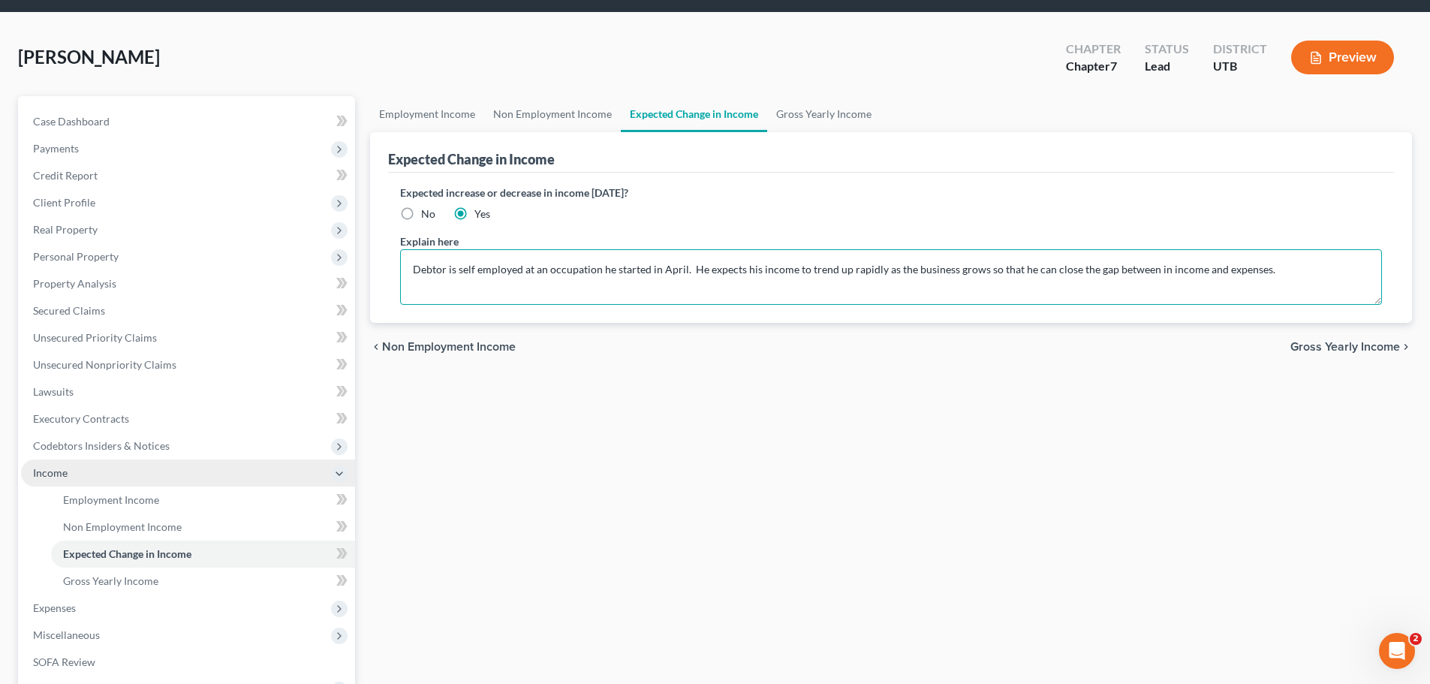
scroll to position [75, 0]
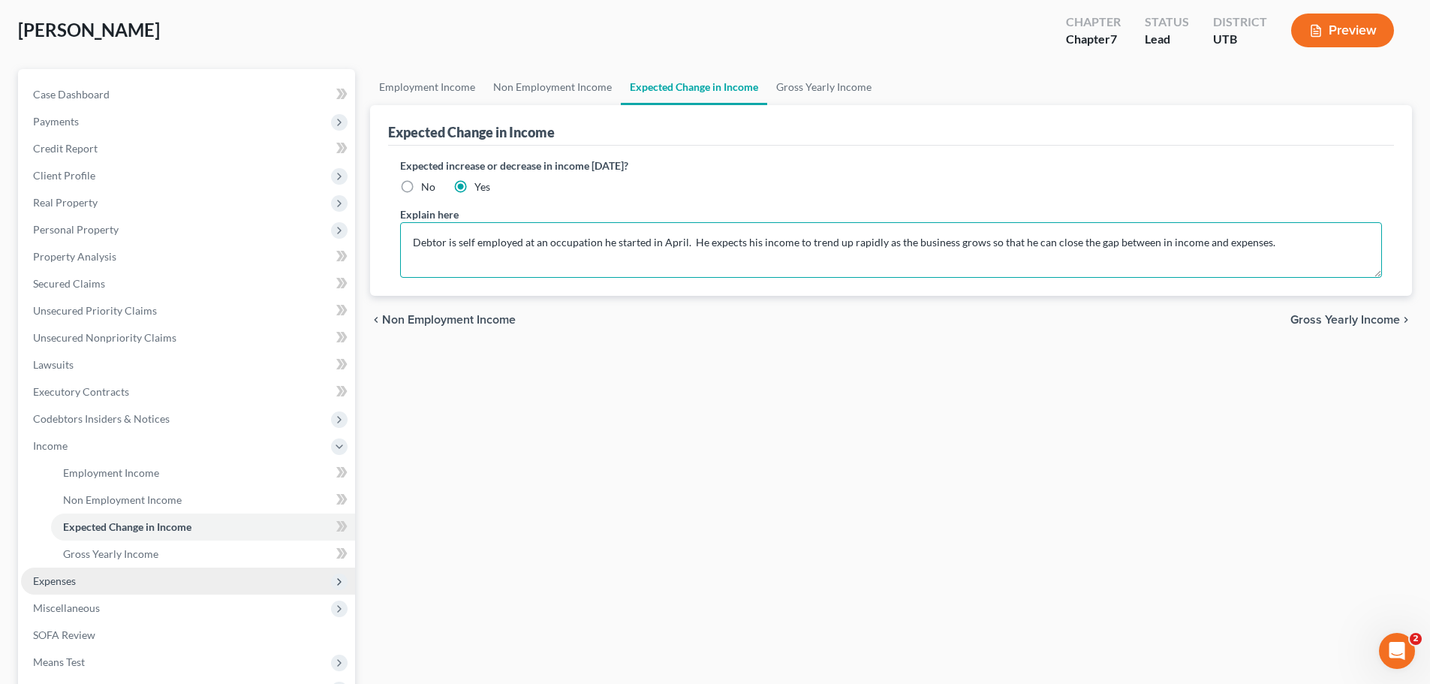
type textarea "Debtor is self employed at an occupation he started in April. He expects his in…"
click at [96, 582] on span "Expenses" at bounding box center [188, 580] width 334 height 27
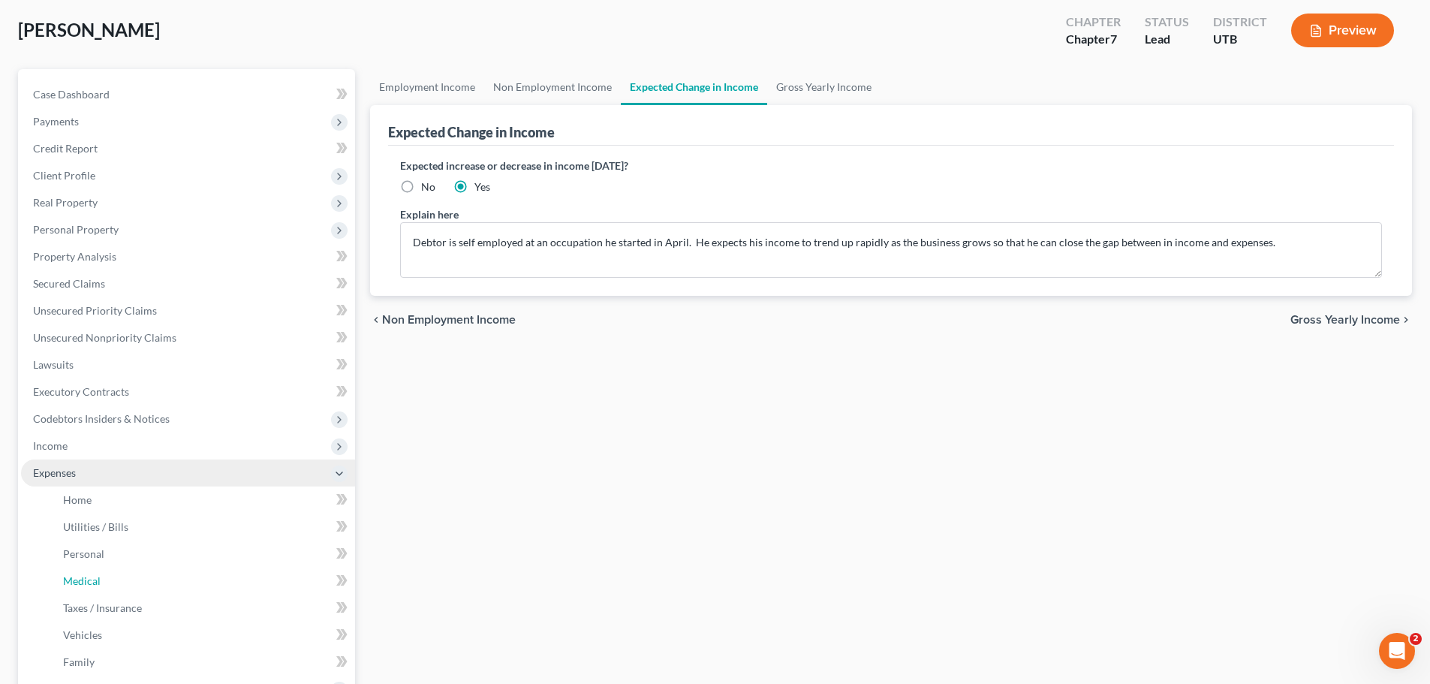
click at [96, 582] on span "Medical" at bounding box center [82, 580] width 38 height 13
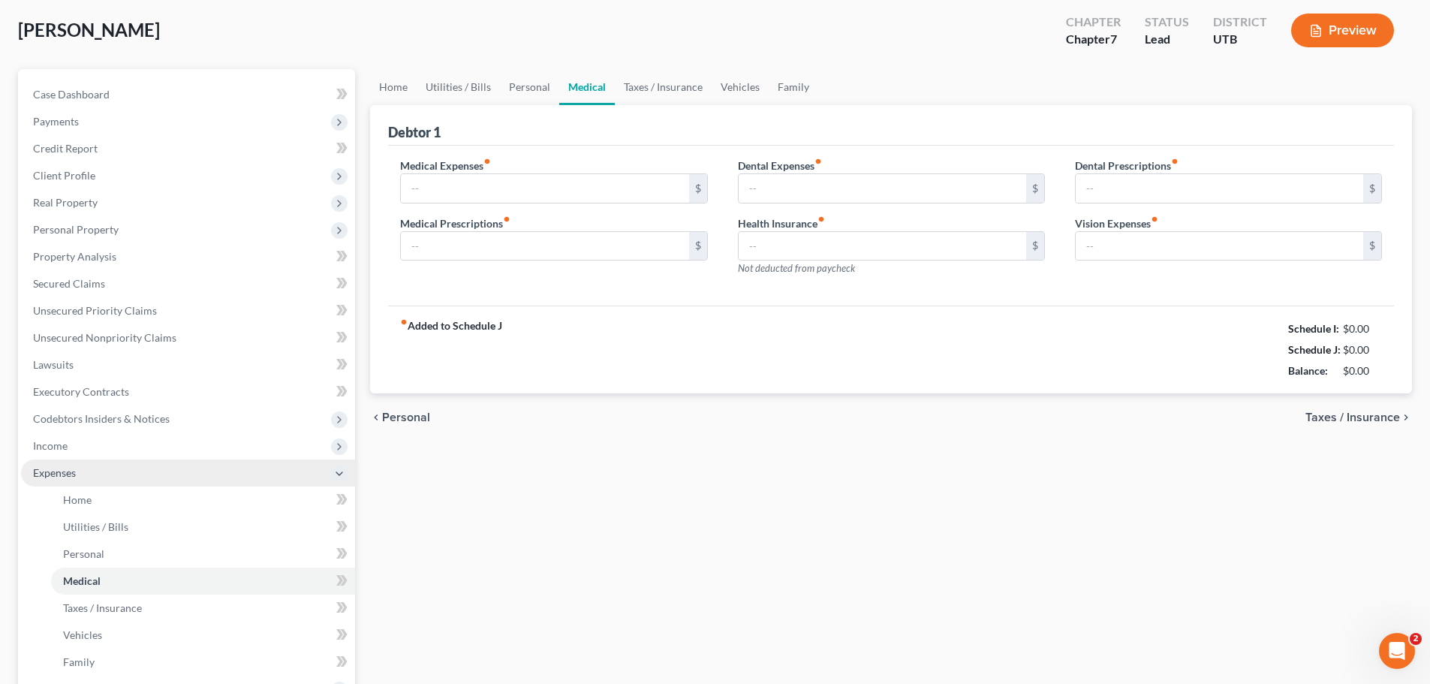
scroll to position [3, 0]
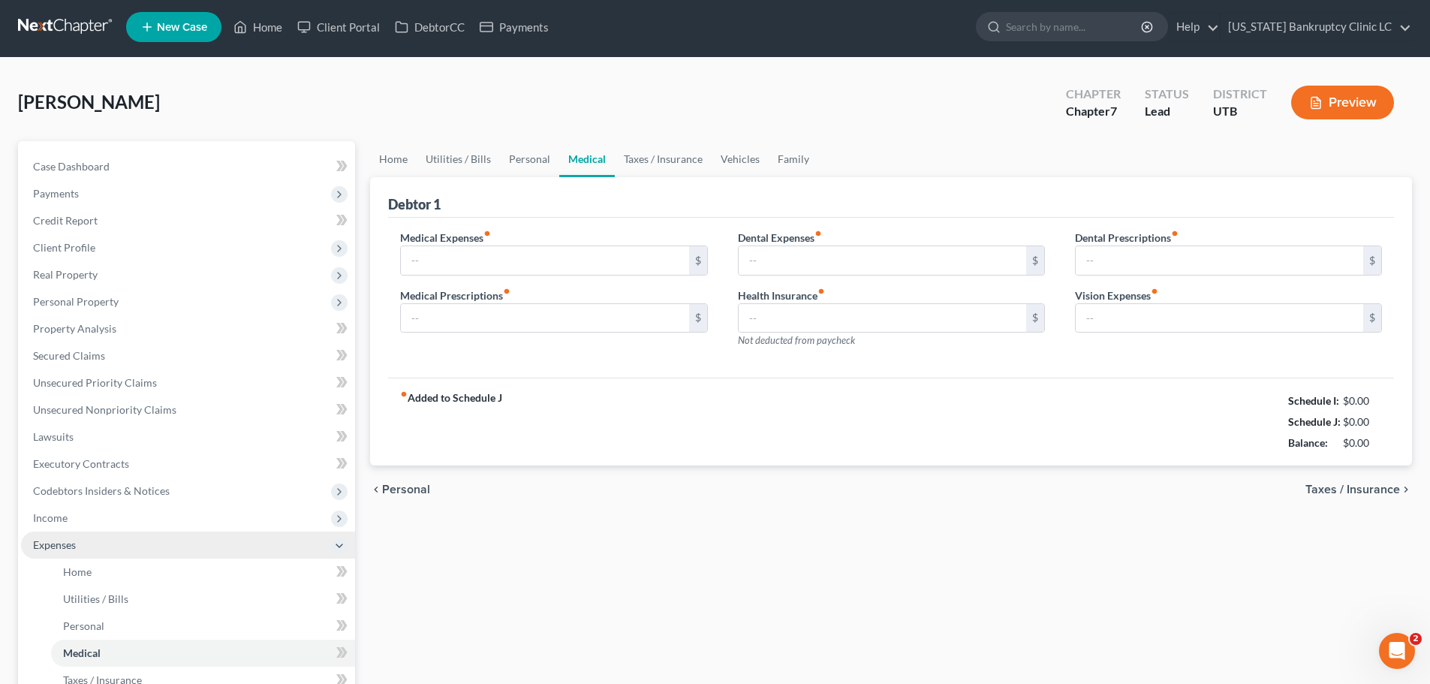
type input "0.00"
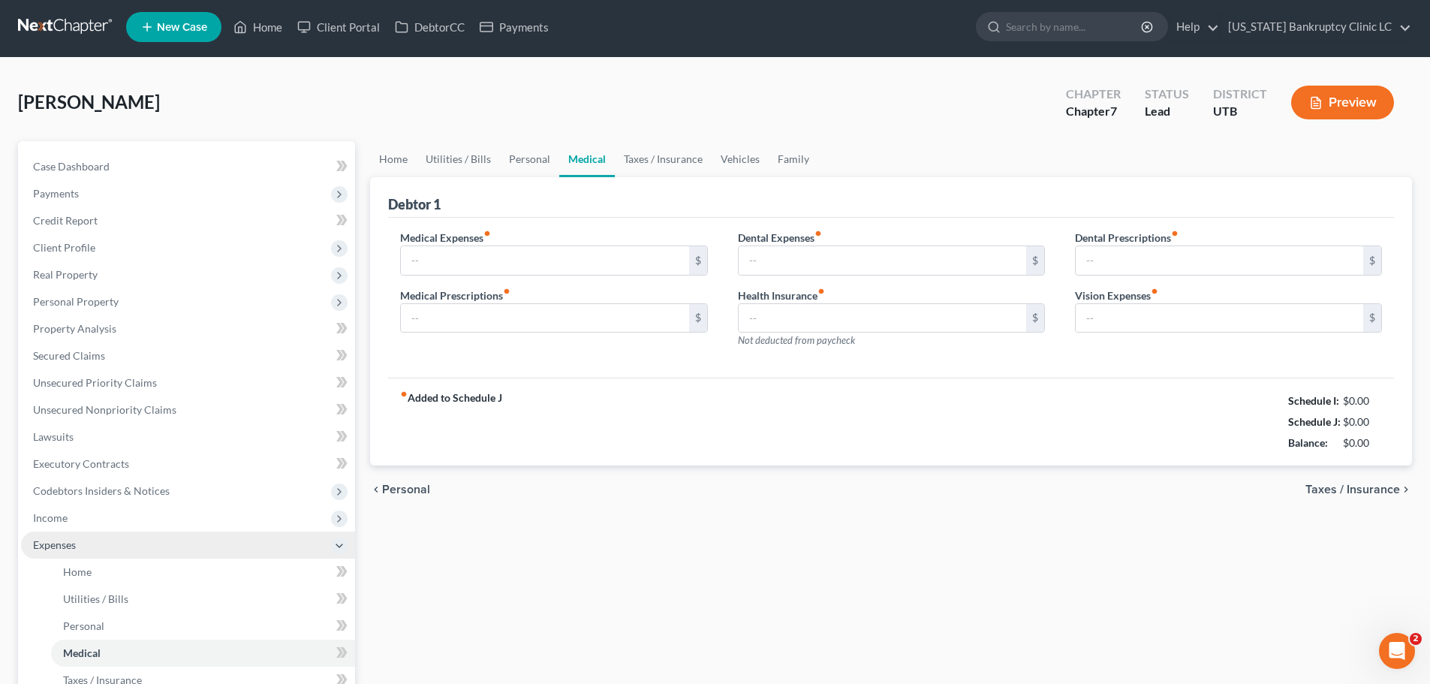
type input "0.00"
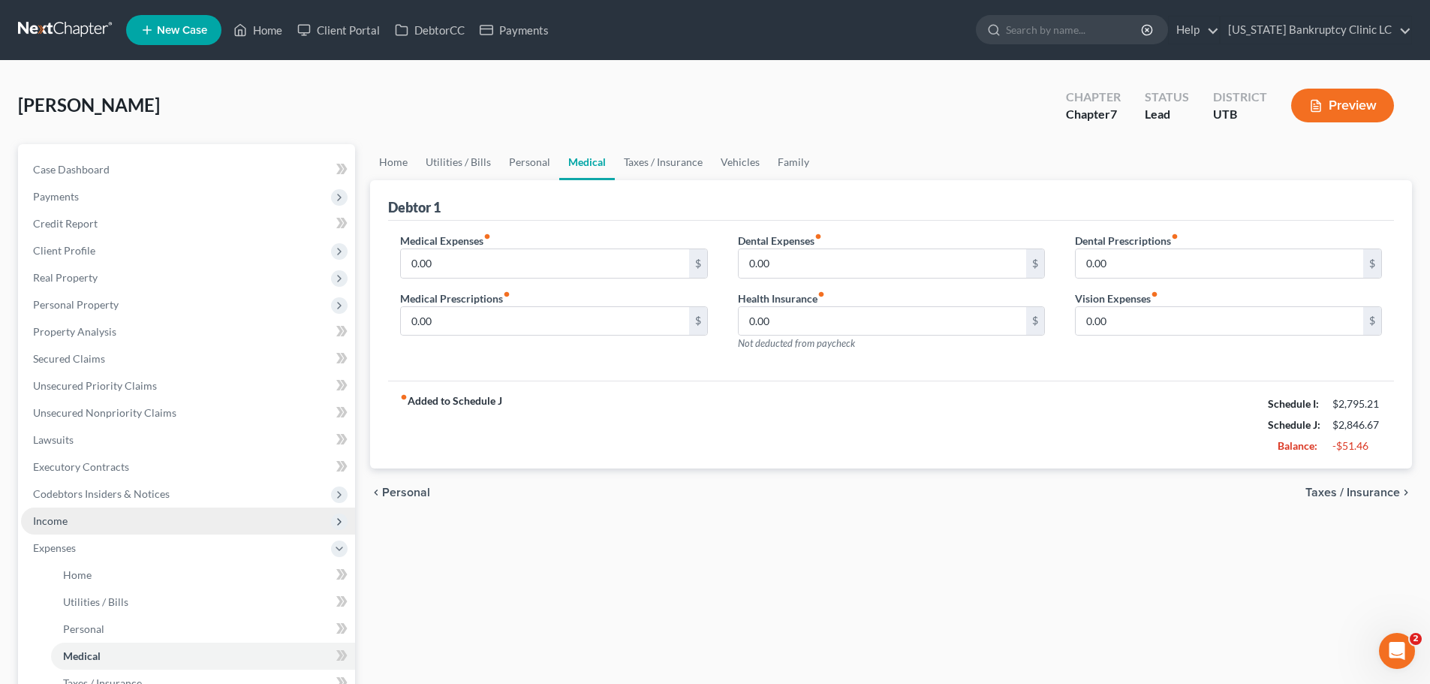
click at [93, 523] on span "Income" at bounding box center [188, 520] width 334 height 27
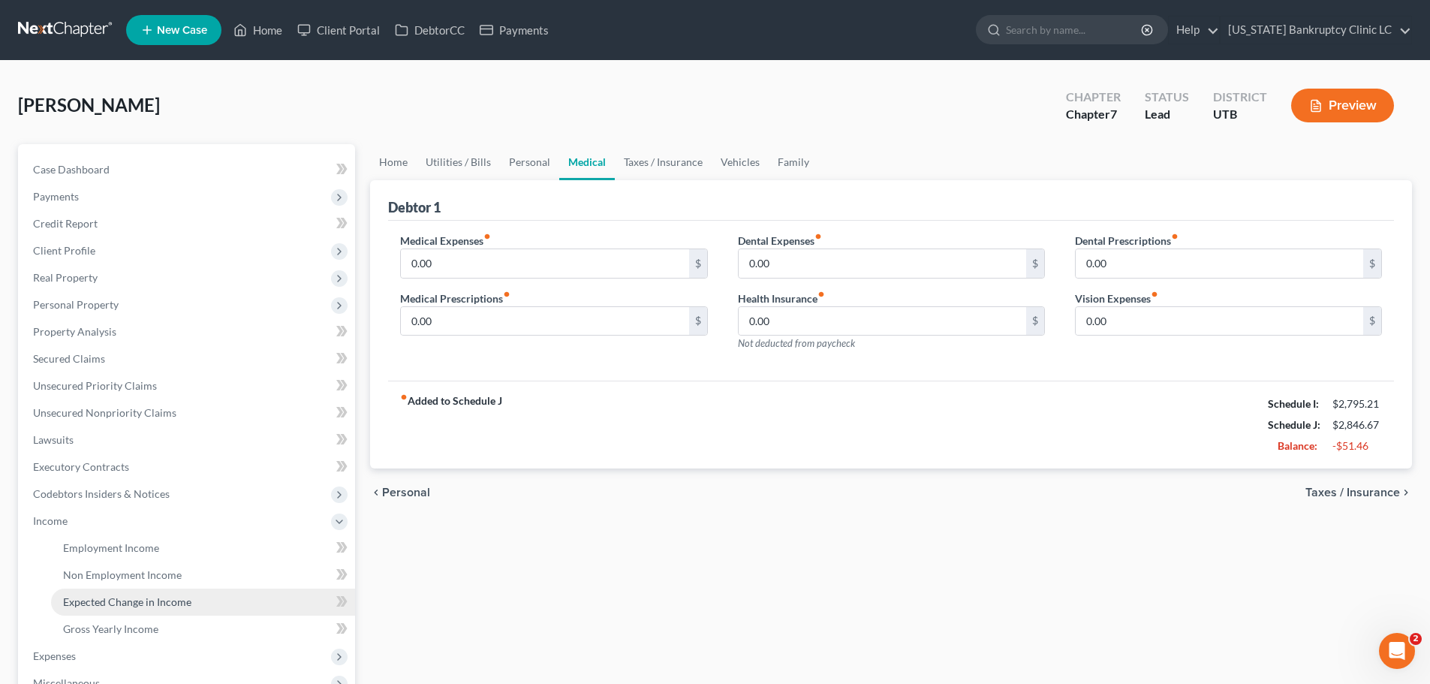
click at [83, 597] on span "Expected Change in Income" at bounding box center [127, 601] width 128 height 13
